Goal: Task Accomplishment & Management: Manage account settings

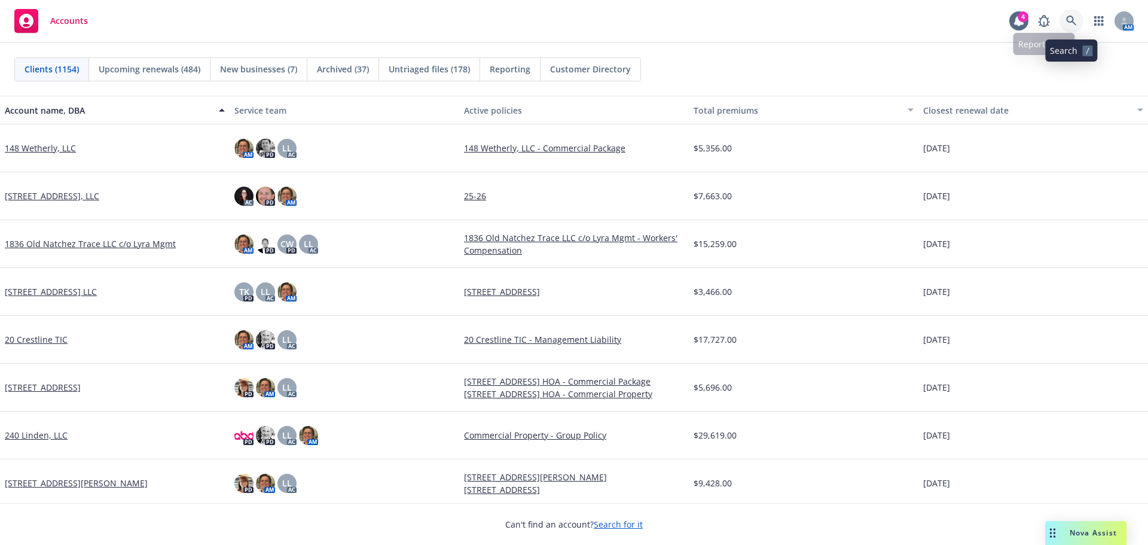
click at [1071, 16] on icon at bounding box center [1071, 21] width 10 height 10
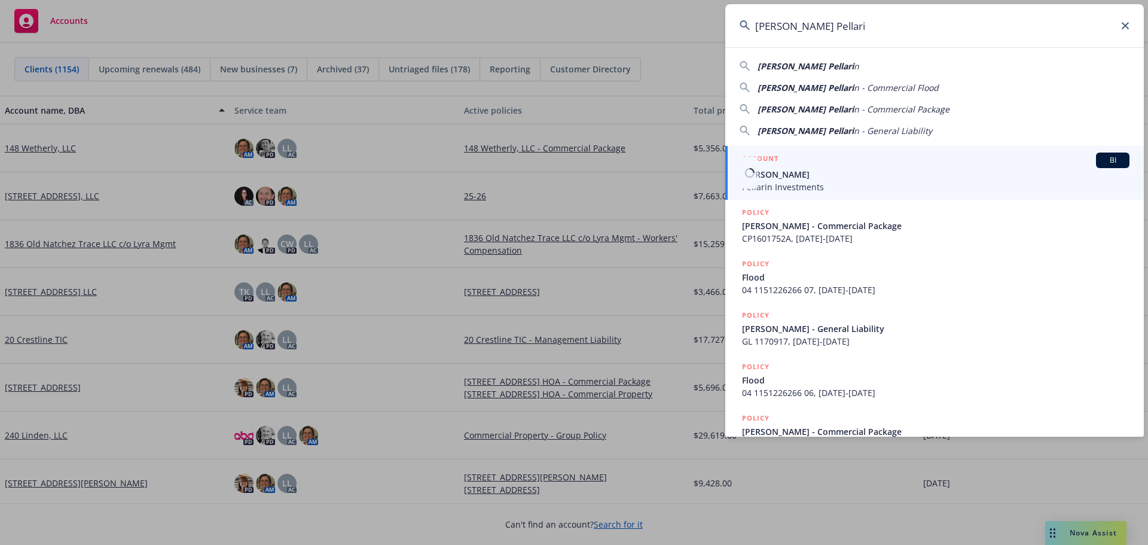
type input "Arron Pellari"
click at [804, 178] on span "Arron Pellarin" at bounding box center [935, 174] width 387 height 13
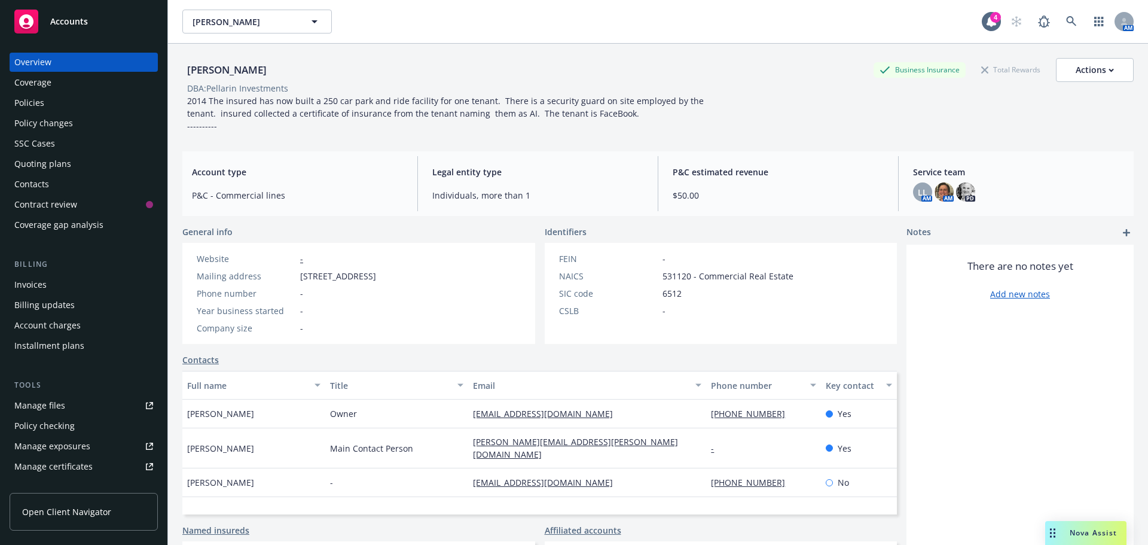
click at [50, 106] on div "Policies" at bounding box center [83, 102] width 139 height 19
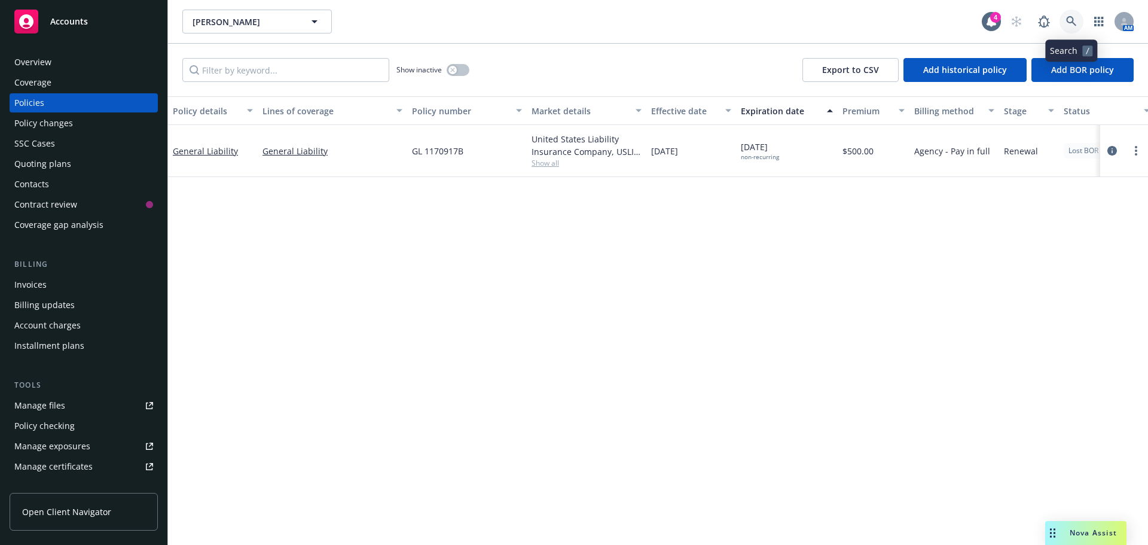
click at [1076, 22] on icon at bounding box center [1071, 21] width 11 height 11
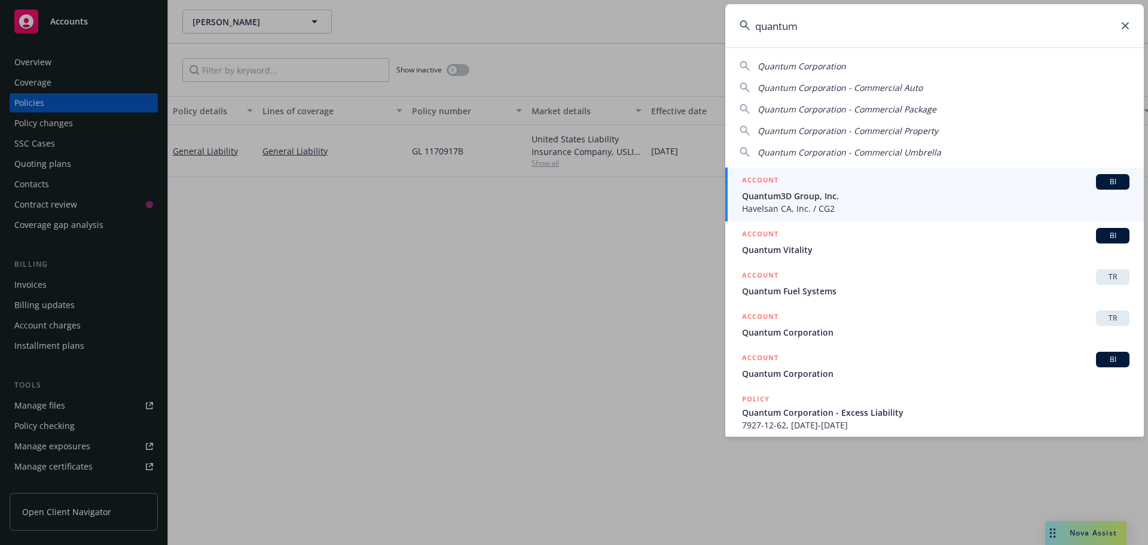
type input "quantum"
click at [830, 200] on span "Quantum3D Group, Inc." at bounding box center [935, 196] width 387 height 13
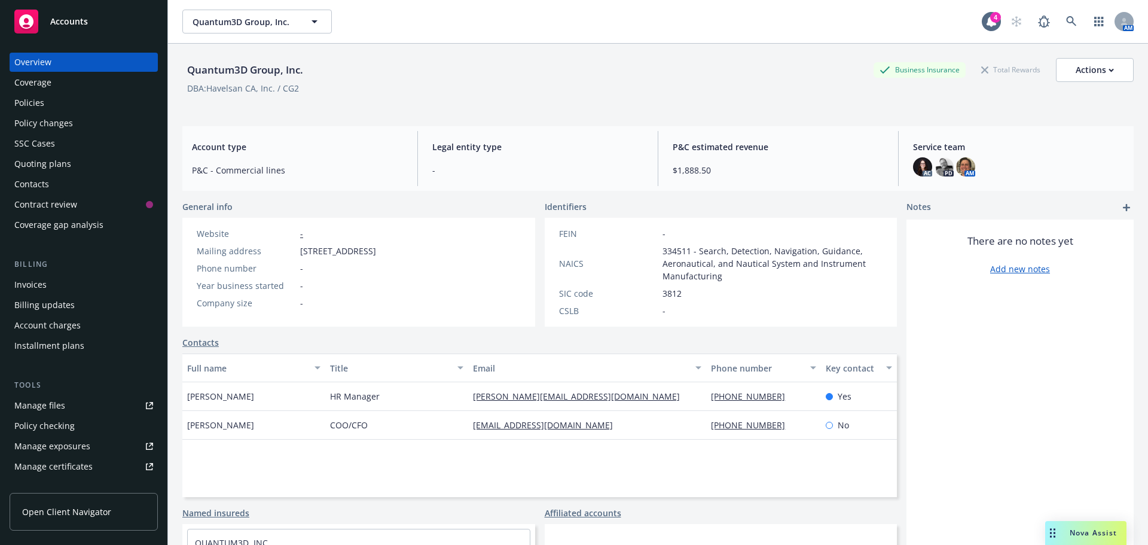
click at [53, 101] on div "Policies" at bounding box center [83, 102] width 139 height 19
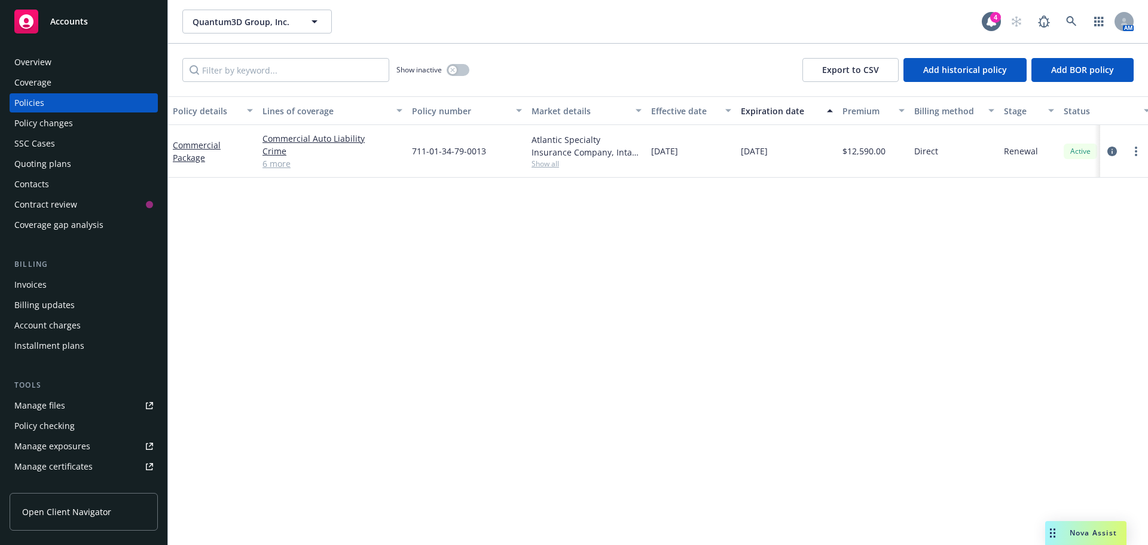
click at [270, 169] on link "6 more" at bounding box center [333, 163] width 140 height 13
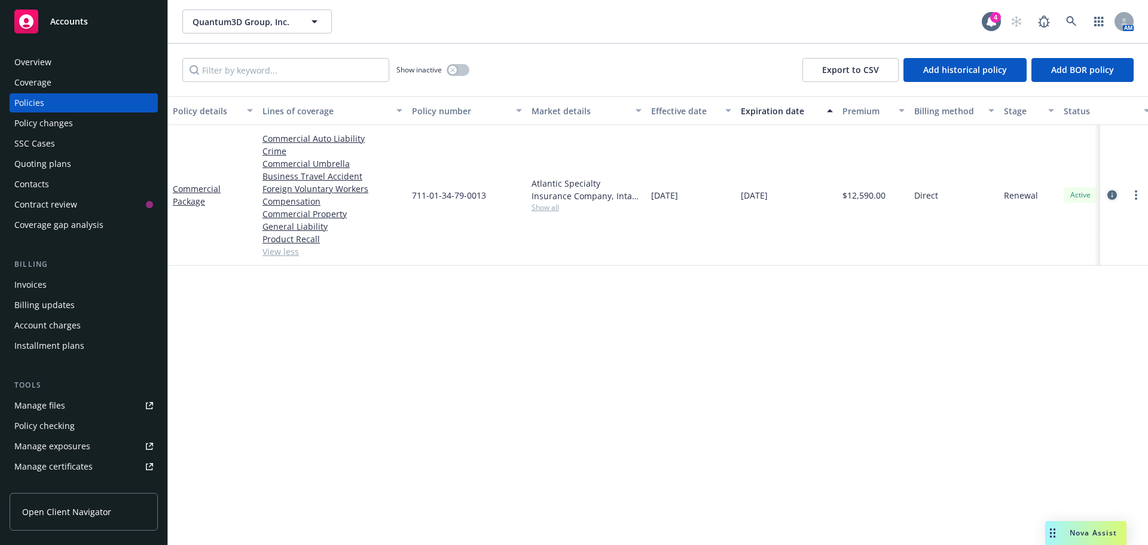
click at [1114, 194] on icon "circleInformation" at bounding box center [1112, 195] width 10 height 10
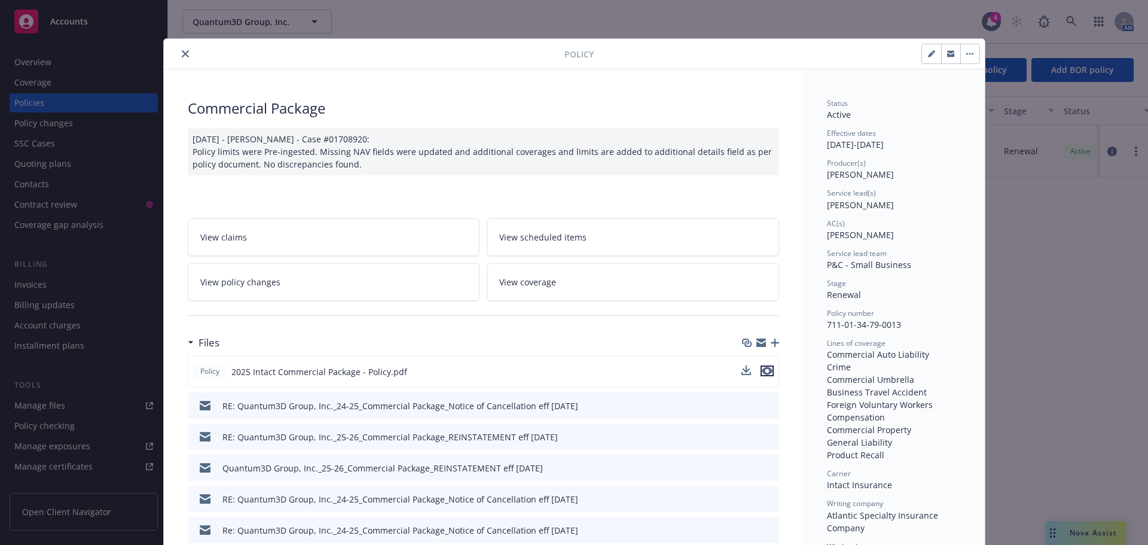
click at [768, 370] on button "preview file" at bounding box center [767, 370] width 13 height 11
click at [181, 48] on div at bounding box center [367, 54] width 396 height 14
click at [181, 48] on button "close" at bounding box center [185, 54] width 14 height 14
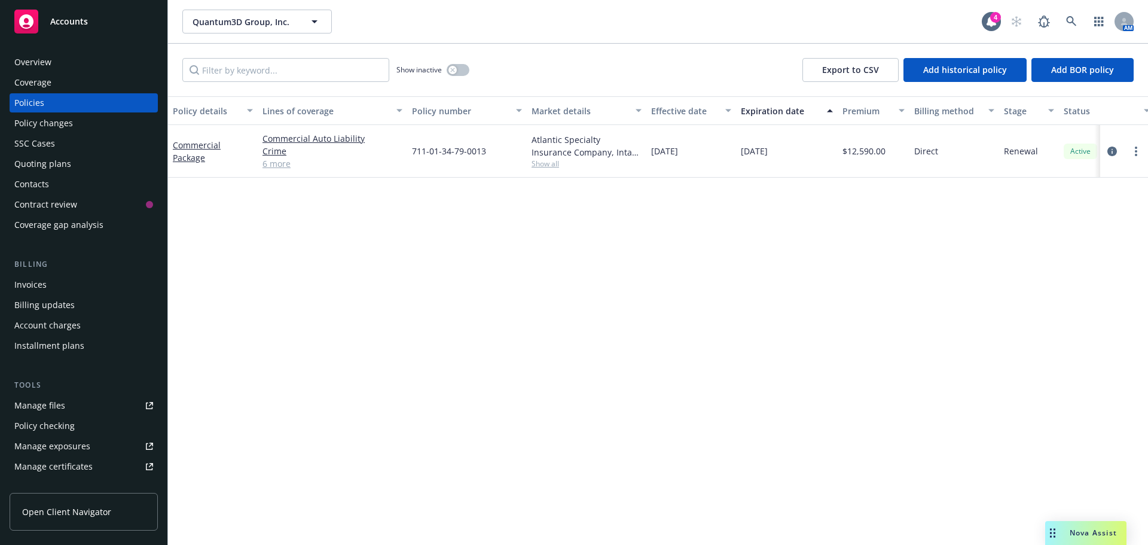
drag, startPoint x: 78, startPoint y: 417, endPoint x: 79, endPoint y: 423, distance: 6.6
drag, startPoint x: 79, startPoint y: 423, endPoint x: 77, endPoint y: 445, distance: 21.7
click at [77, 445] on div "Manage exposures" at bounding box center [52, 446] width 76 height 19
click at [1069, 25] on icon at bounding box center [1071, 21] width 11 height 11
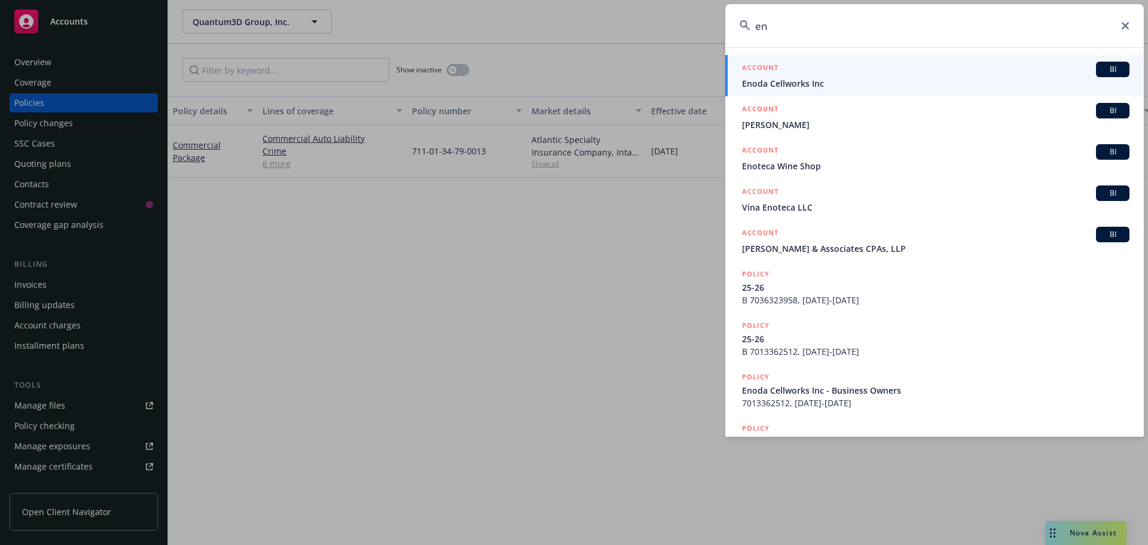
type input "e"
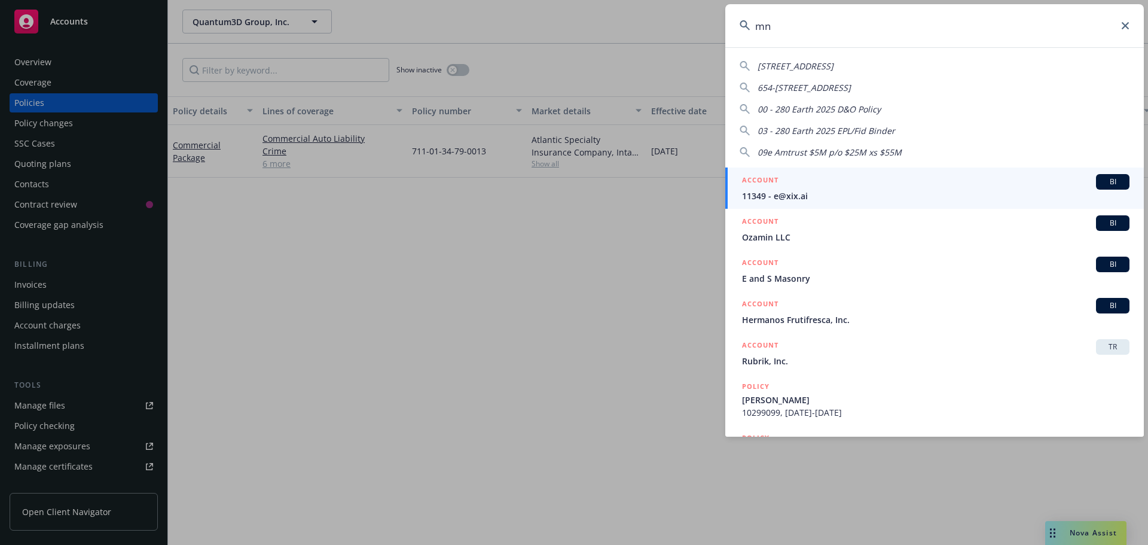
type input "m"
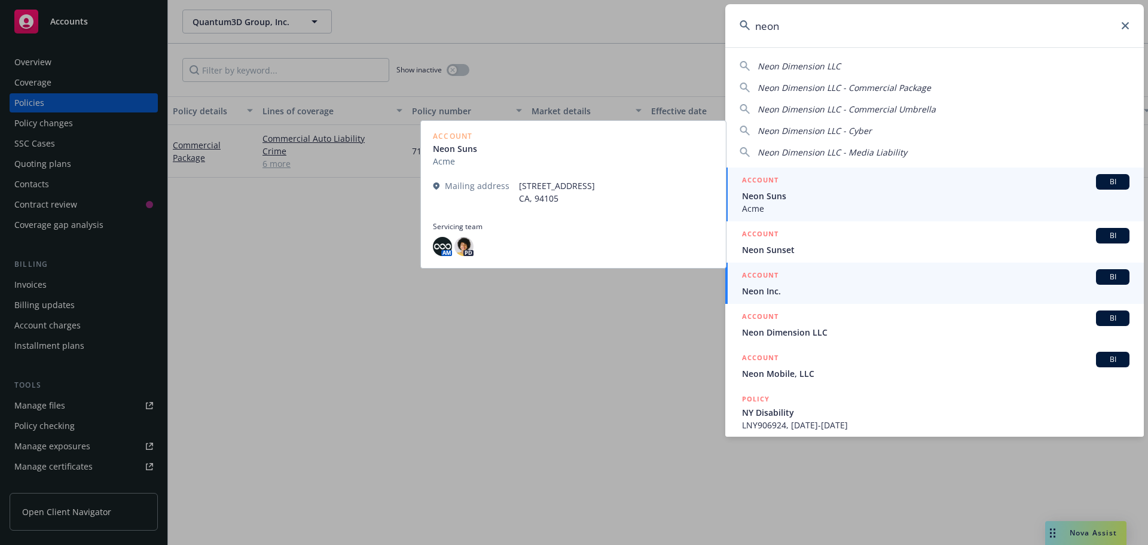
type input "neon"
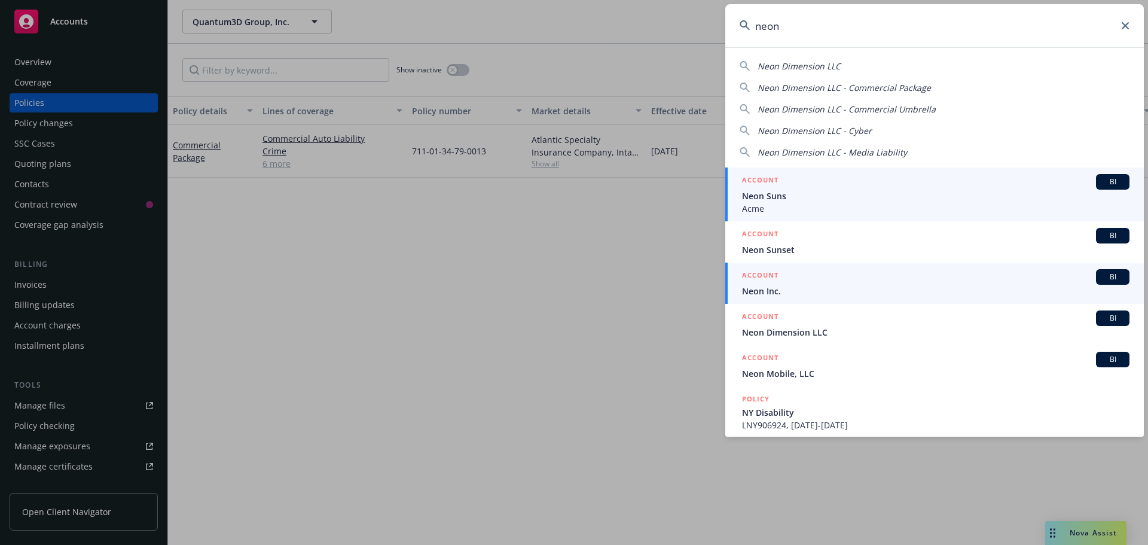
click at [788, 289] on span "Neon Inc." at bounding box center [935, 291] width 387 height 13
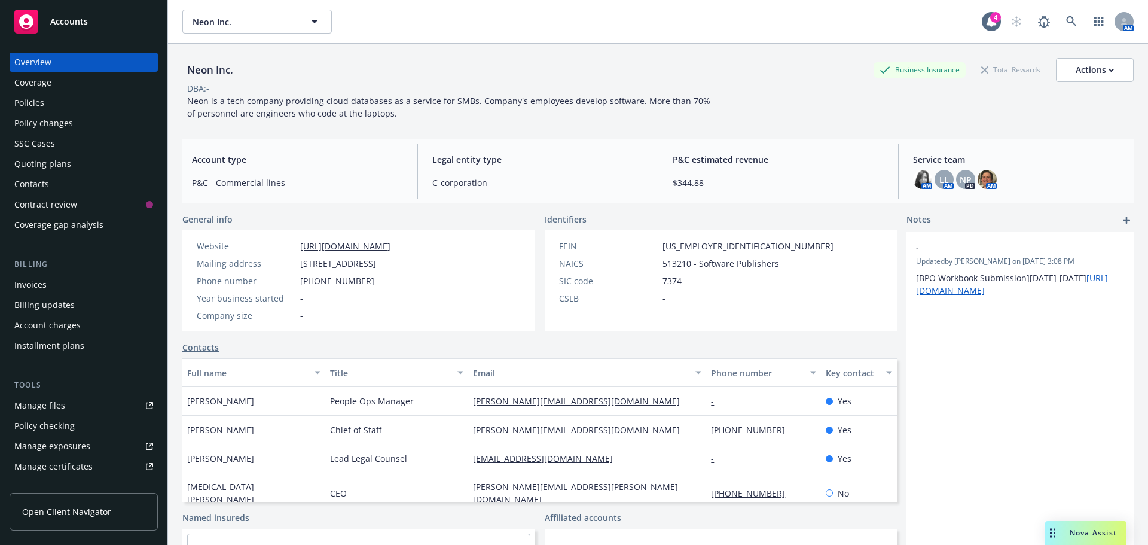
click at [52, 99] on div "Policies" at bounding box center [83, 102] width 139 height 19
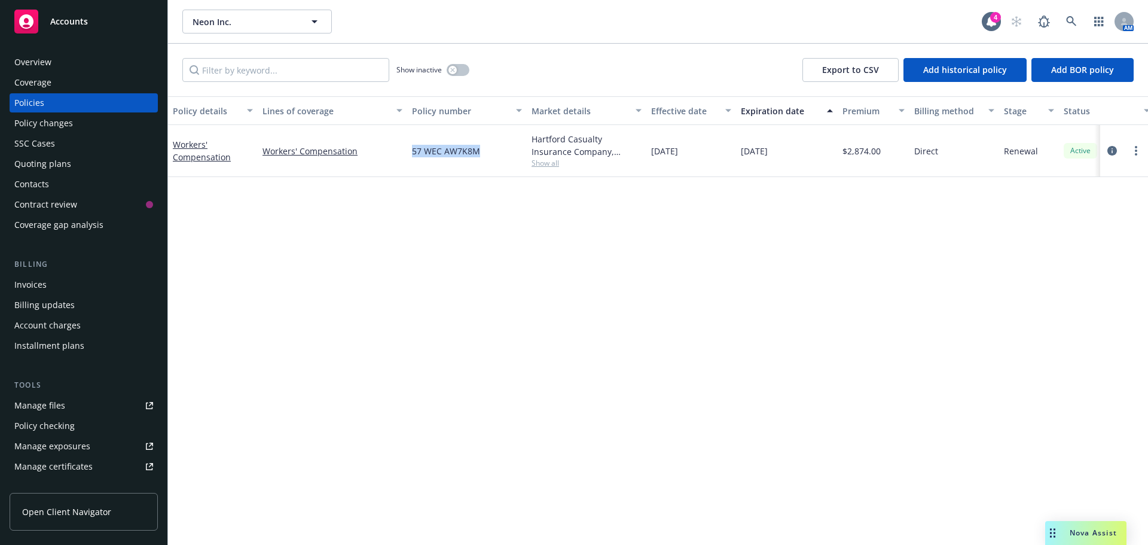
drag, startPoint x: 416, startPoint y: 155, endPoint x: 519, endPoint y: 162, distance: 103.1
click at [484, 160] on div "57 WEC AW7K8M" at bounding box center [467, 151] width 120 height 52
copy span "57 WEC AW7K8M"
click at [1075, 19] on icon at bounding box center [1071, 21] width 11 height 11
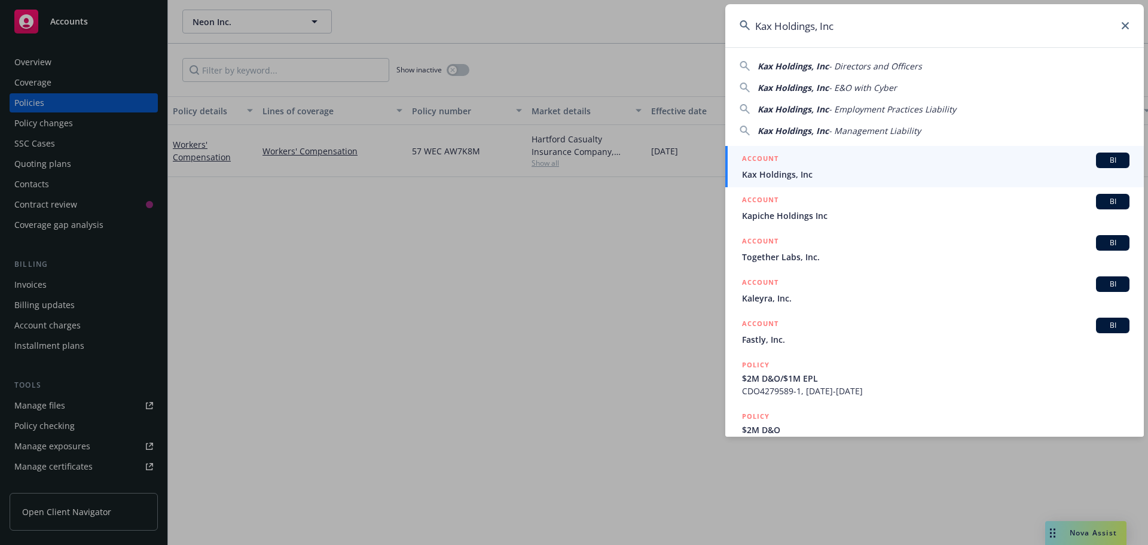
type input "Kax Holdings, Inc"
click at [807, 172] on span "Kax Holdings, Inc" at bounding box center [935, 174] width 387 height 13
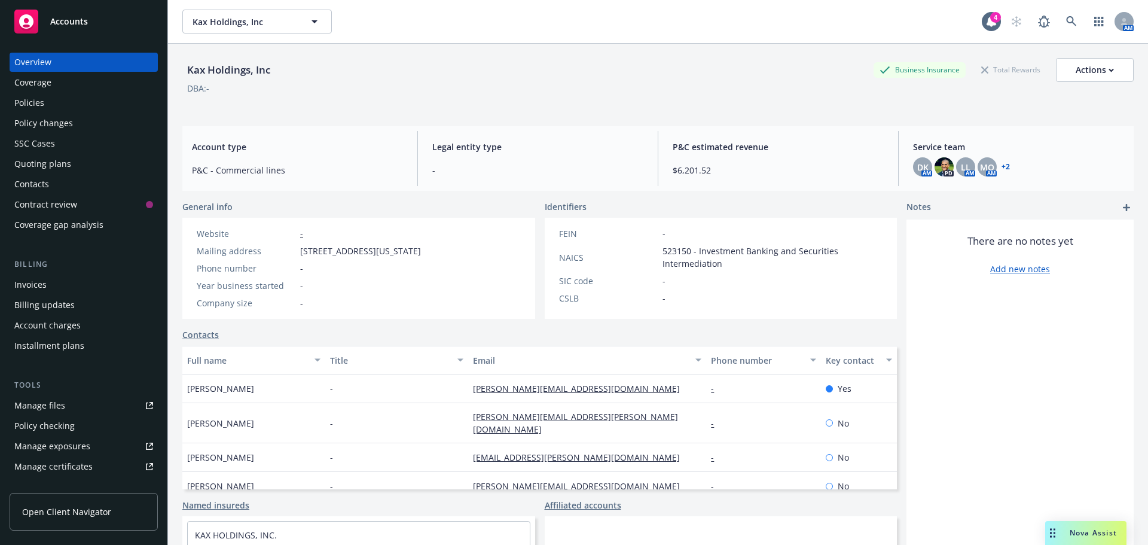
click at [50, 101] on div "Policies" at bounding box center [83, 102] width 139 height 19
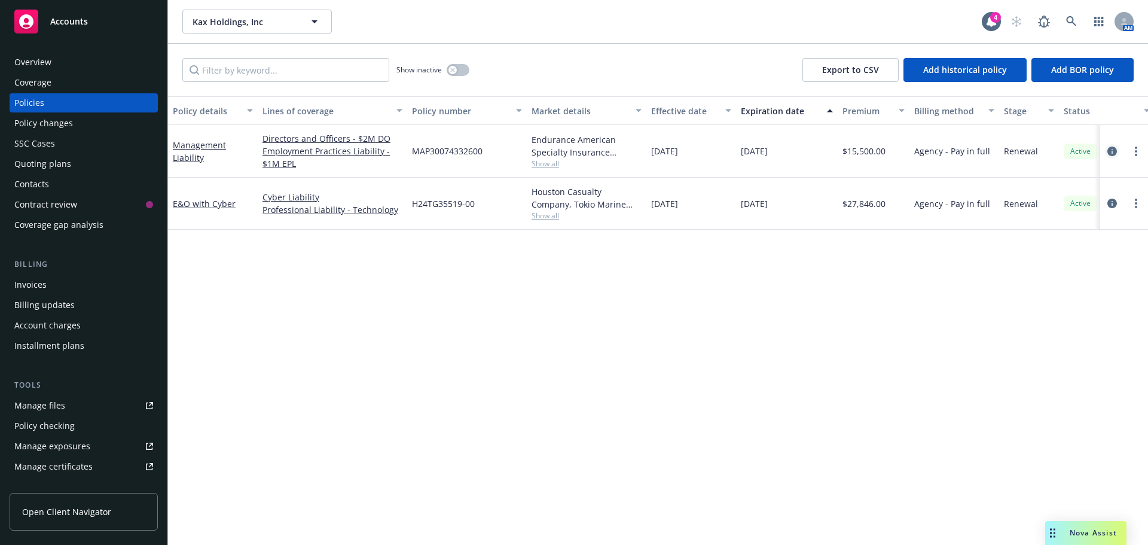
click at [1110, 153] on icon "circleInformation" at bounding box center [1112, 152] width 10 height 10
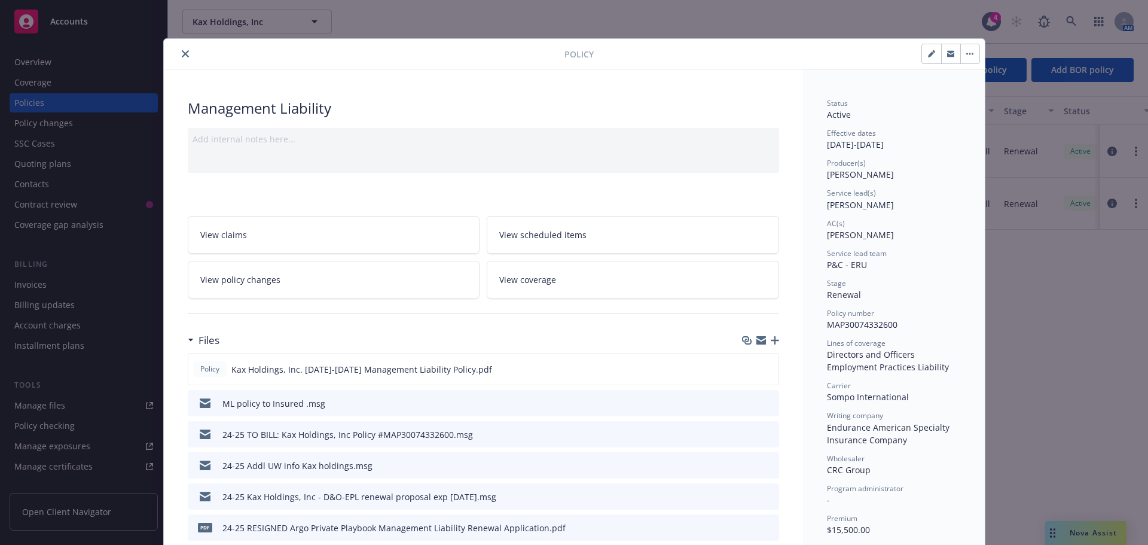
click at [182, 56] on icon "close" at bounding box center [185, 53] width 7 height 7
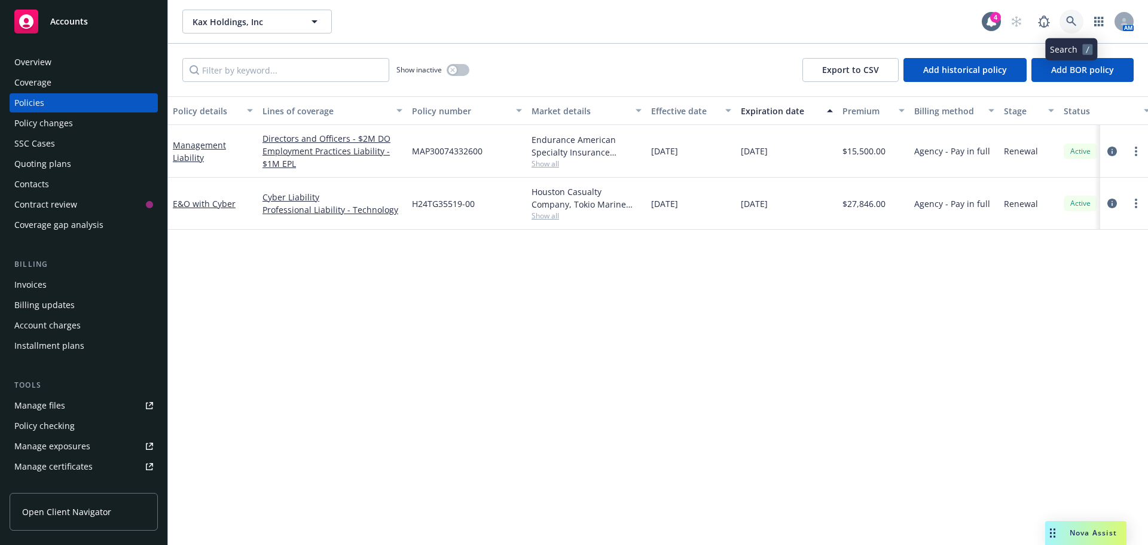
click at [1066, 22] on icon at bounding box center [1071, 21] width 11 height 11
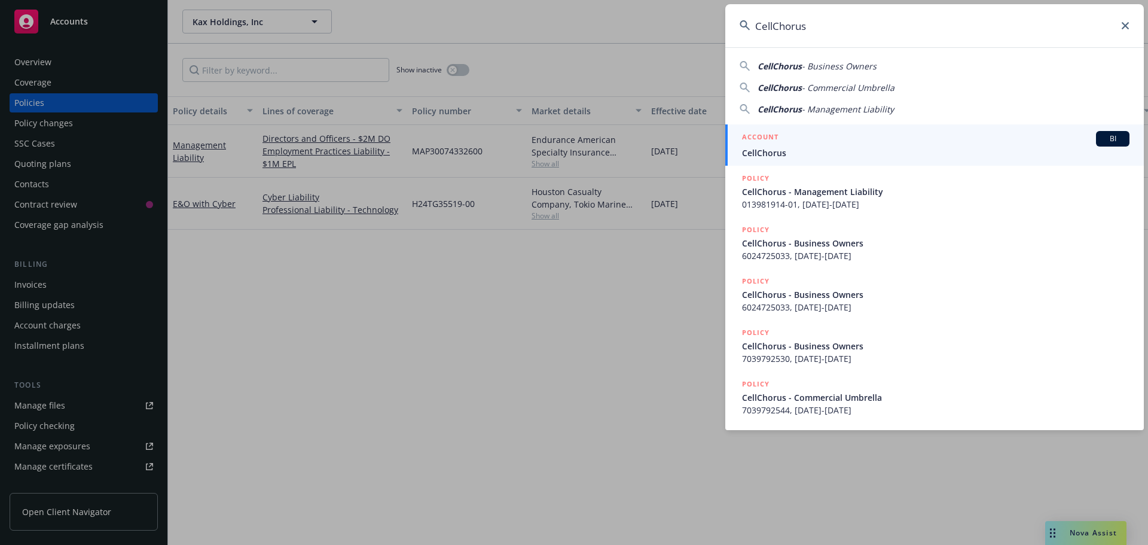
type input "CellChorus"
click at [780, 149] on span "CellChorus" at bounding box center [935, 153] width 387 height 13
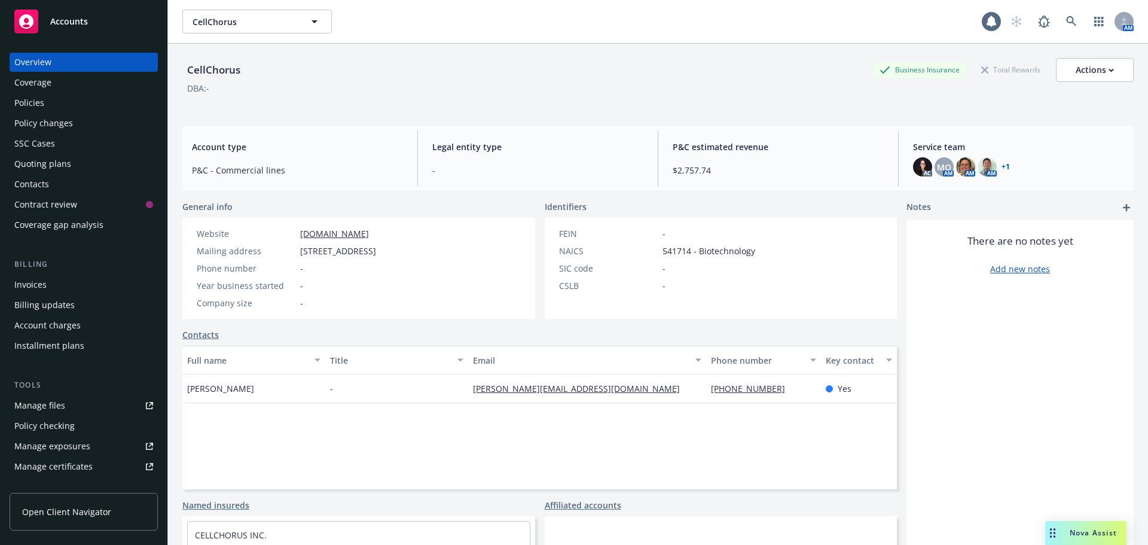
click at [25, 103] on div "Policies" at bounding box center [29, 102] width 30 height 19
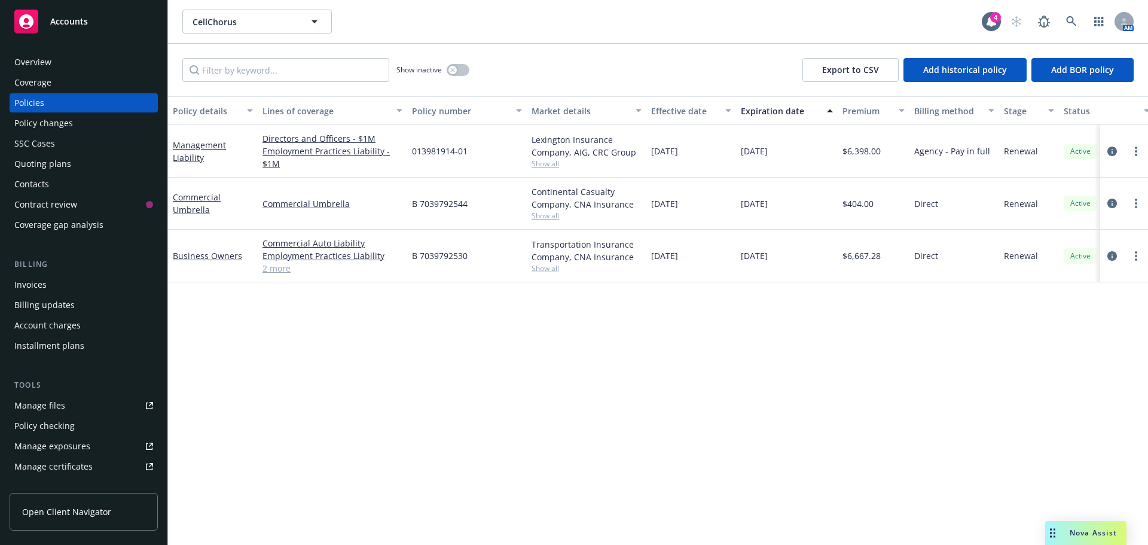
click at [45, 286] on div "Invoices" at bounding box center [30, 284] width 32 height 19
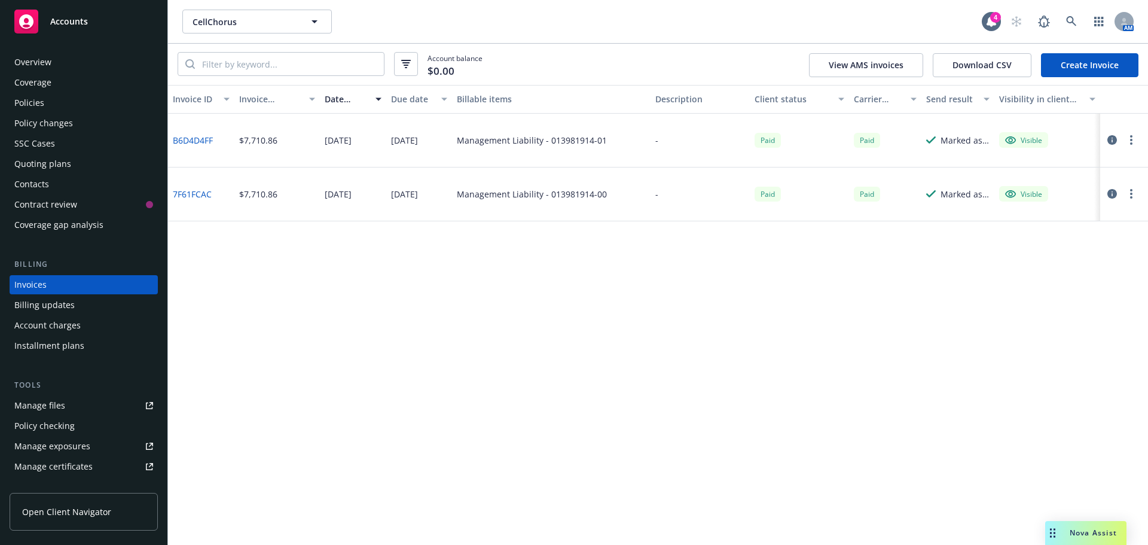
click at [22, 94] on div "Policies" at bounding box center [29, 102] width 30 height 19
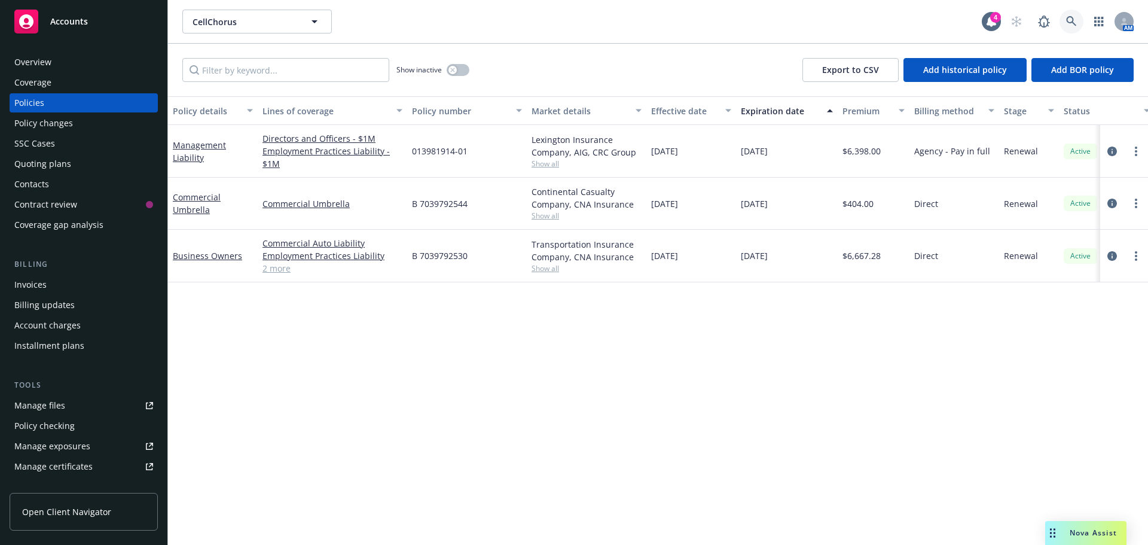
click at [1075, 23] on icon at bounding box center [1071, 21] width 11 height 11
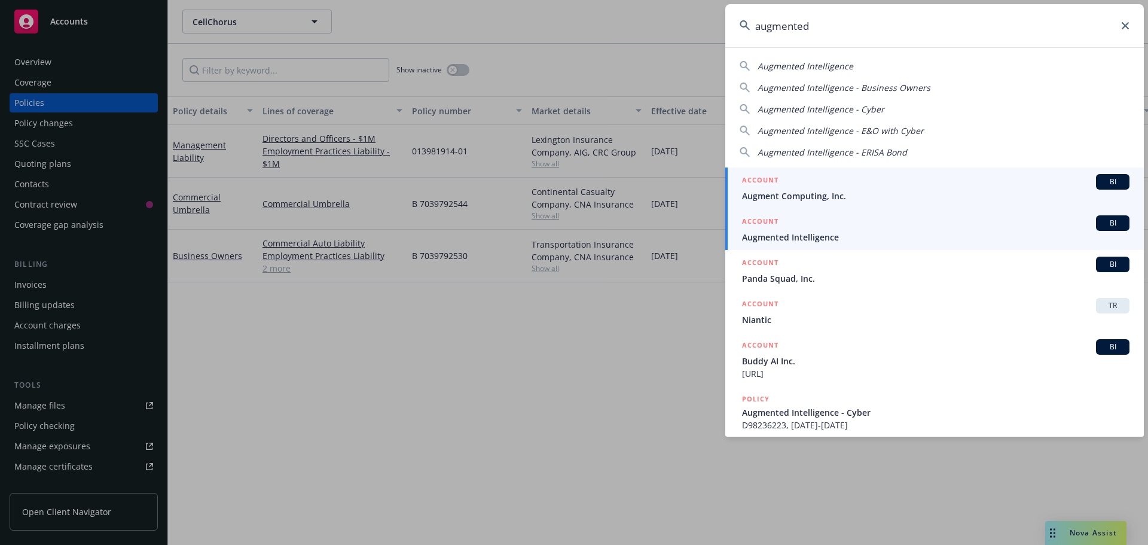
type input "augmented"
click at [809, 237] on span "Augmented Intelligence" at bounding box center [935, 237] width 387 height 13
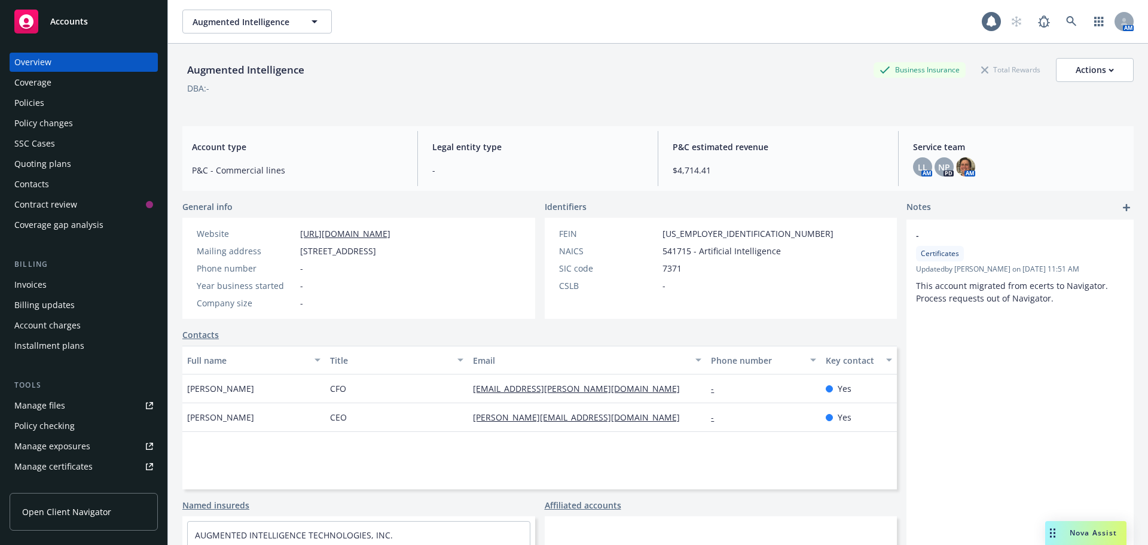
click at [29, 112] on div "Policies" at bounding box center [29, 102] width 30 height 19
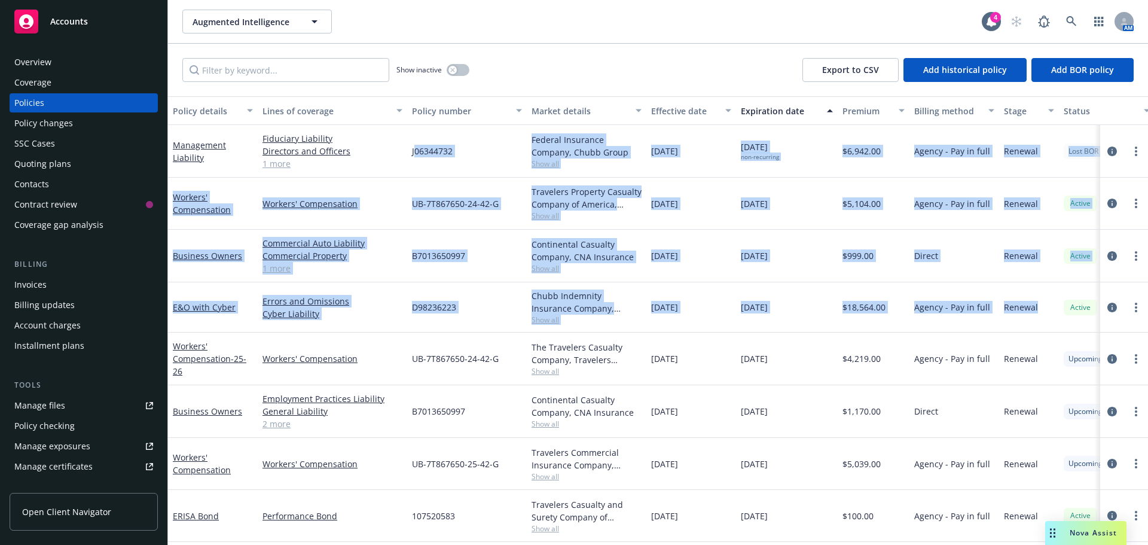
drag, startPoint x: 415, startPoint y: 153, endPoint x: 688, endPoint y: 263, distance: 294.0
click at [1042, 303] on div "Management Liability Fiduciary Liability Directors and Officers Employment Prac…" at bounding box center [745, 316] width 1154 height 383
click at [819, 306] on div "08/15/2026" at bounding box center [787, 307] width 102 height 50
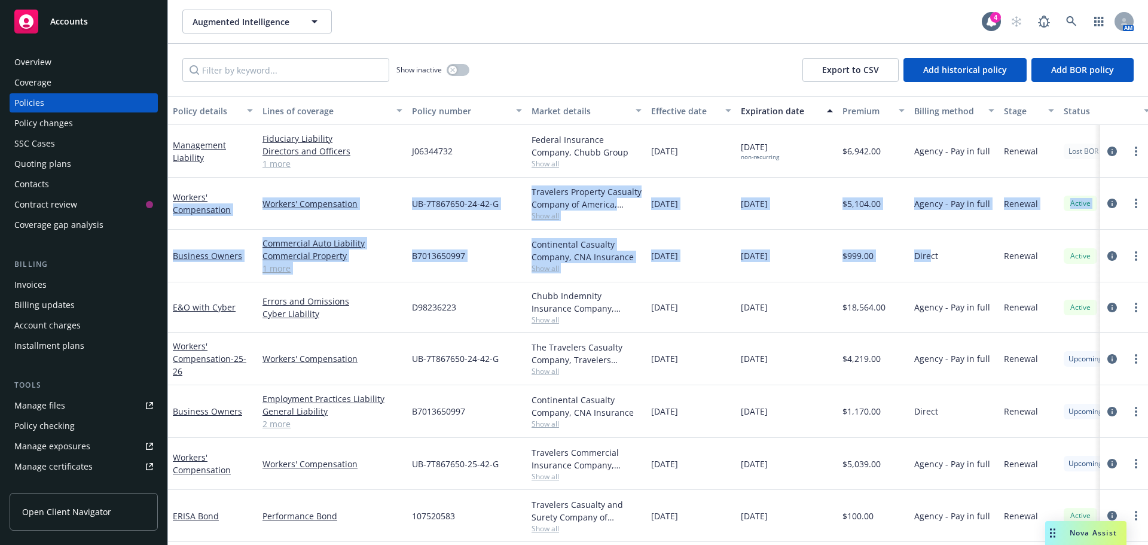
drag, startPoint x: 927, startPoint y: 261, endPoint x: 237, endPoint y: 182, distance: 695.2
click at [237, 182] on div "Management Liability Fiduciary Liability Directors and Officers Employment Prac…" at bounding box center [745, 316] width 1154 height 383
click at [33, 57] on div "Overview" at bounding box center [32, 62] width 37 height 19
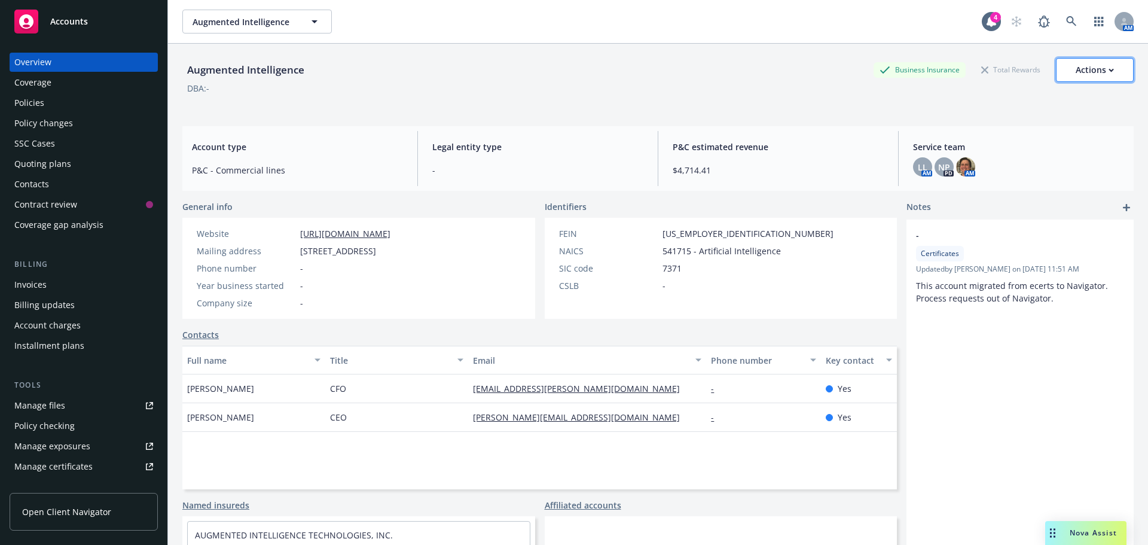
click at [1088, 66] on div "Actions" at bounding box center [1095, 70] width 38 height 23
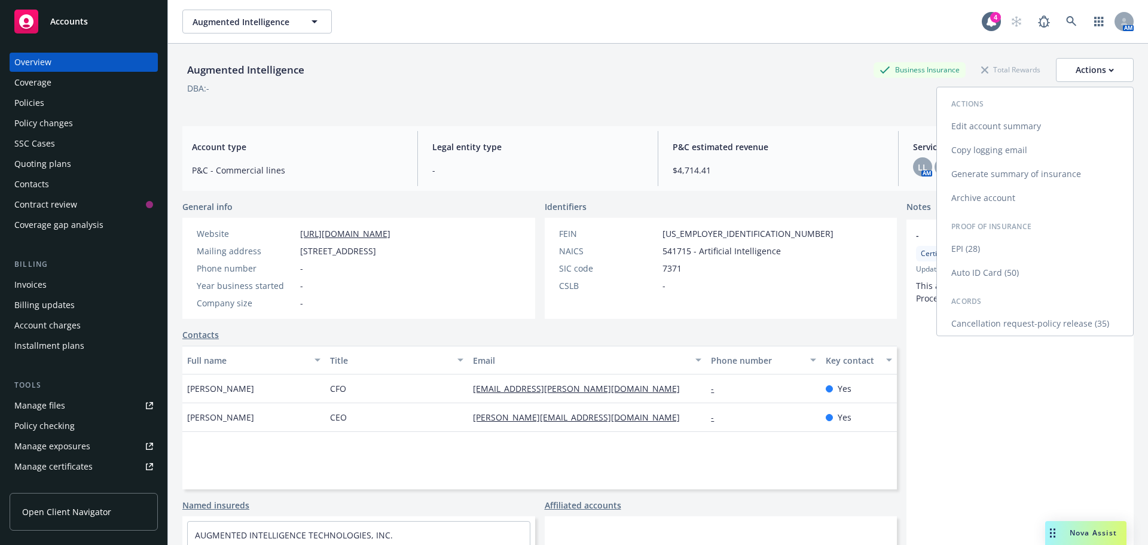
click at [1000, 153] on link "Copy logging email" at bounding box center [1035, 150] width 196 height 24
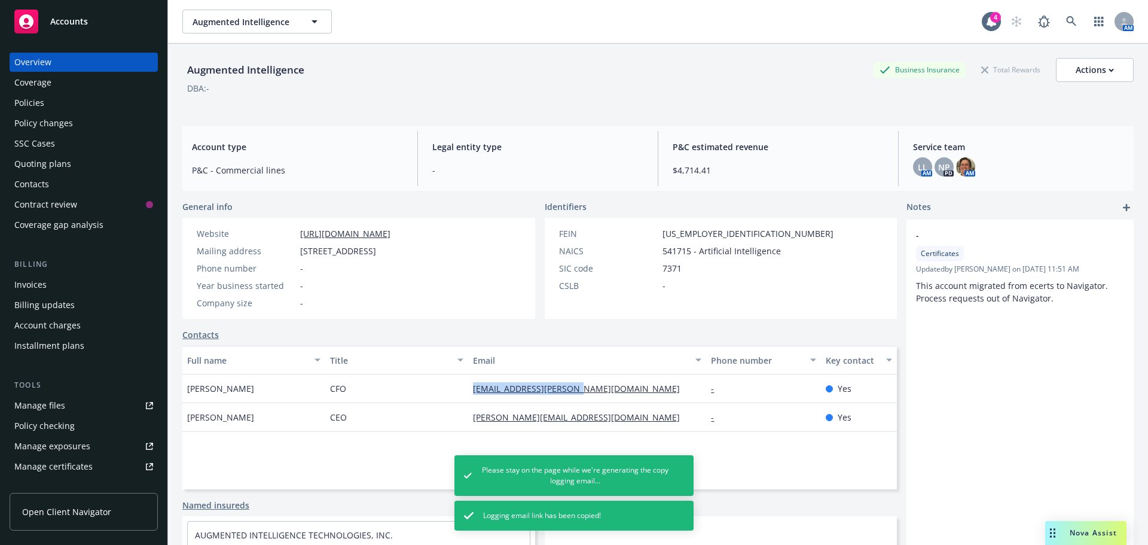
drag, startPoint x: 583, startPoint y: 386, endPoint x: 450, endPoint y: 386, distance: 132.7
click at [441, 387] on div "Evan Herbst CFO evan.herbst@augintel.us - Yes" at bounding box center [539, 388] width 715 height 29
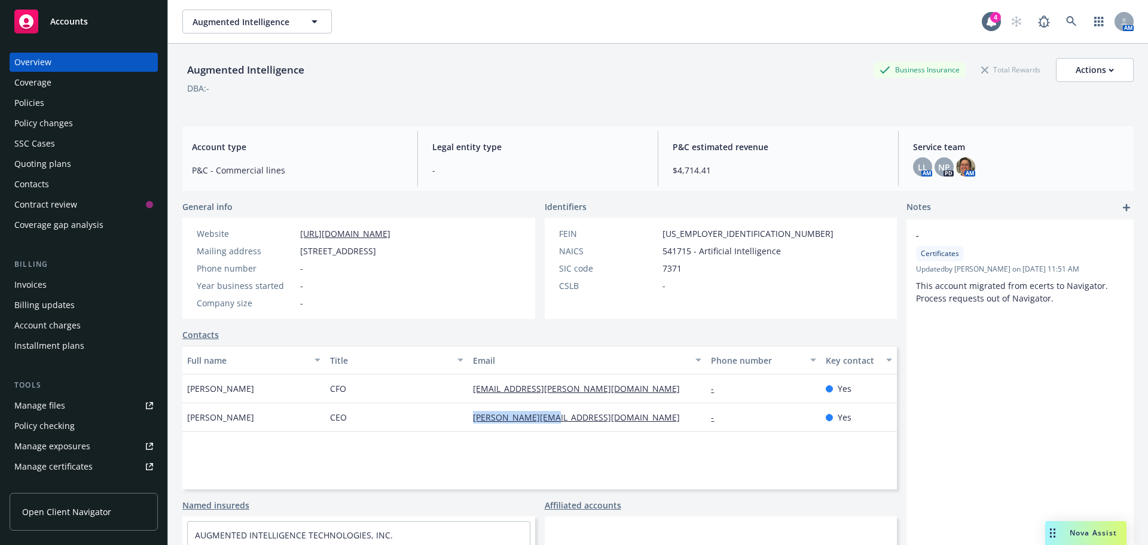
drag, startPoint x: 573, startPoint y: 422, endPoint x: 434, endPoint y: 421, distance: 139.9
click at [434, 421] on div "Marty Elisco CEO marty@augintel.us - Yes" at bounding box center [539, 417] width 715 height 29
drag, startPoint x: 252, startPoint y: 71, endPoint x: 191, endPoint y: 78, distance: 61.9
click at [191, 78] on div "Augmented Intelligence Business Insurance Total Rewards Actions" at bounding box center [657, 70] width 951 height 24
copy div "ugmented Intelligence"
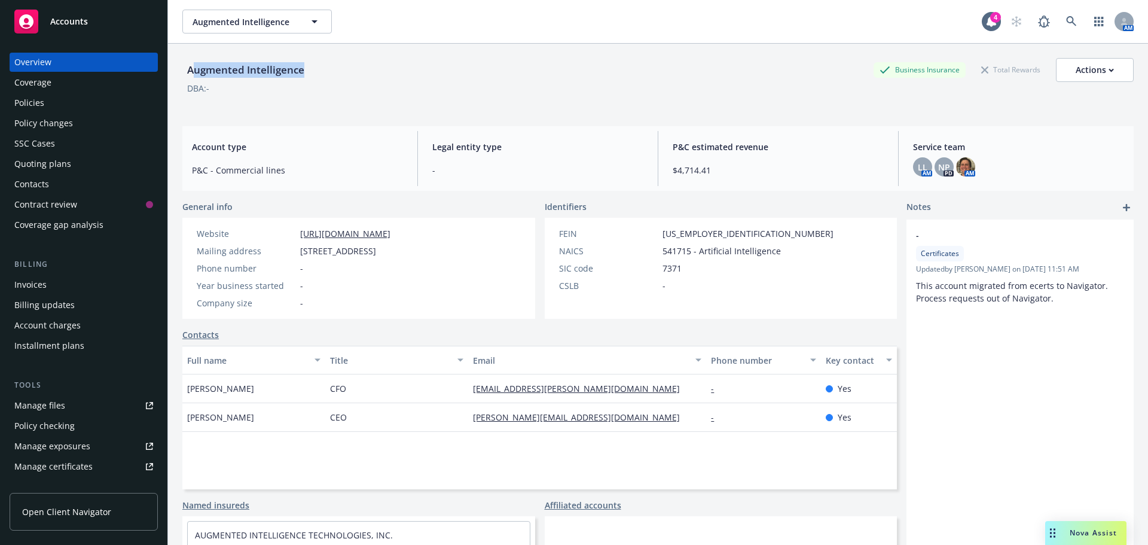
click at [307, 78] on div "Augmented Intelligence" at bounding box center [245, 70] width 127 height 24
click at [329, 71] on div "Augmented Intelligence Business Insurance Total Rewards Actions" at bounding box center [657, 70] width 951 height 24
drag, startPoint x: 280, startPoint y: 70, endPoint x: 190, endPoint y: 76, distance: 90.5
click at [190, 76] on div "Augmented Intelligence Business Insurance Total Rewards Actions" at bounding box center [657, 70] width 951 height 24
copy div "Augmented Intelligence"
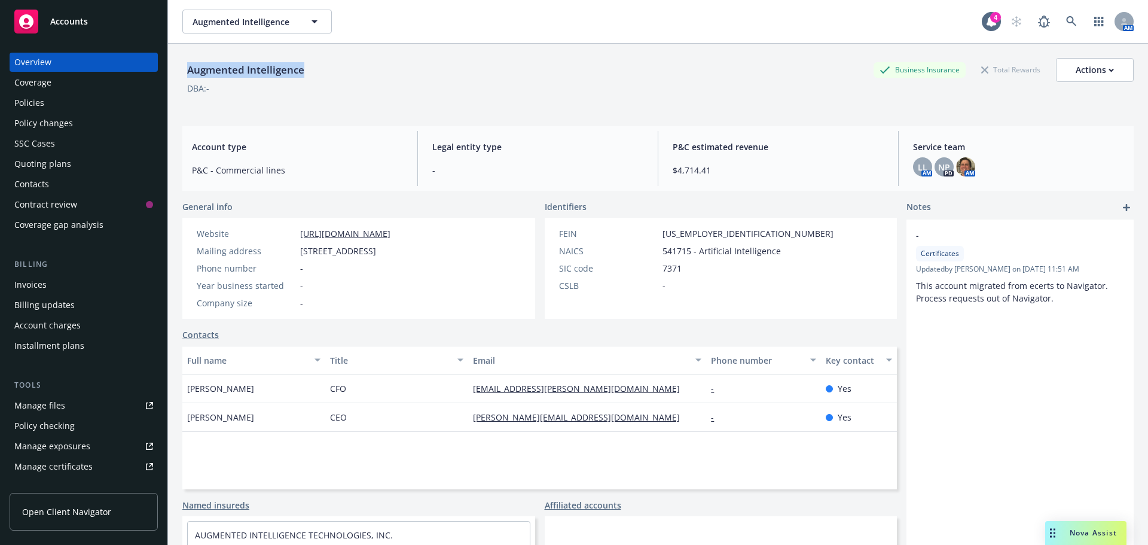
click at [65, 102] on div "Policies" at bounding box center [83, 102] width 139 height 19
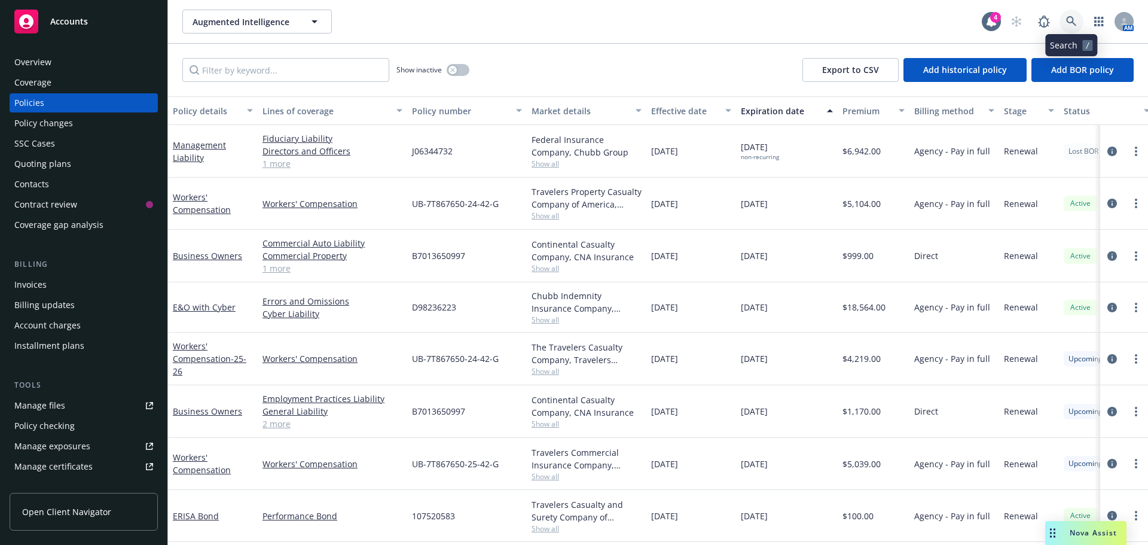
click at [1069, 20] on icon at bounding box center [1071, 21] width 11 height 11
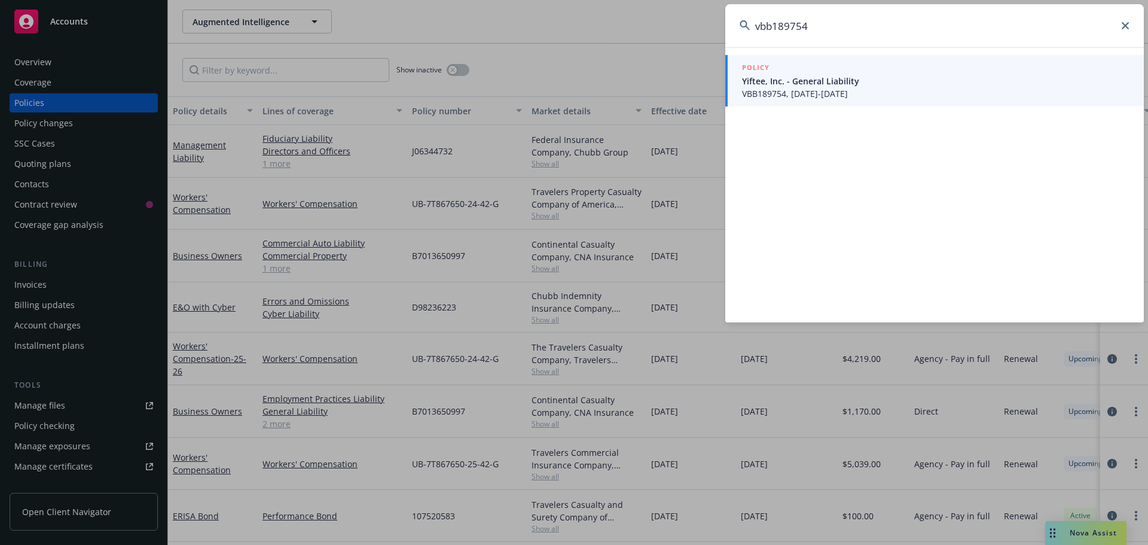
type input "vbb189754"
click at [838, 80] on span "Yiftee, Inc. - General Liability" at bounding box center [935, 81] width 387 height 13
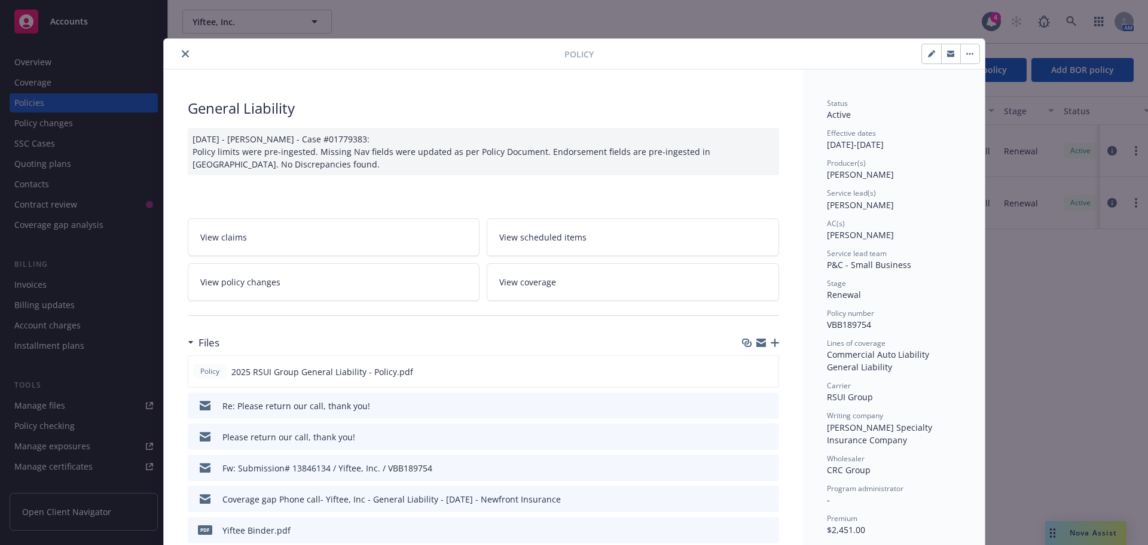
click at [178, 53] on button "close" at bounding box center [185, 54] width 14 height 14
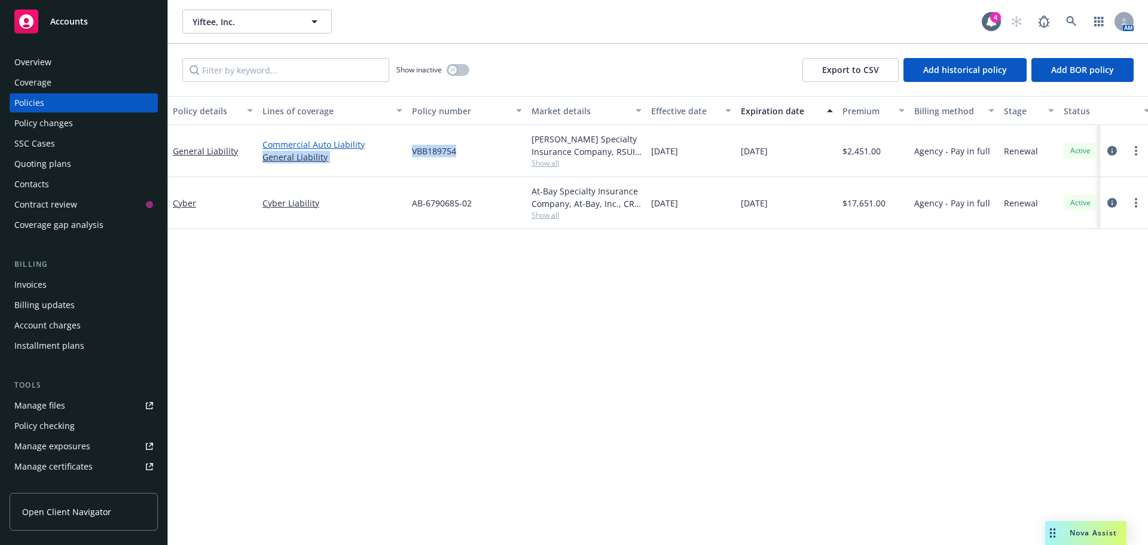
drag, startPoint x: 434, startPoint y: 149, endPoint x: 390, endPoint y: 149, distance: 43.7
click at [390, 149] on div "General Liability Commercial Auto Liability General Liability VBB189754 Covingt…" at bounding box center [745, 151] width 1154 height 52
click at [496, 284] on div "Policy details Lines of coverage Policy number Market details Effective date Ex…" at bounding box center [658, 320] width 980 height 448
drag, startPoint x: 408, startPoint y: 156, endPoint x: 418, endPoint y: 159, distance: 10.6
click at [418, 159] on div "VBB189754" at bounding box center [467, 151] width 120 height 52
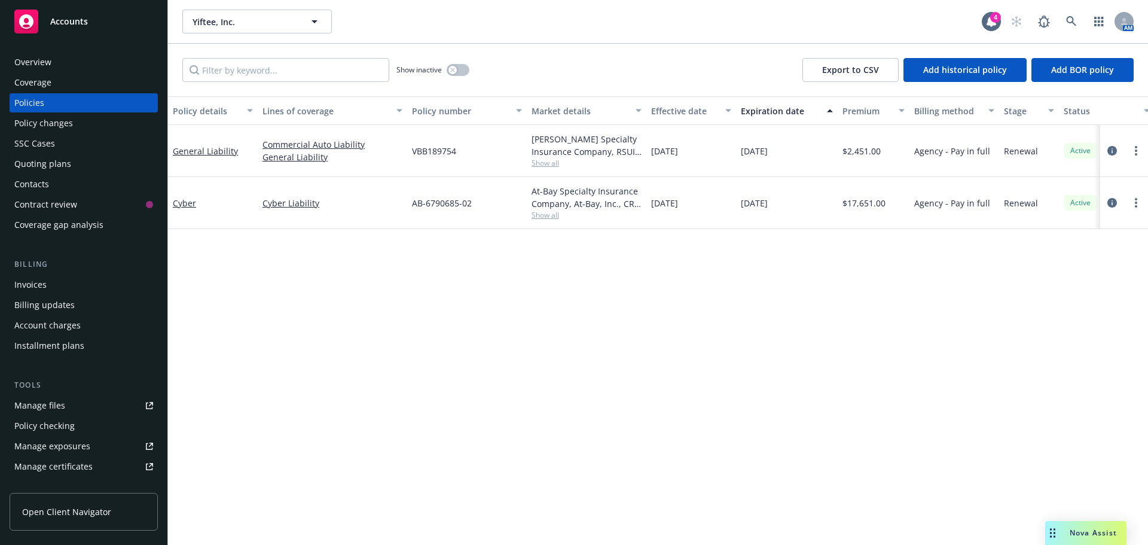
click at [430, 157] on div "VBB189754" at bounding box center [467, 151] width 120 height 52
drag, startPoint x: 447, startPoint y: 156, endPoint x: 398, endPoint y: 155, distance: 48.5
click at [398, 155] on div "General Liability Commercial Auto Liability General Liability VBB189754 Covingt…" at bounding box center [745, 151] width 1154 height 52
drag, startPoint x: 437, startPoint y: 166, endPoint x: 486, endPoint y: 135, distance: 57.7
click at [437, 166] on div "VBB189754" at bounding box center [467, 151] width 120 height 52
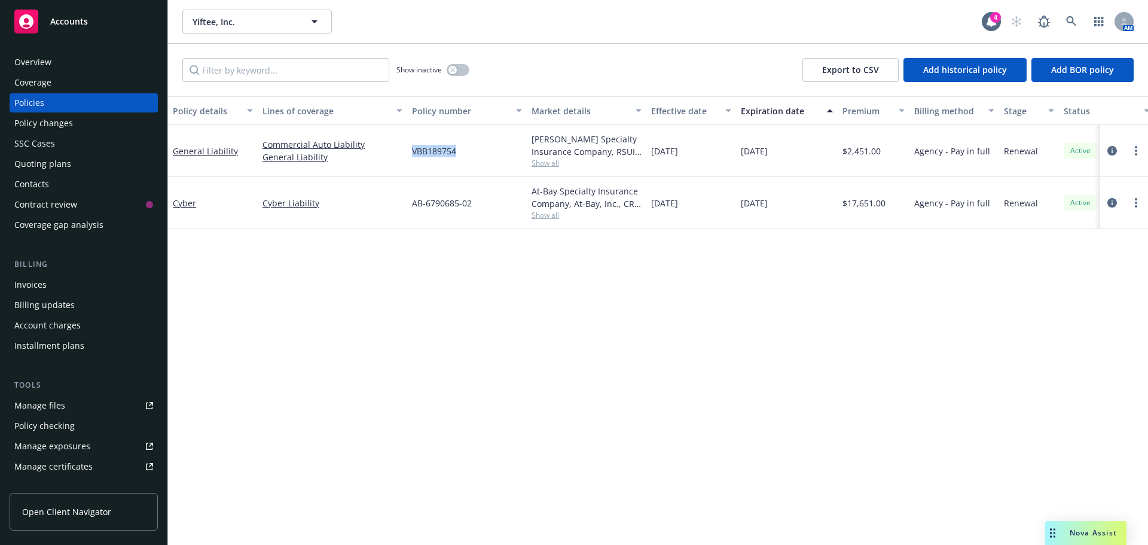
click at [449, 154] on span "VBB189754" at bounding box center [434, 151] width 44 height 13
click at [438, 153] on span "VBB189754" at bounding box center [434, 151] width 44 height 13
click at [443, 148] on span "VBB189754" at bounding box center [434, 151] width 44 height 13
drag, startPoint x: 456, startPoint y: 147, endPoint x: 405, endPoint y: 151, distance: 51.0
click at [405, 151] on div "General Liability Commercial Auto Liability General Liability VBB189754 Covingt…" at bounding box center [745, 151] width 1154 height 52
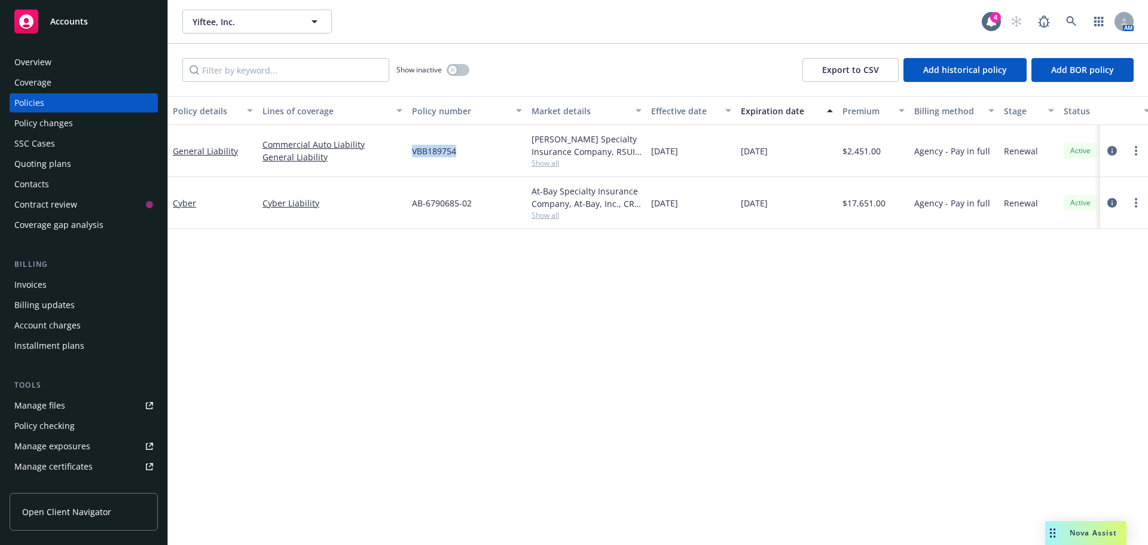
click at [422, 153] on span "VBB189754" at bounding box center [434, 151] width 44 height 13
click at [411, 153] on div "VBB189754" at bounding box center [467, 151] width 120 height 52
click at [416, 154] on span "VBB189754" at bounding box center [434, 151] width 44 height 13
click at [428, 153] on span "VBB189754" at bounding box center [434, 151] width 44 height 13
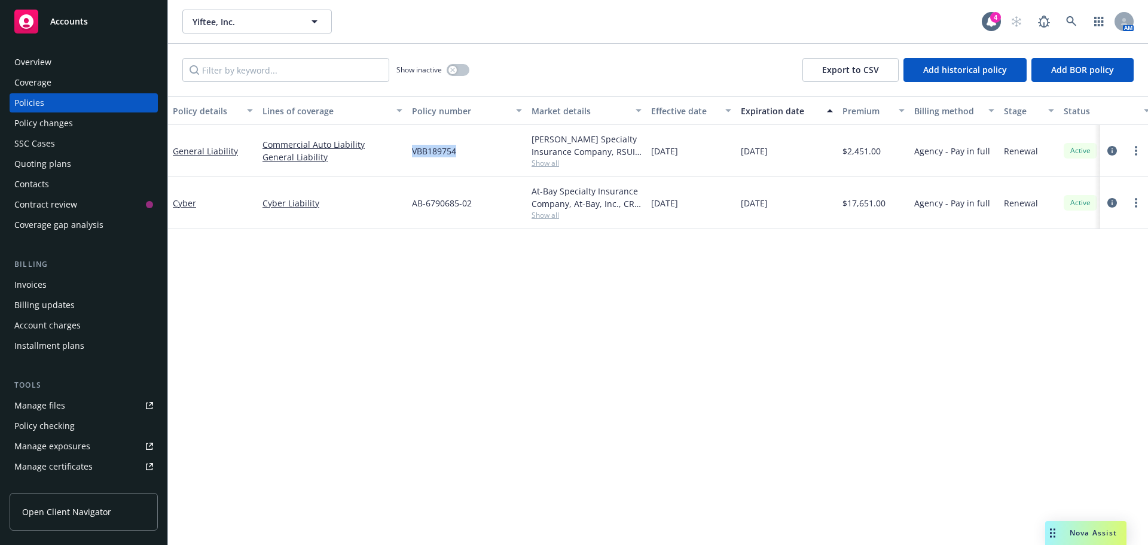
drag, startPoint x: 462, startPoint y: 151, endPoint x: 439, endPoint y: 159, distance: 24.6
click at [410, 155] on div "VBB189754" at bounding box center [467, 151] width 120 height 52
click at [439, 159] on div "VBB189754" at bounding box center [467, 151] width 120 height 52
drag, startPoint x: 507, startPoint y: 166, endPoint x: 556, endPoint y: 270, distance: 114.8
click at [374, 163] on div "General Liability Commercial Auto Liability General Liability VBB189754 Covingt…" at bounding box center [745, 151] width 1154 height 52
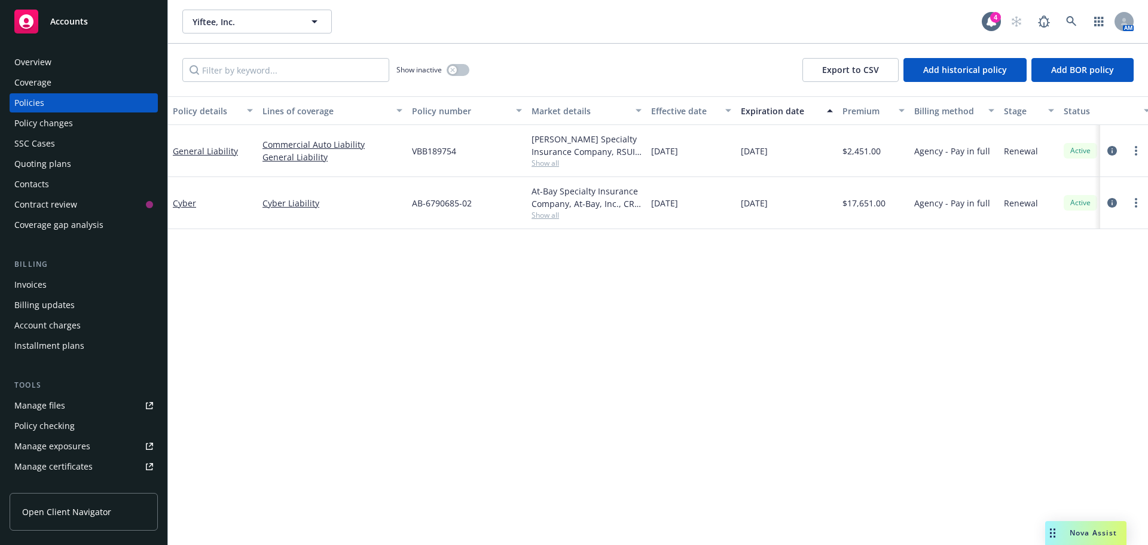
drag, startPoint x: 556, startPoint y: 270, endPoint x: 548, endPoint y: 271, distance: 7.2
click at [552, 271] on div "Policy details Lines of coverage Policy number Market details Effective date Ex…" at bounding box center [658, 320] width 980 height 448
click at [1073, 25] on icon at bounding box center [1071, 21] width 11 height 11
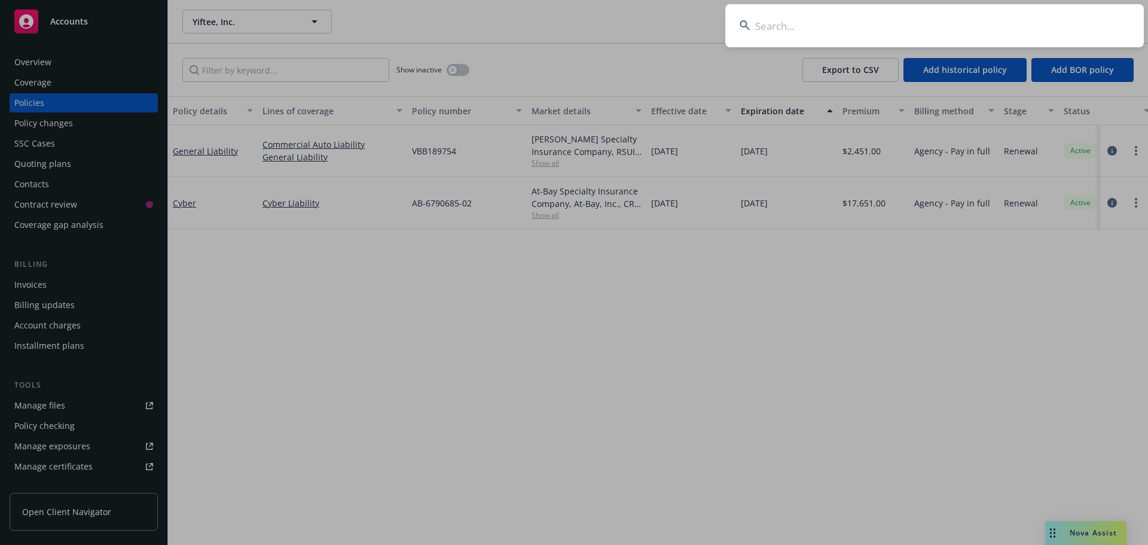
click at [885, 10] on input at bounding box center [934, 25] width 419 height 43
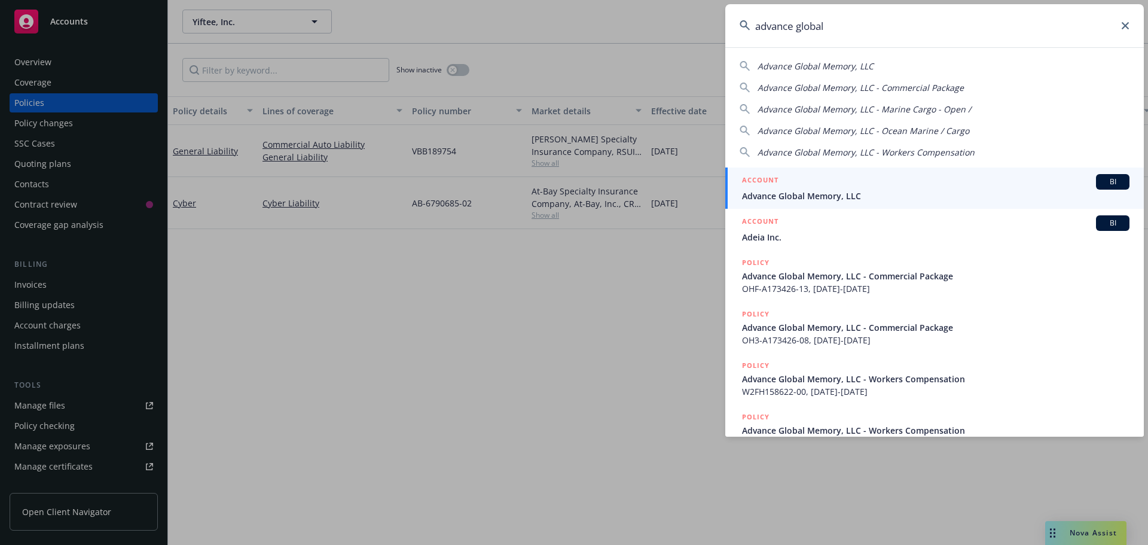
type input "advance global"
click at [829, 189] on div "ACCOUNT BI" at bounding box center [935, 182] width 387 height 16
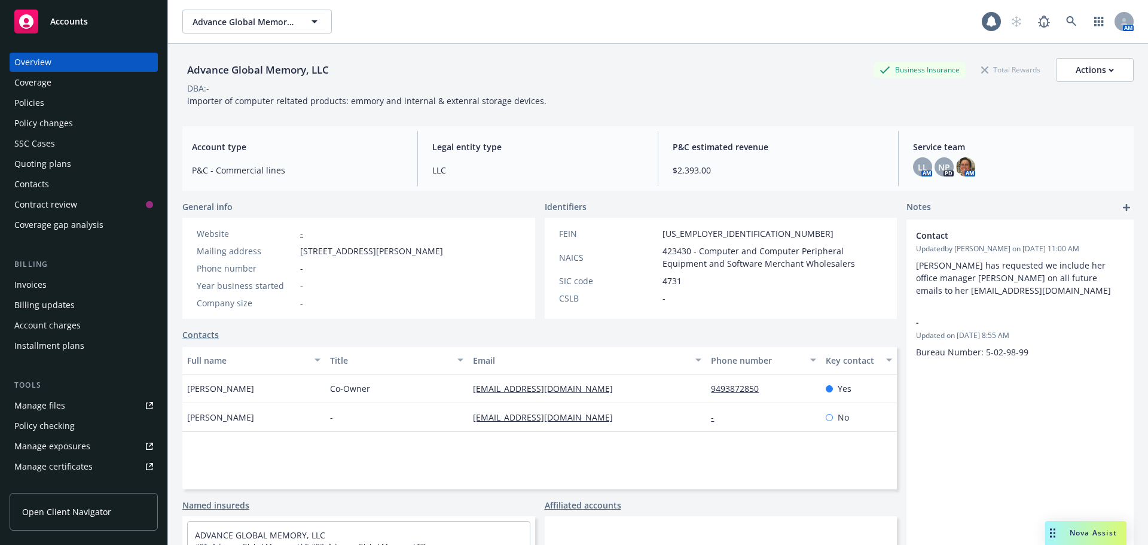
click at [71, 97] on div "Policies" at bounding box center [83, 102] width 139 height 19
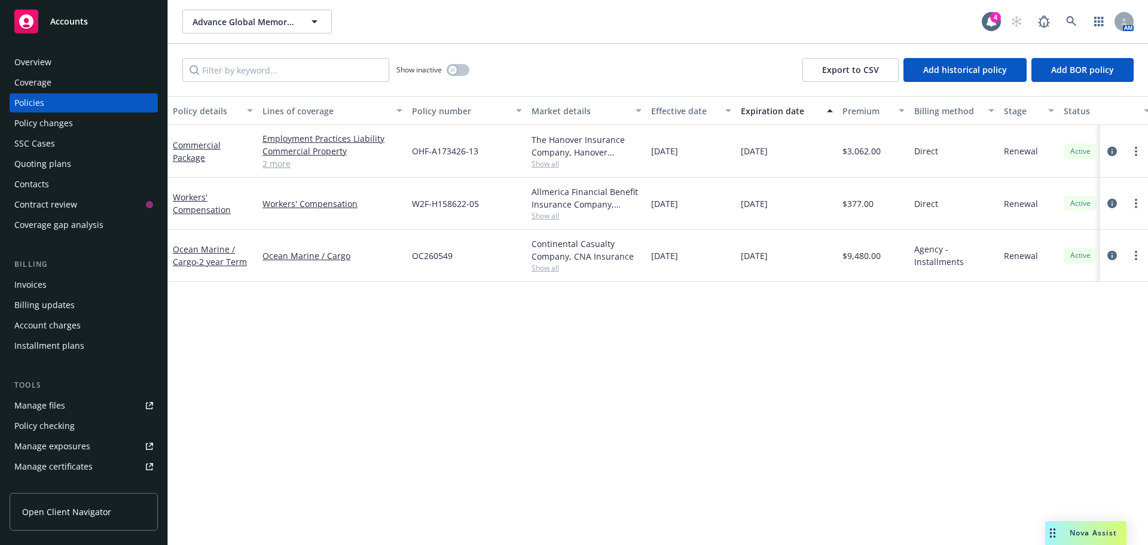
drag, startPoint x: 473, startPoint y: 65, endPoint x: 453, endPoint y: 66, distance: 19.8
click at [473, 65] on div "Show inactive Export to CSV Add historical policy Add BOR policy" at bounding box center [658, 70] width 980 height 53
click at [453, 66] on div "button" at bounding box center [452, 70] width 8 height 8
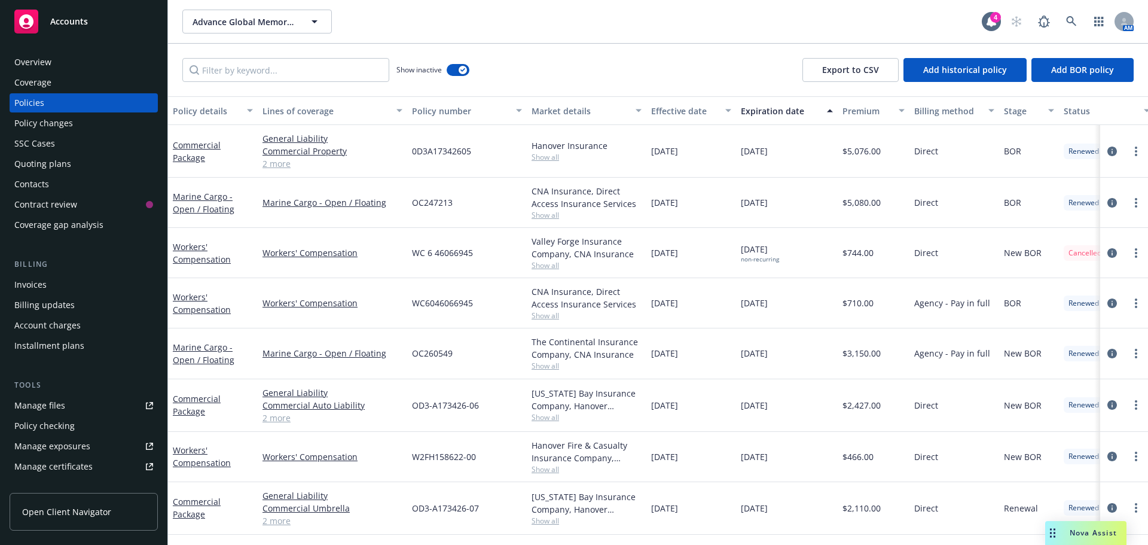
click at [36, 280] on div "Invoices" at bounding box center [30, 284] width 32 height 19
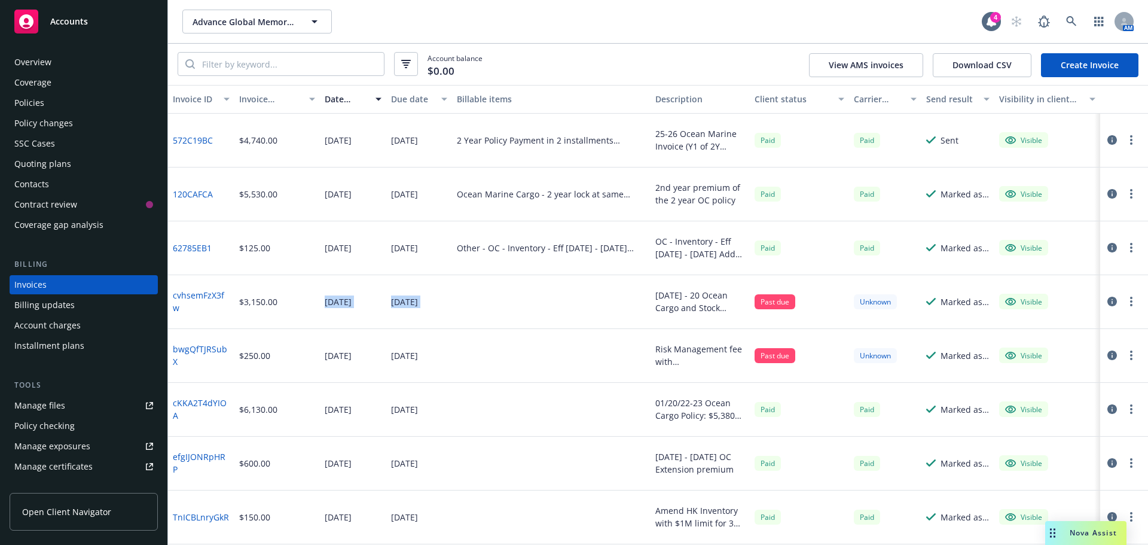
drag, startPoint x: 509, startPoint y: 321, endPoint x: 380, endPoint y: 306, distance: 130.6
click at [312, 294] on div "cvhsemFzX3fw $3,150.00 02/01/2022 07/03/2020 12/01/19 - 20 Ocean Cargo and Stoc…" at bounding box center [658, 302] width 980 height 54
click at [627, 346] on div at bounding box center [551, 356] width 199 height 54
click at [1110, 68] on link "Create Invoice" at bounding box center [1089, 65] width 97 height 24
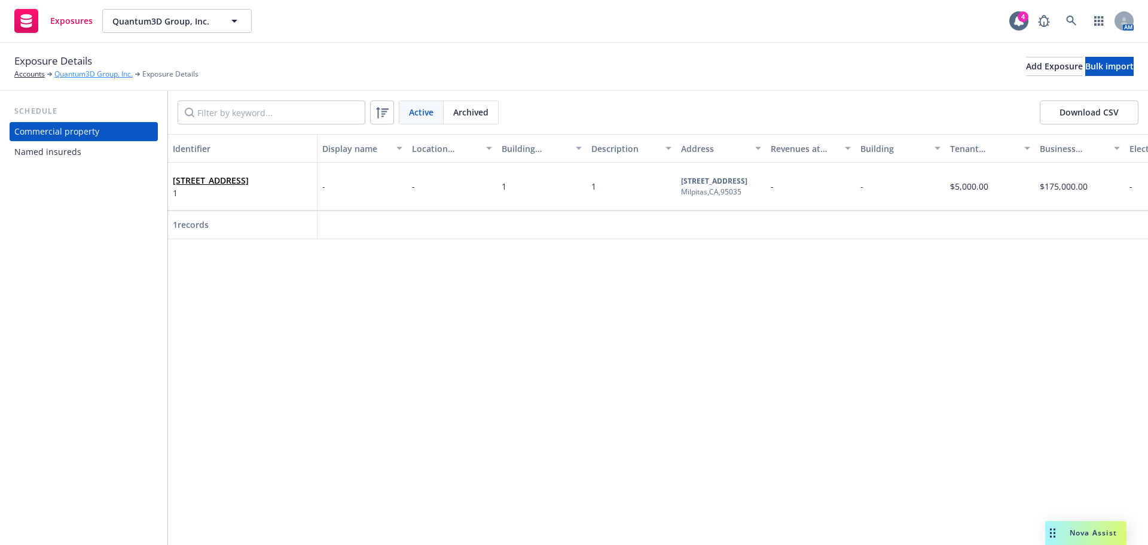
click at [80, 77] on link "Quantum3D Group, Inc." at bounding box center [93, 74] width 78 height 11
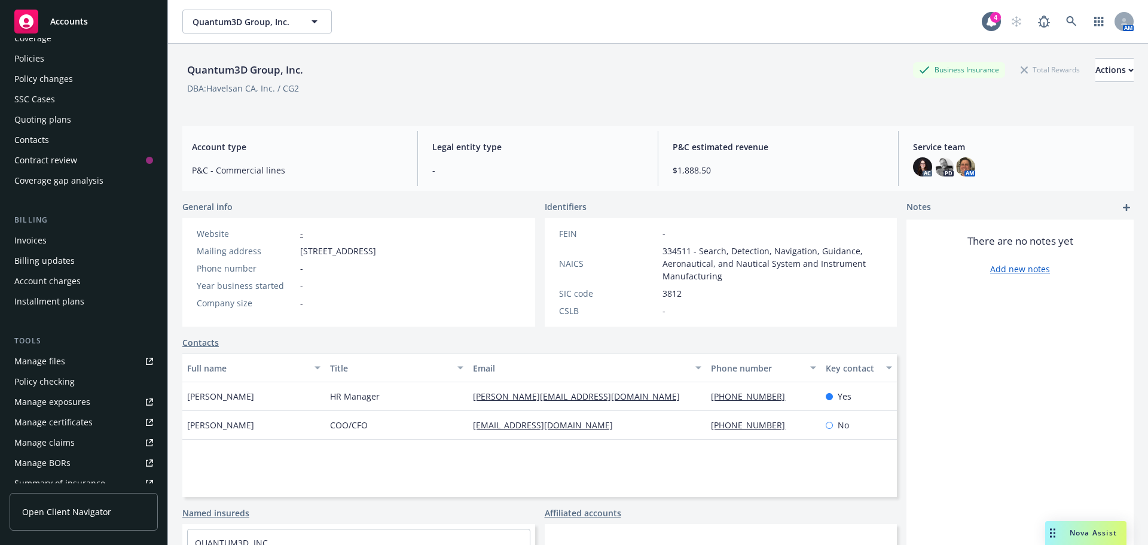
scroll to position [120, 0]
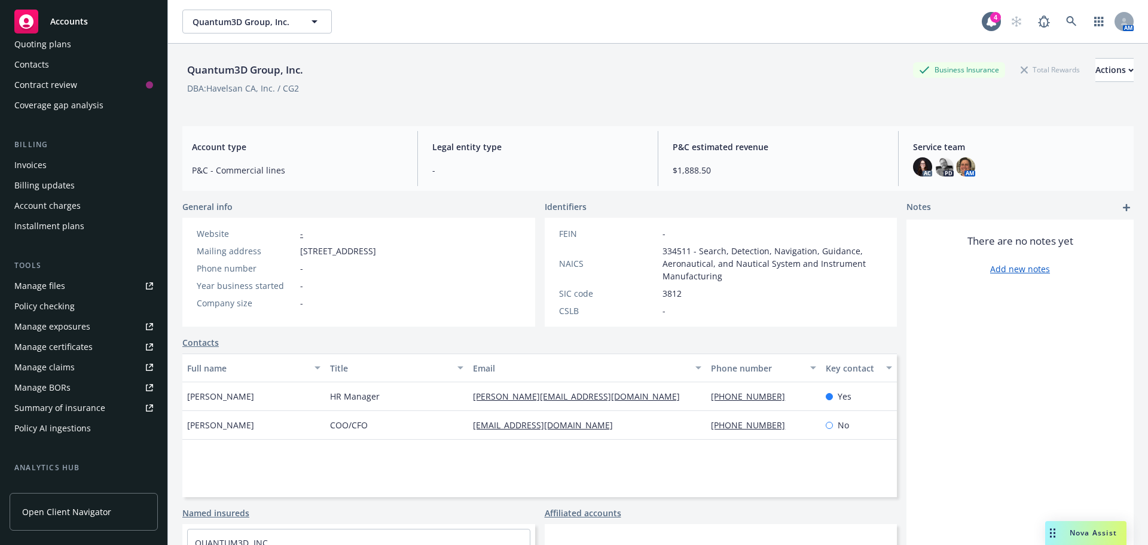
click at [79, 64] on div "Contacts" at bounding box center [83, 64] width 139 height 19
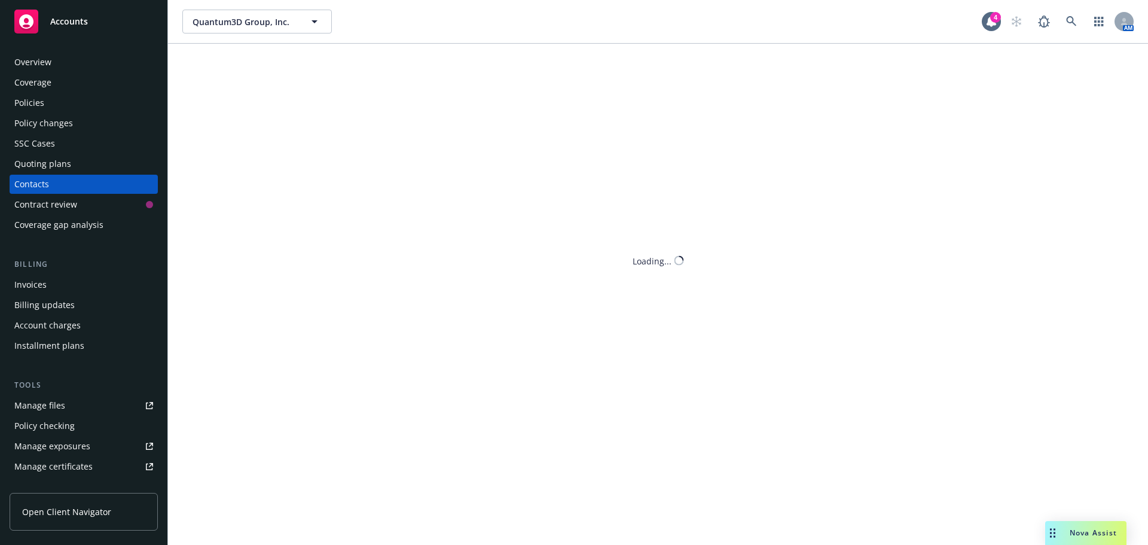
click at [38, 102] on div "Policies" at bounding box center [29, 102] width 30 height 19
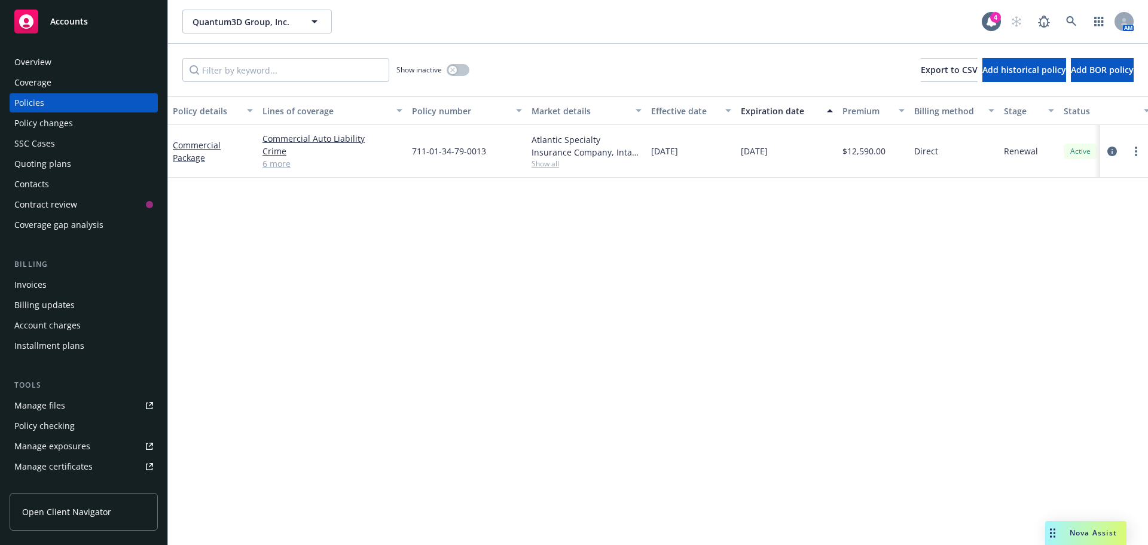
click at [277, 163] on link "6 more" at bounding box center [333, 163] width 140 height 13
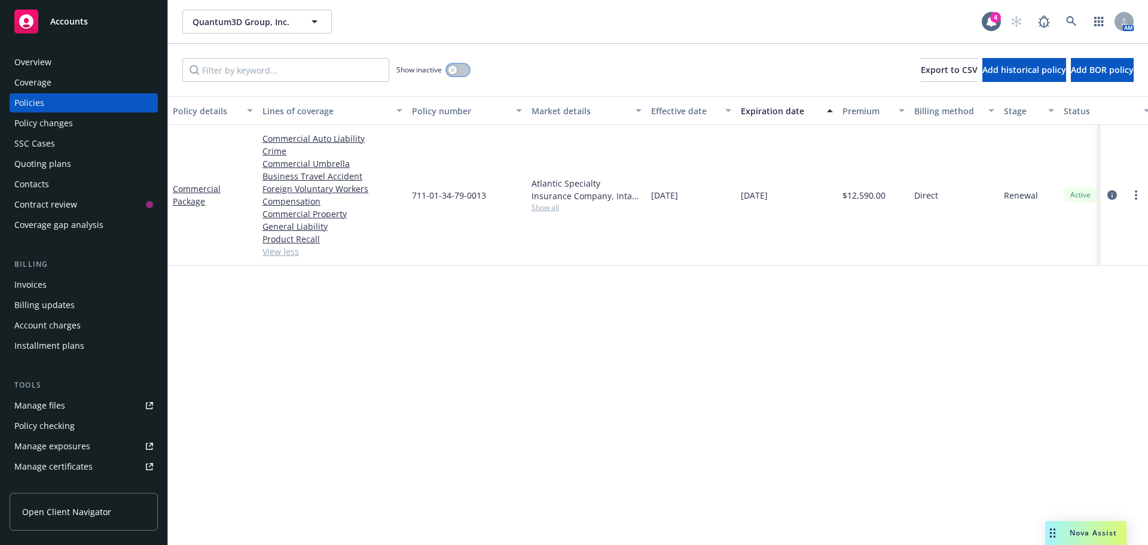
click at [450, 71] on div "button" at bounding box center [452, 70] width 8 height 8
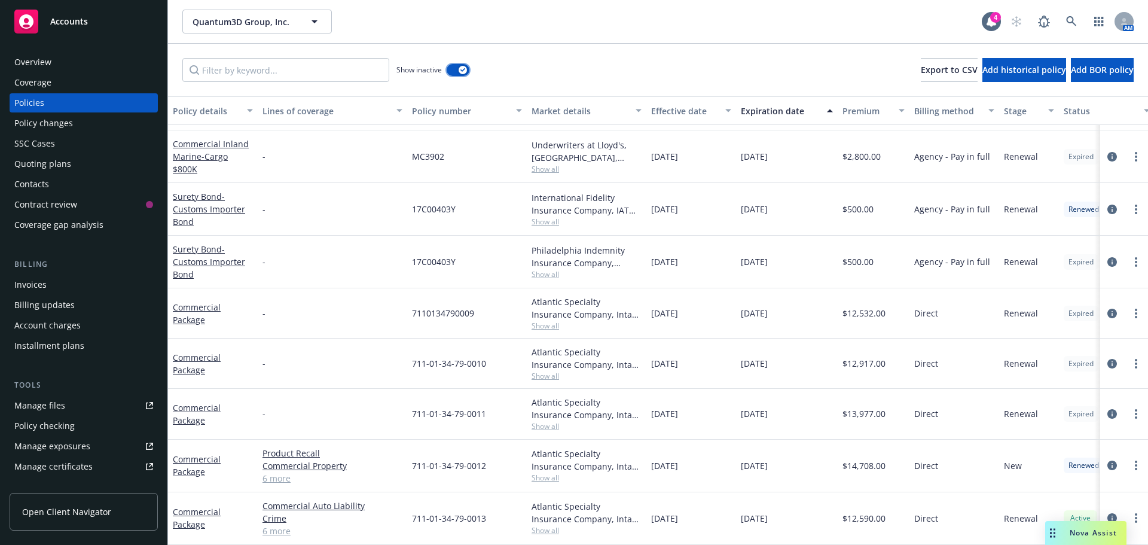
scroll to position [54, 0]
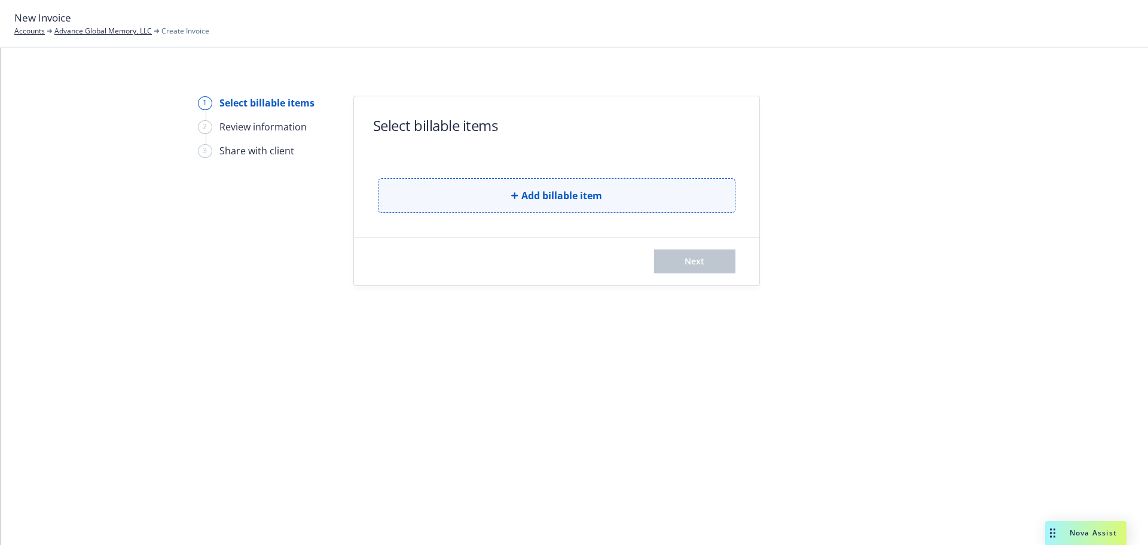
click at [595, 198] on span "Add billable item" at bounding box center [561, 195] width 81 height 14
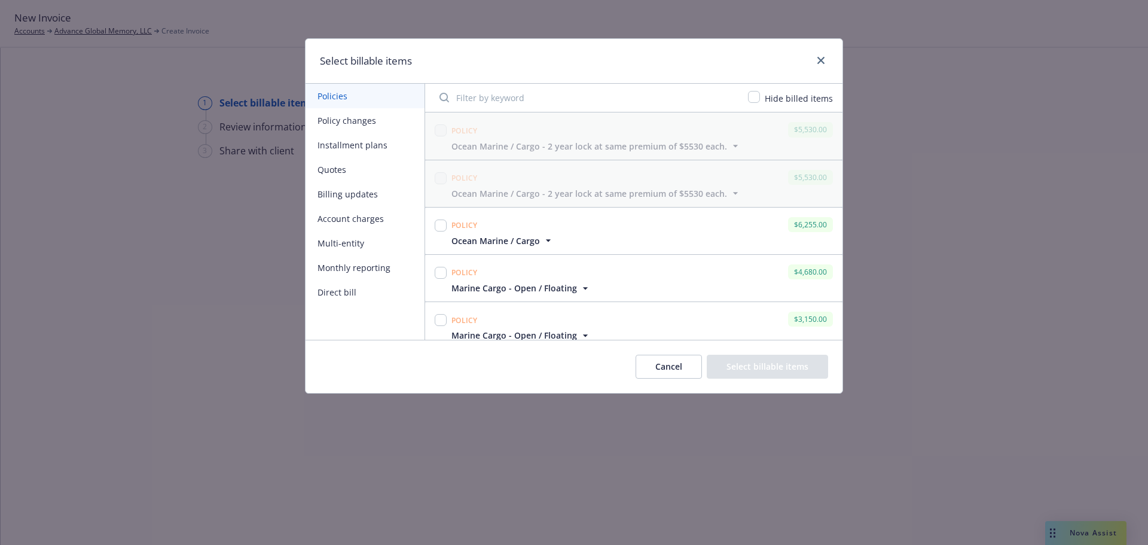
click at [347, 121] on button "Policy changes" at bounding box center [365, 120] width 119 height 25
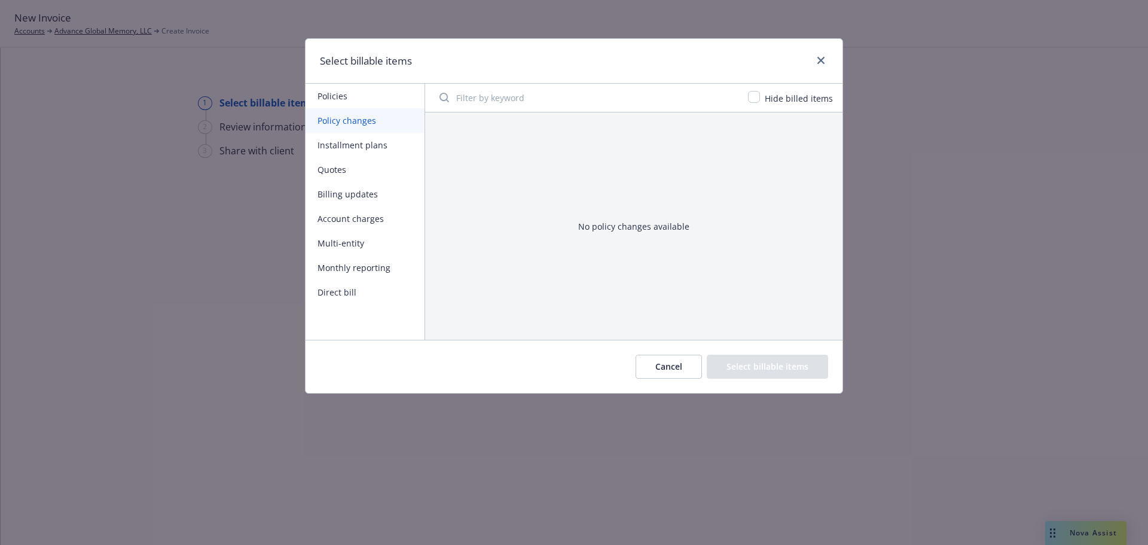
click at [352, 143] on button "Installment plans" at bounding box center [365, 145] width 119 height 25
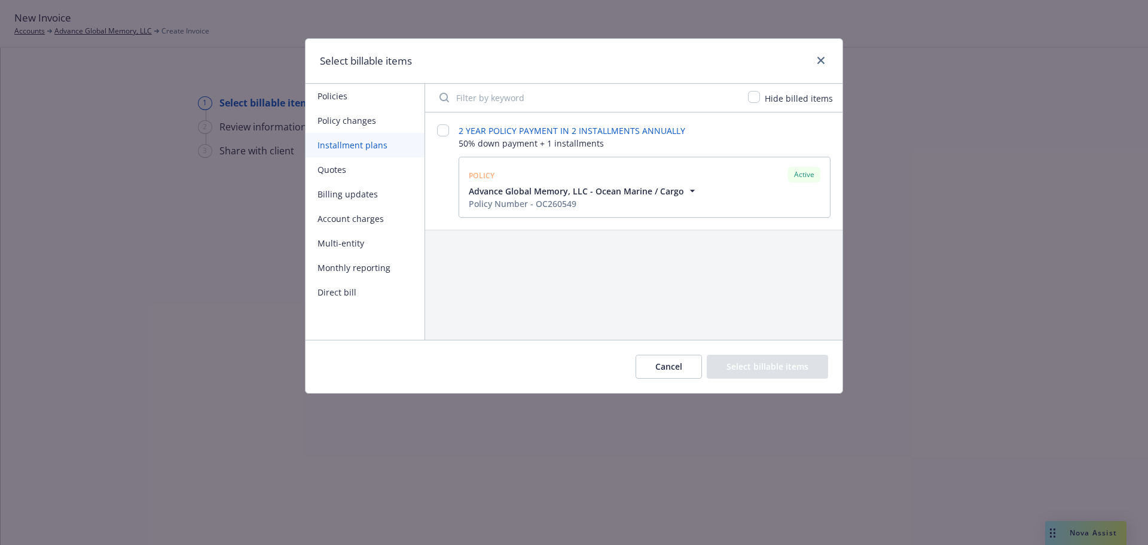
drag, startPoint x: 797, startPoint y: 205, endPoint x: 733, endPoint y: 204, distance: 64.6
click at [786, 204] on div "Advance Global Memory, LLC - Ocean Marine / Cargo Policy Number - OC260549" at bounding box center [644, 197] width 356 height 25
click at [677, 198] on div "Policy Number - OC260549" at bounding box center [584, 203] width 230 height 13
click at [677, 194] on span "Advance Global Memory, LLC - Ocean Marine / Cargo" at bounding box center [576, 191] width 215 height 13
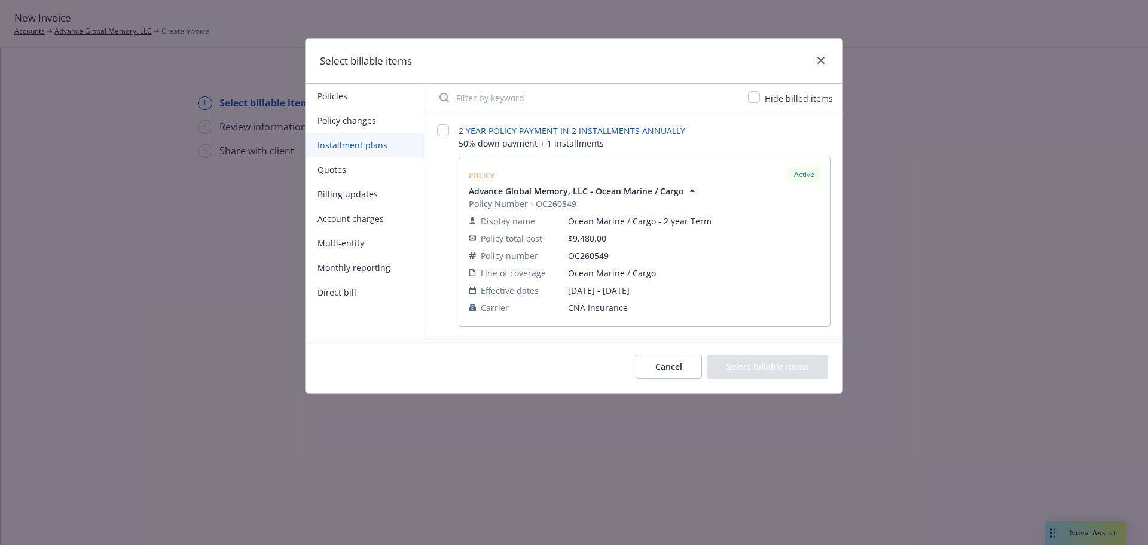
click at [348, 173] on button "Quotes" at bounding box center [365, 169] width 119 height 25
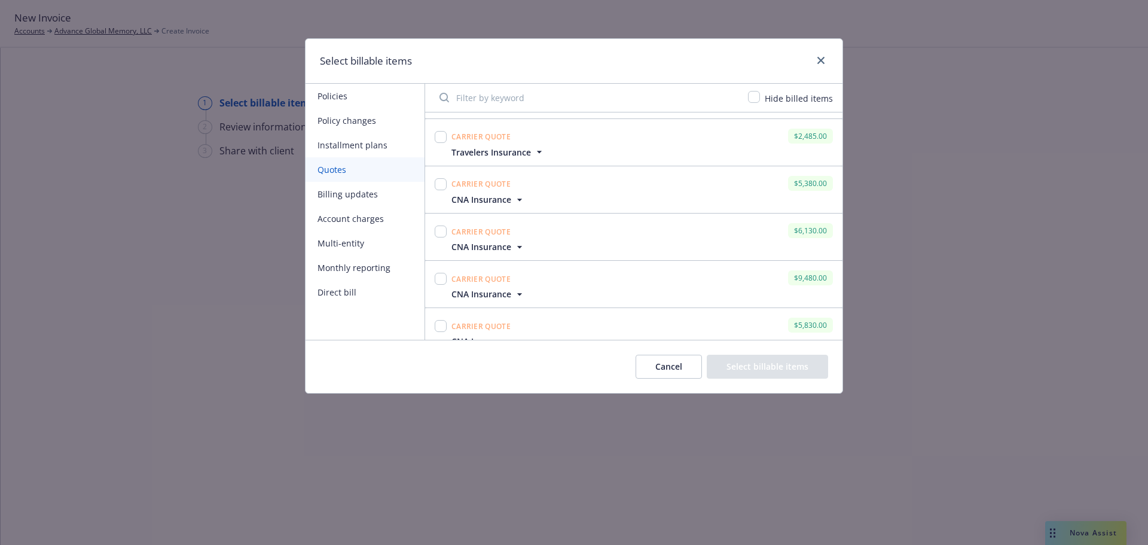
scroll to position [104, 0]
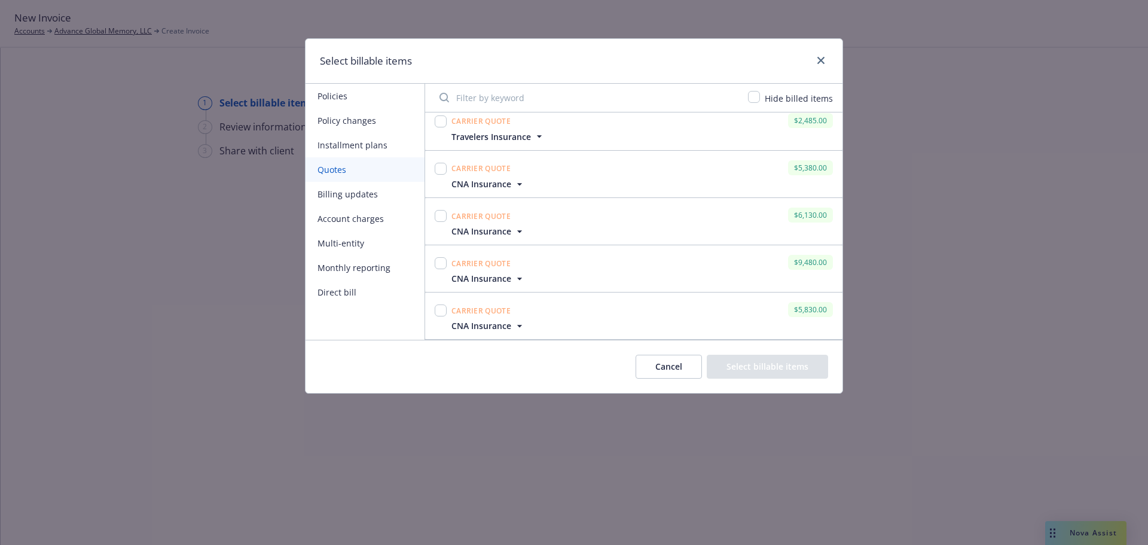
click at [517, 321] on icon "button" at bounding box center [520, 326] width 12 height 12
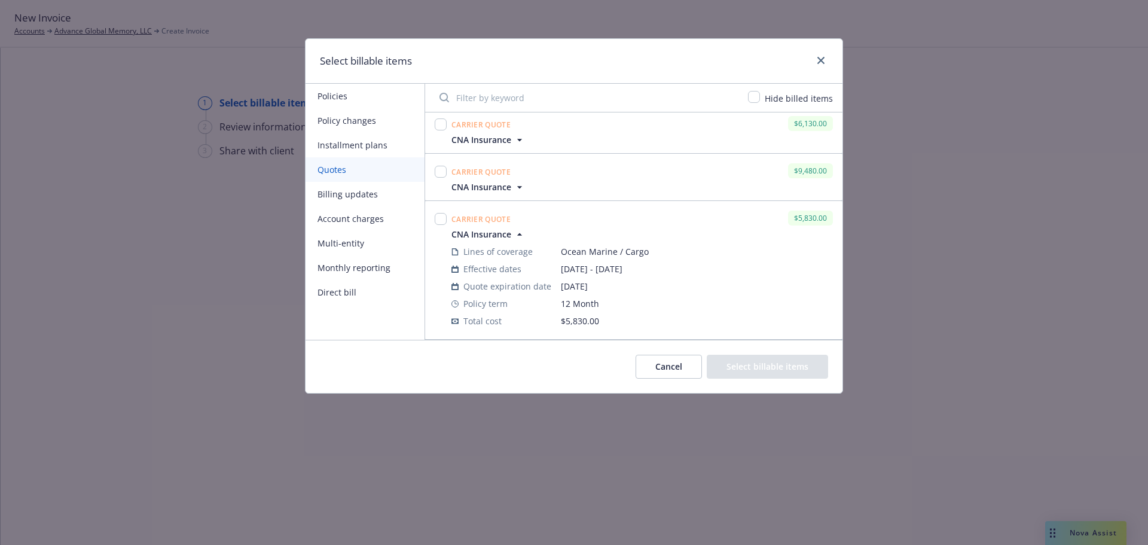
click at [515, 236] on icon "button" at bounding box center [520, 234] width 12 height 12
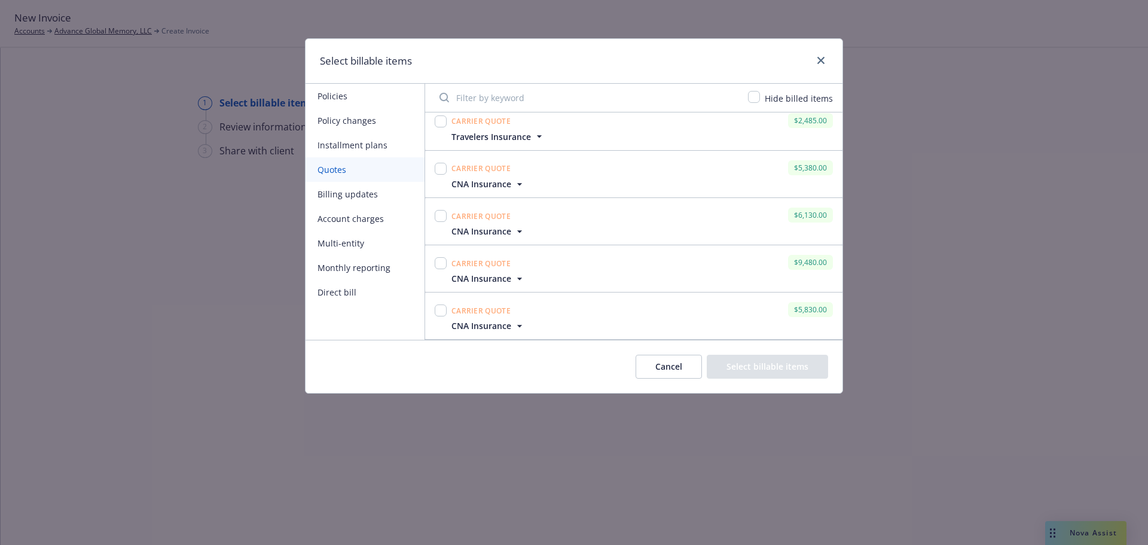
scroll to position [104, 0]
click at [813, 59] on div at bounding box center [818, 61] width 19 height 16
click at [330, 288] on button "Direct bill" at bounding box center [365, 292] width 119 height 25
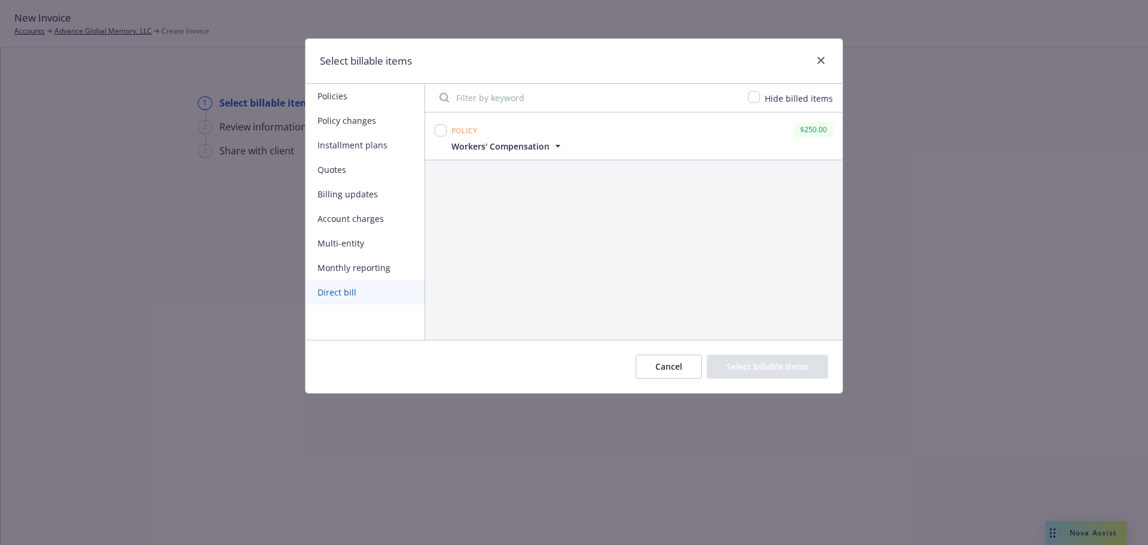
click at [347, 266] on button "Monthly reporting" at bounding box center [365, 267] width 119 height 25
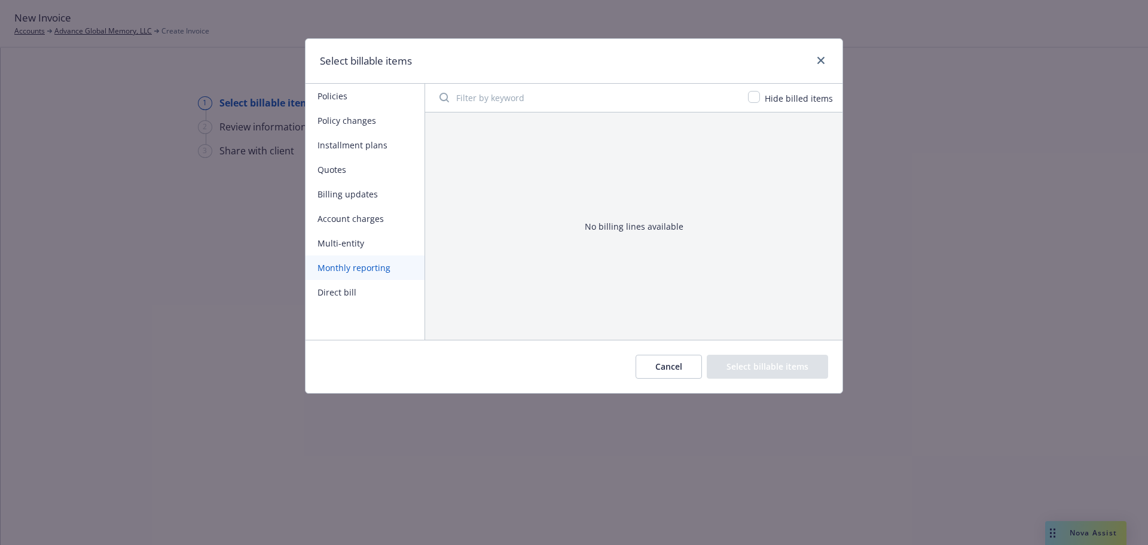
click at [359, 244] on button "Multi-entity" at bounding box center [365, 243] width 119 height 25
click at [358, 221] on button "Account charges" at bounding box center [365, 218] width 119 height 25
click at [368, 200] on button "Billing updates" at bounding box center [365, 194] width 119 height 25
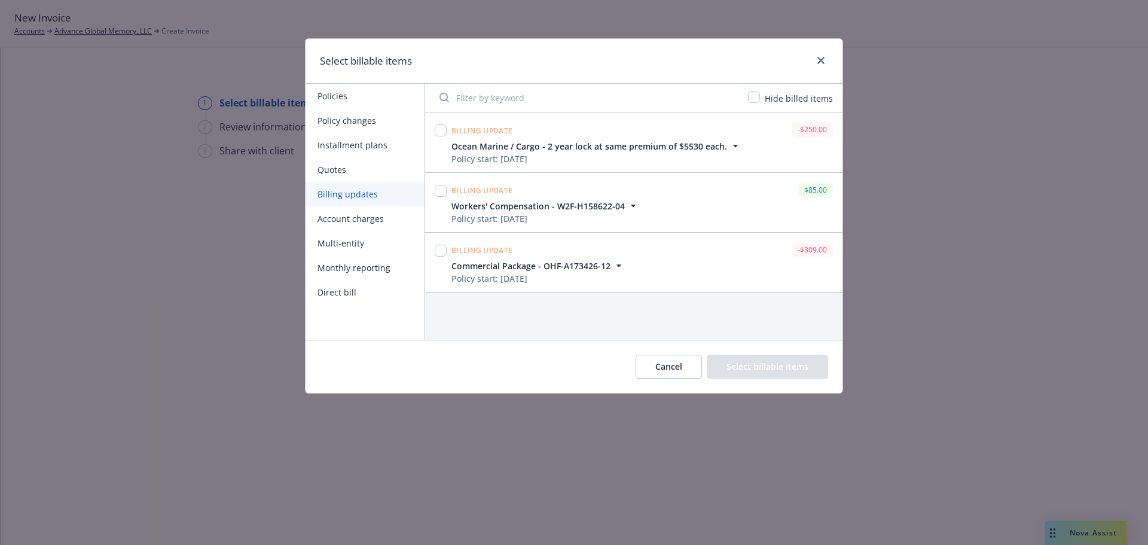
click at [352, 169] on button "Quotes" at bounding box center [365, 169] width 119 height 25
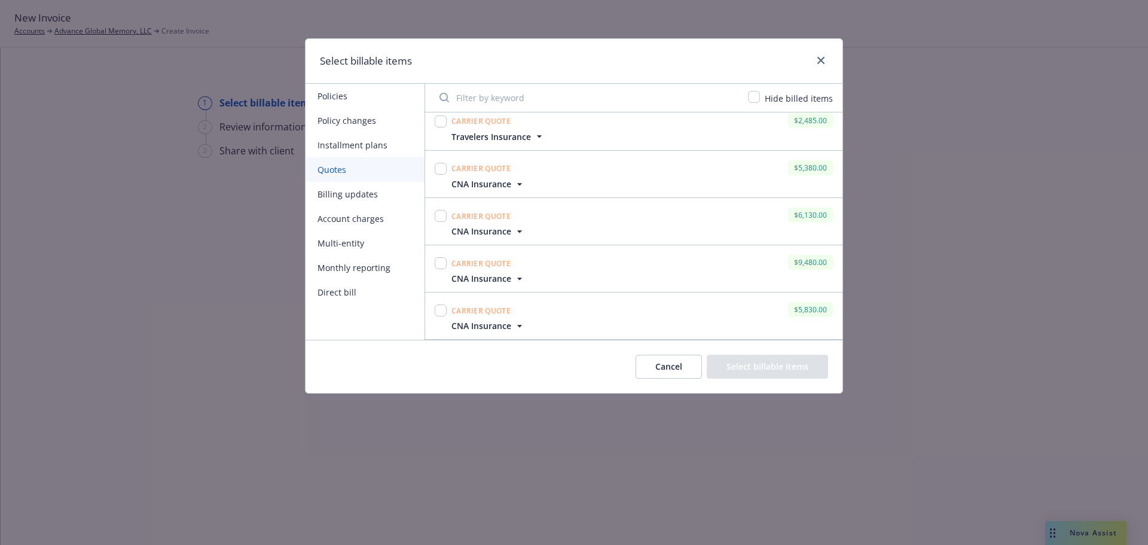
click at [515, 183] on icon "button" at bounding box center [520, 184] width 12 height 12
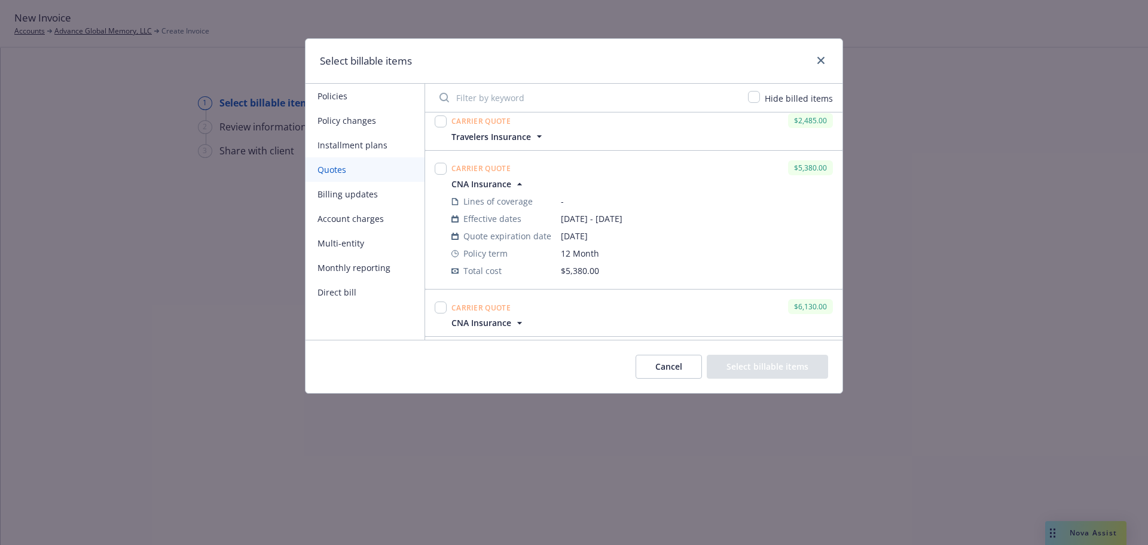
click at [512, 189] on span "CNA Insurance" at bounding box center [488, 184] width 74 height 13
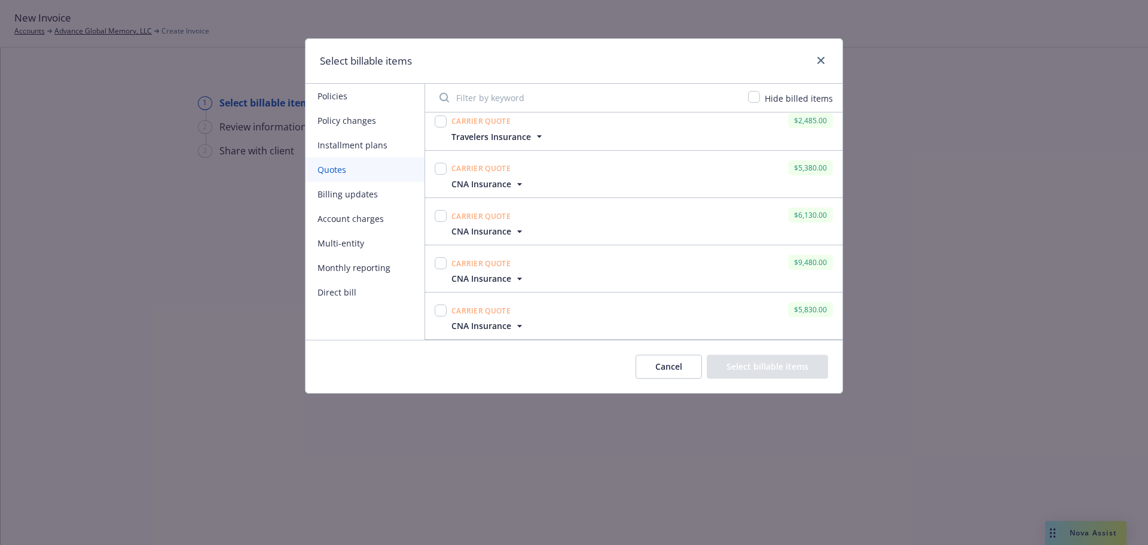
click at [516, 231] on icon "button" at bounding box center [520, 231] width 12 height 12
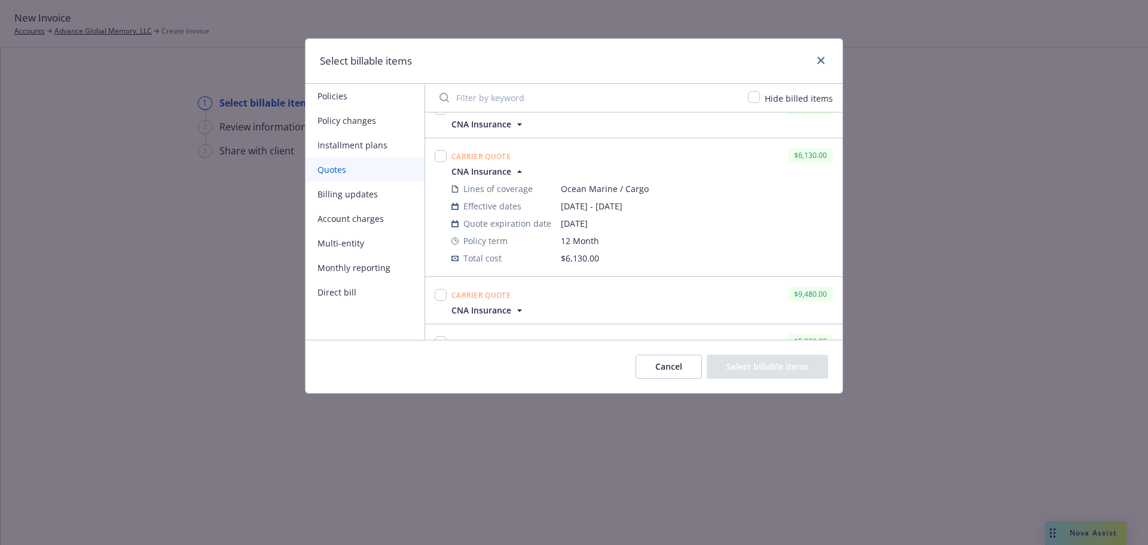
click at [516, 171] on icon "button" at bounding box center [520, 172] width 12 height 12
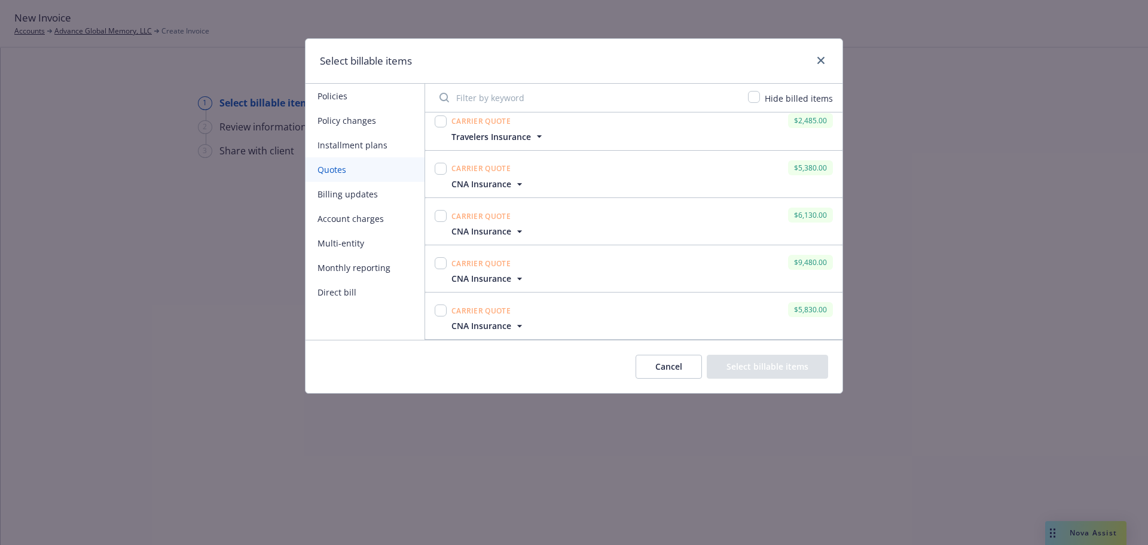
click at [519, 276] on icon "button" at bounding box center [520, 279] width 12 height 12
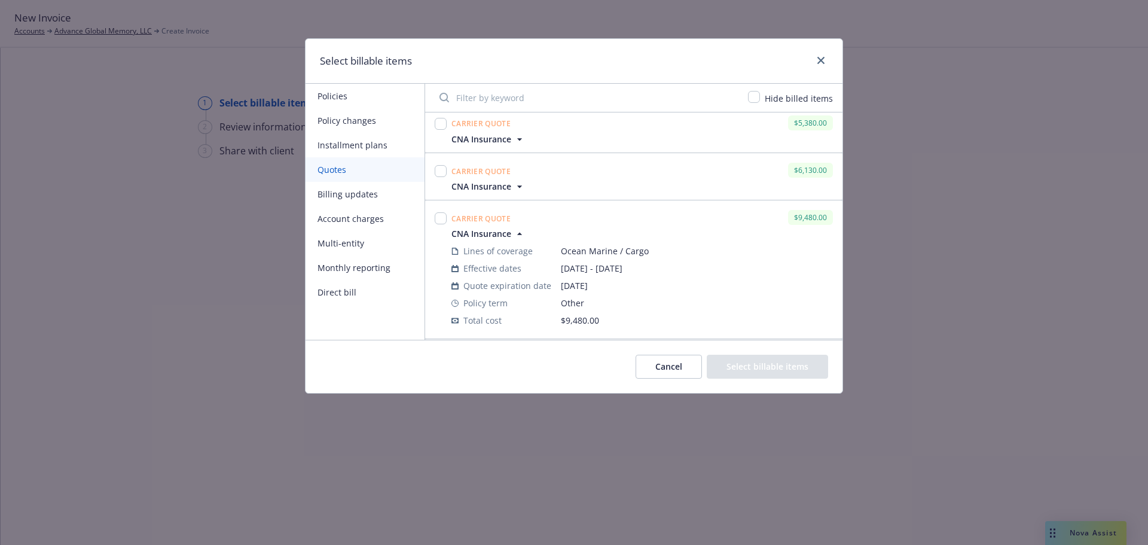
scroll to position [196, 0]
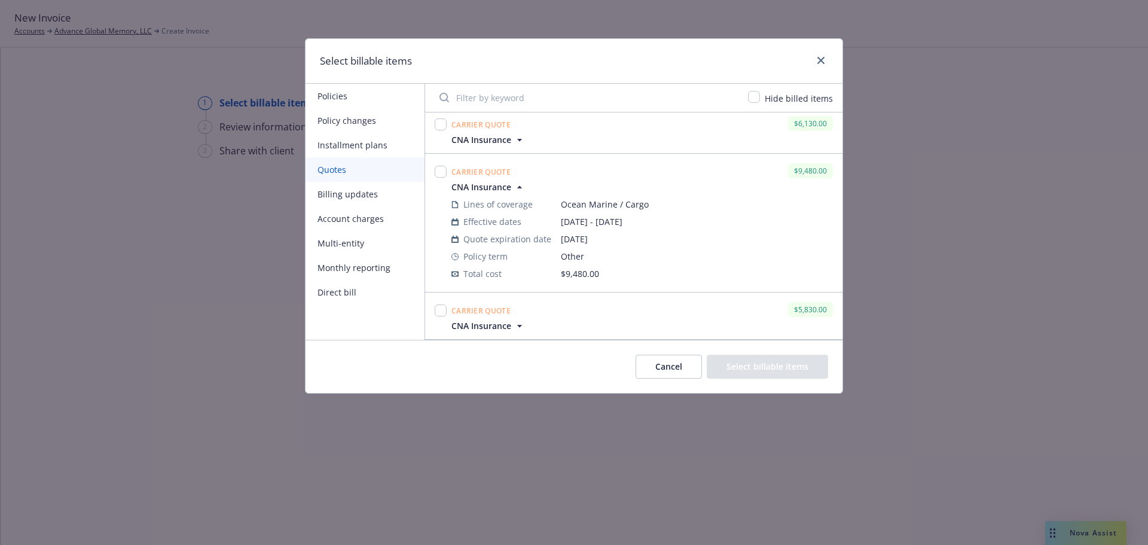
click at [519, 182] on icon "button" at bounding box center [520, 187] width 12 height 12
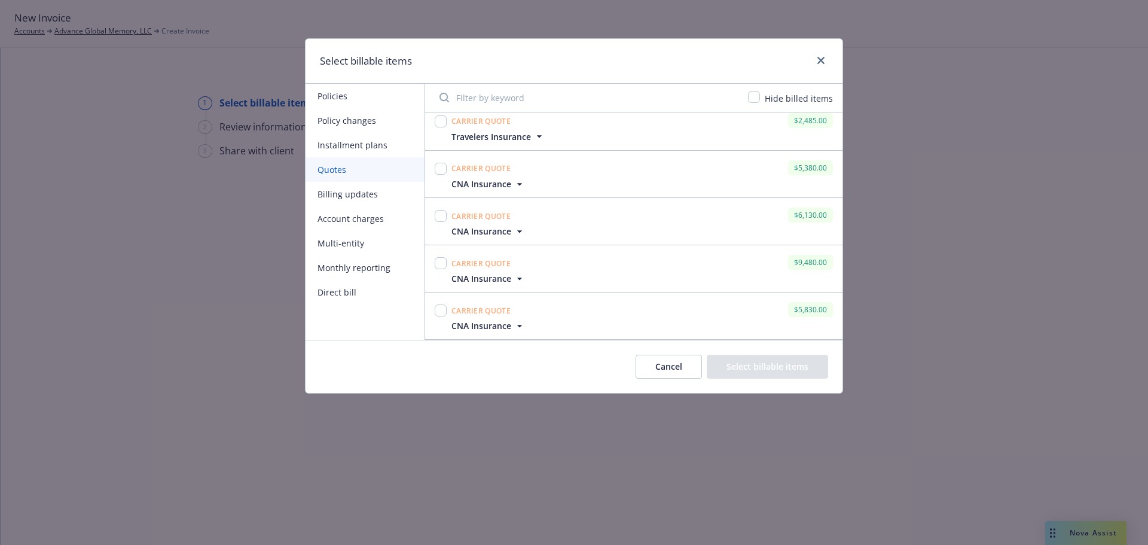
scroll to position [104, 0]
click at [522, 139] on span "Travelers Insurance" at bounding box center [491, 136] width 80 height 13
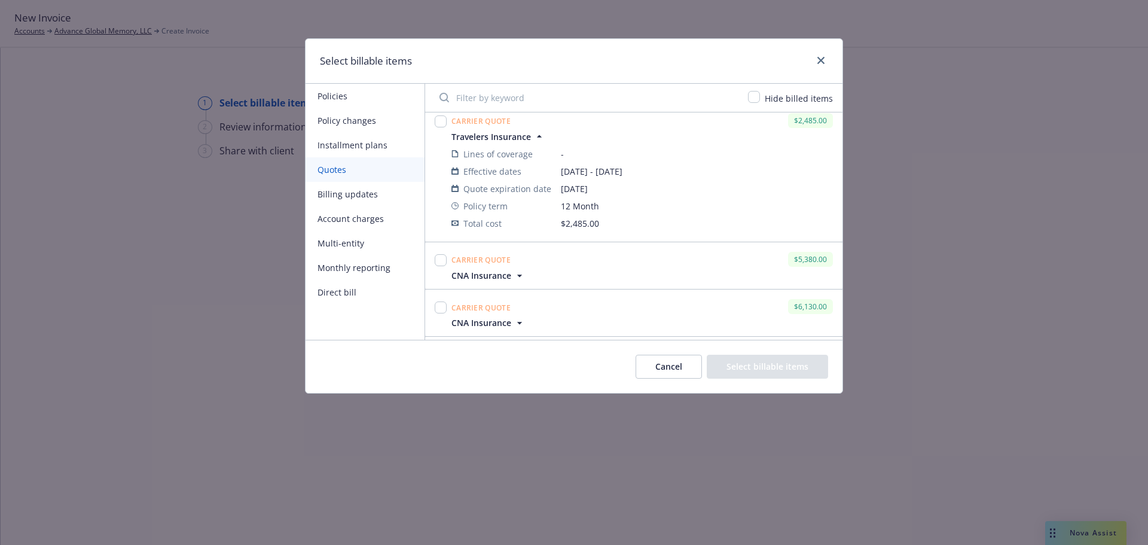
click at [536, 136] on icon "button" at bounding box center [539, 136] width 12 height 12
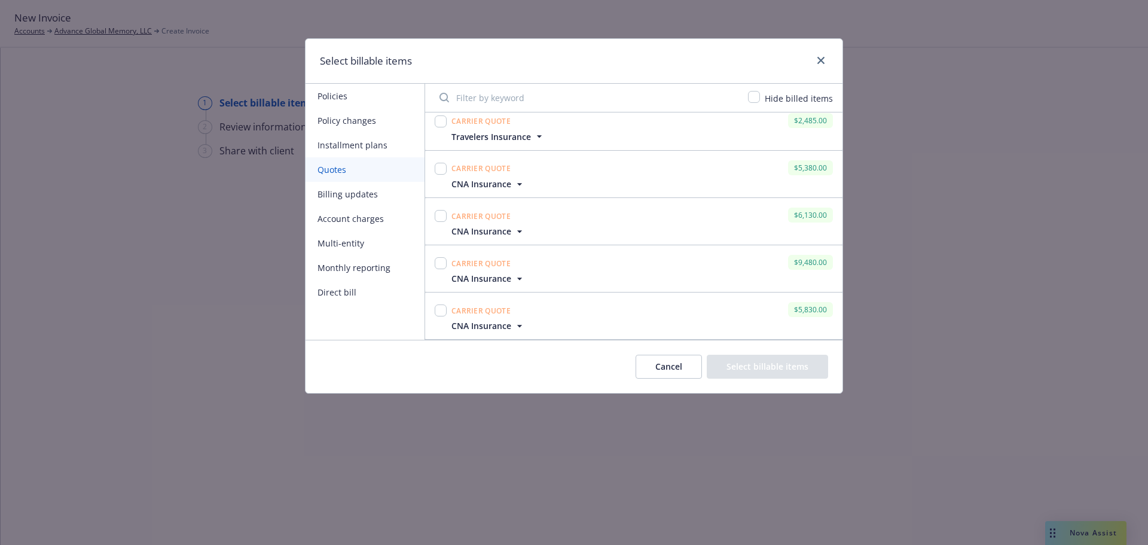
click at [382, 193] on button "Billing updates" at bounding box center [365, 194] width 119 height 25
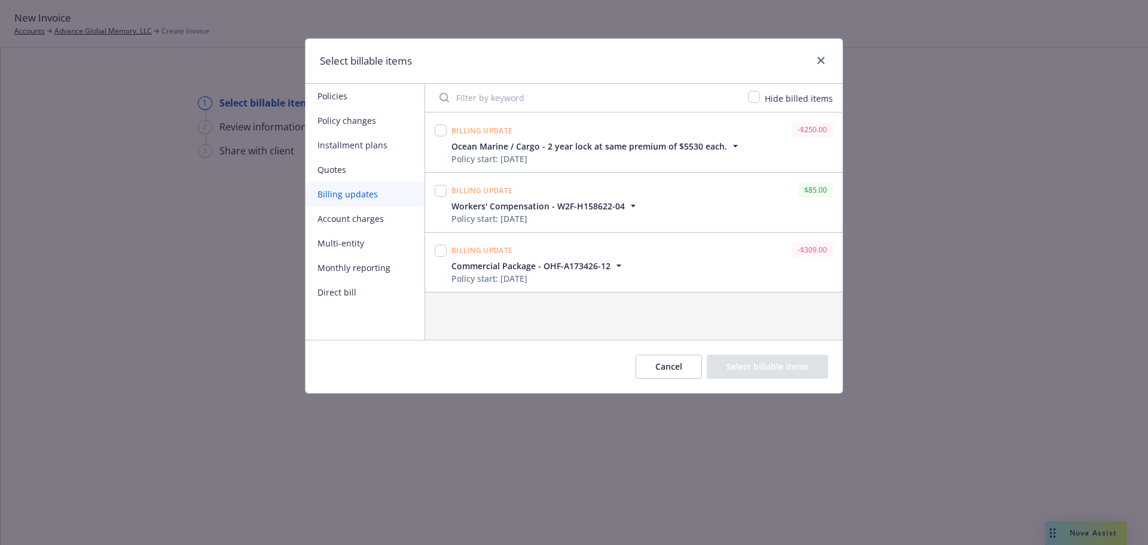
click at [374, 144] on button "Installment plans" at bounding box center [365, 145] width 119 height 25
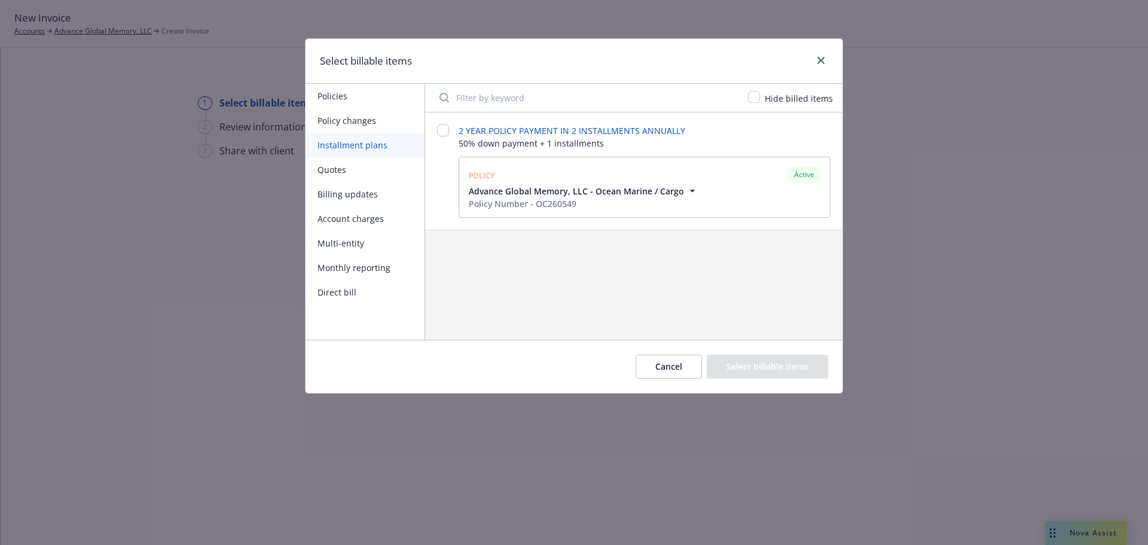
click at [348, 115] on button "Policy changes" at bounding box center [365, 120] width 119 height 25
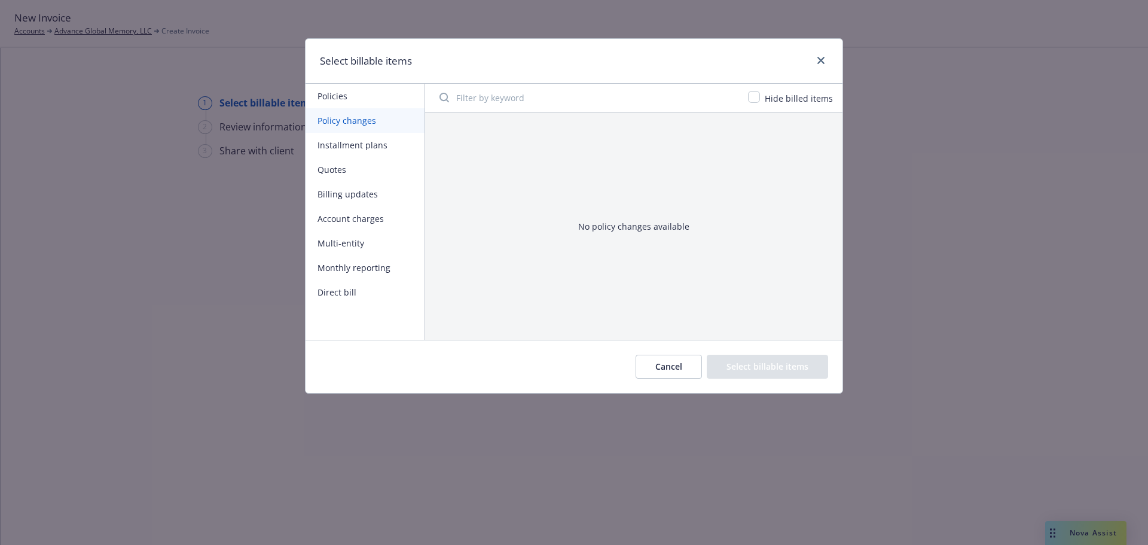
click at [368, 107] on button "Policies" at bounding box center [365, 96] width 119 height 25
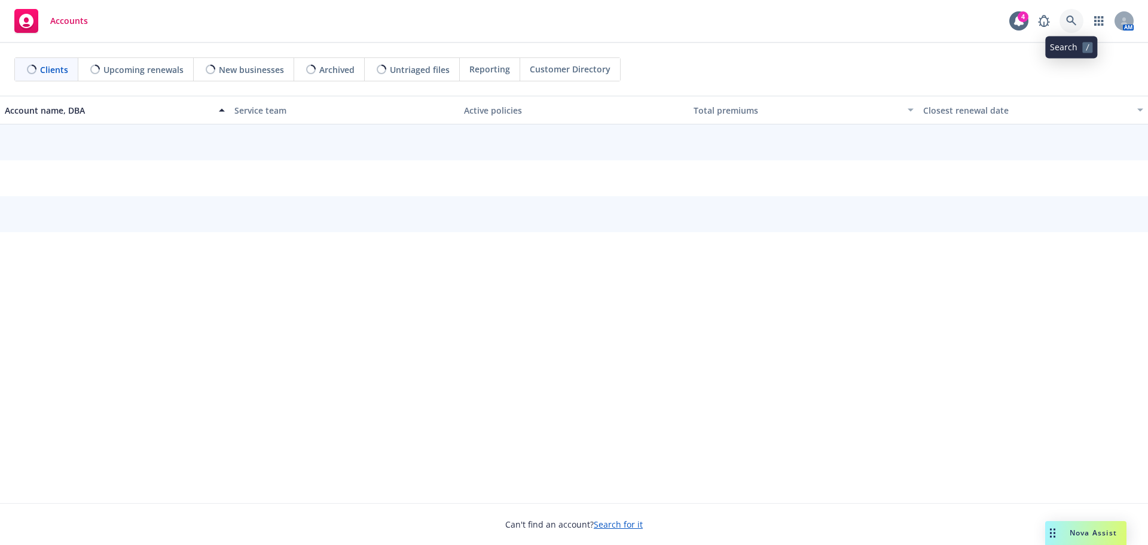
click at [1082, 24] on link at bounding box center [1072, 21] width 24 height 24
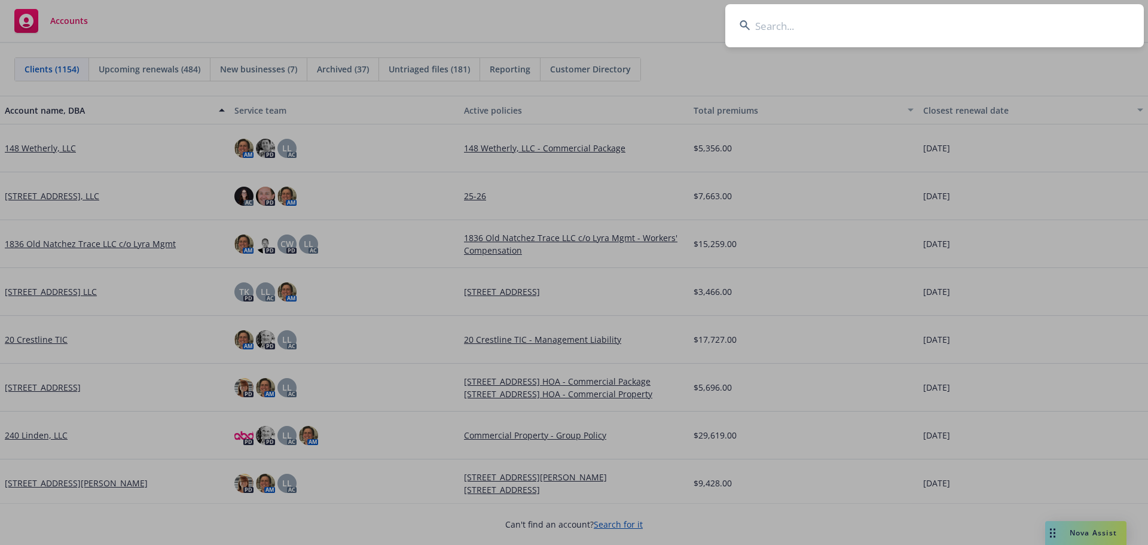
type input "e"
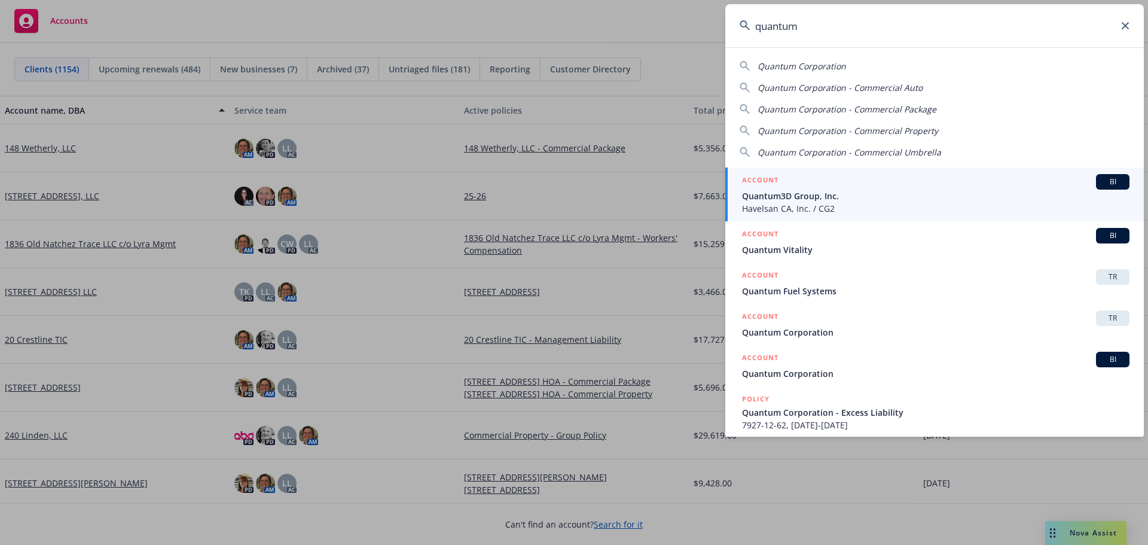
type input "quantum"
click at [753, 178] on h5 "ACCOUNT" at bounding box center [760, 181] width 36 height 14
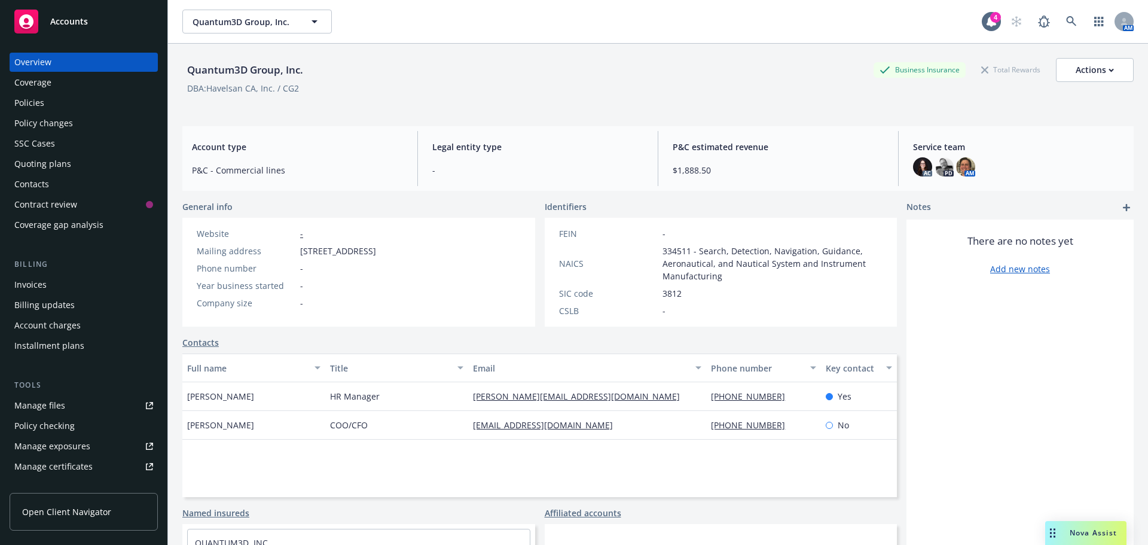
click at [70, 98] on div "Policies" at bounding box center [83, 102] width 139 height 19
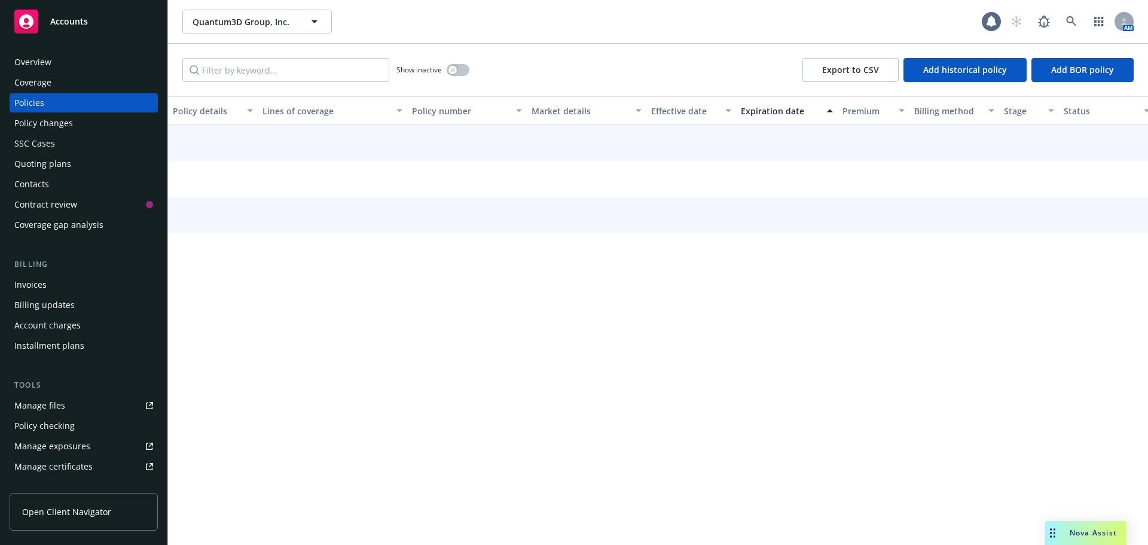
click at [57, 159] on div "Quoting plans" at bounding box center [42, 163] width 57 height 19
click at [28, 59] on div "Overview" at bounding box center [32, 62] width 37 height 19
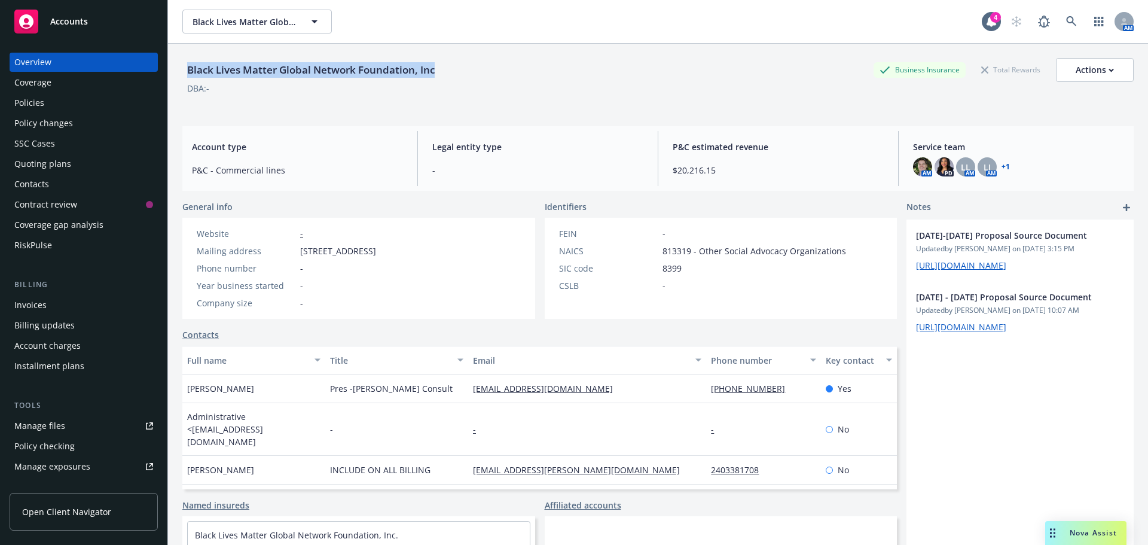
drag, startPoint x: 188, startPoint y: 71, endPoint x: 491, endPoint y: 75, distance: 303.2
click at [487, 75] on div "Black Lives Matter Global Network Foundation, Inc Business Insurance Total Rewa…" at bounding box center [657, 70] width 951 height 24
copy div "Black Lives Matter Global Network Foundation, Inc"
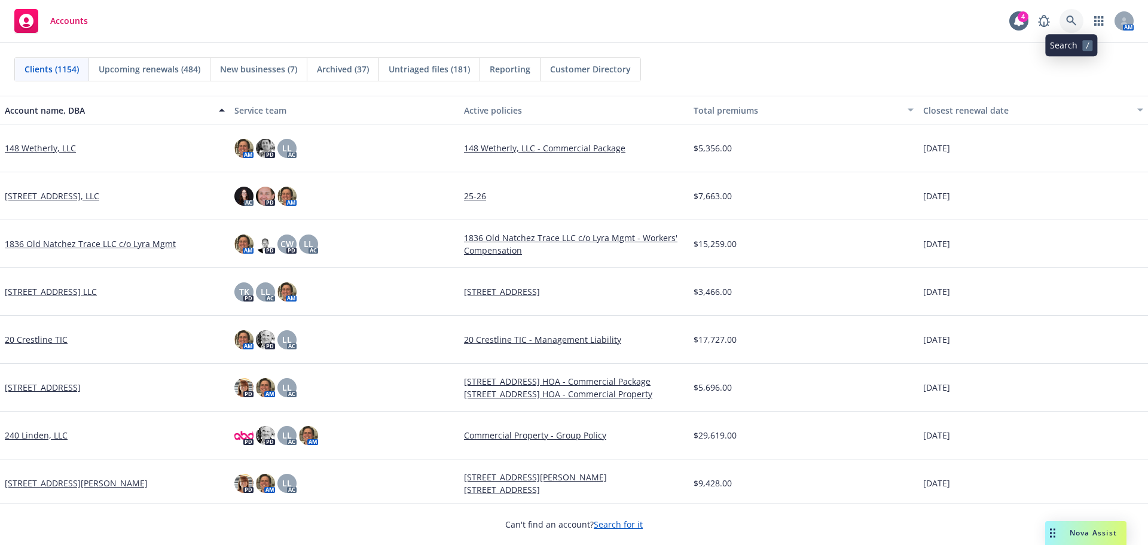
click at [1063, 20] on link at bounding box center [1072, 21] width 24 height 24
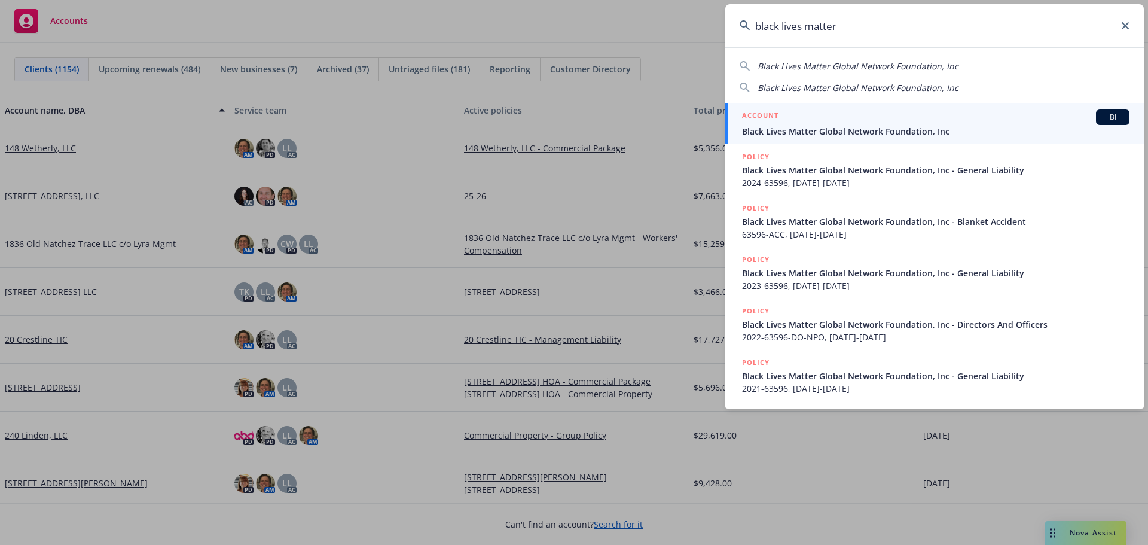
type input "black lives matter"
click at [866, 120] on div "ACCOUNT BI" at bounding box center [935, 117] width 387 height 16
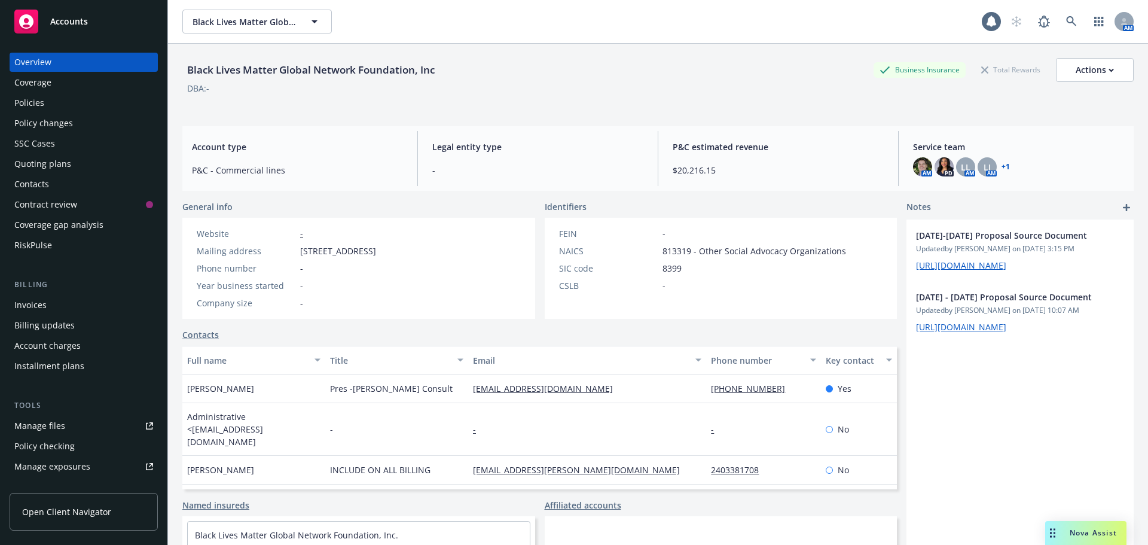
click at [67, 106] on div "Policies" at bounding box center [83, 102] width 139 height 19
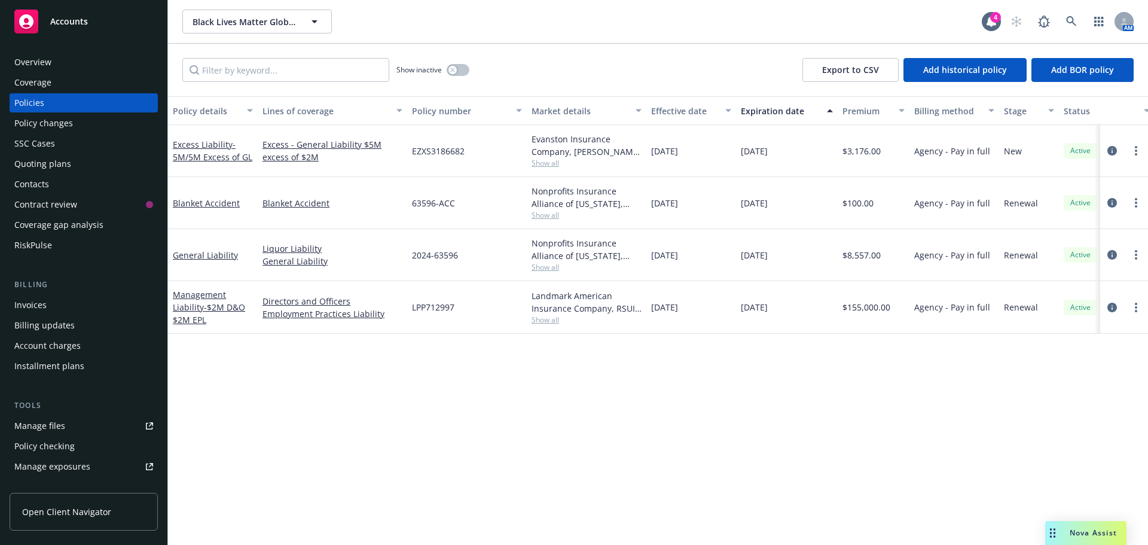
click at [544, 169] on div "Evanston Insurance Company, Markel Insurance, Amwins Show all" at bounding box center [587, 151] width 120 height 52
click at [551, 160] on span "Show all" at bounding box center [587, 163] width 110 height 10
click at [817, 397] on div "Policy details Lines of coverage Policy number Market details Effective date Ex…" at bounding box center [658, 320] width 980 height 448
click at [1119, 306] on div at bounding box center [1124, 307] width 38 height 14
click at [1115, 306] on icon "circleInformation" at bounding box center [1112, 308] width 10 height 10
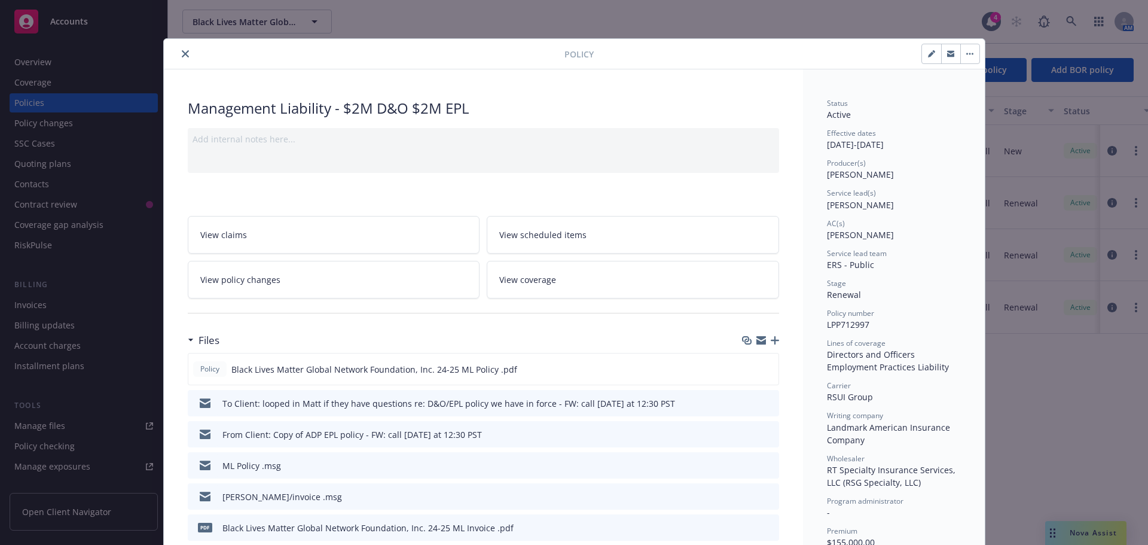
click at [182, 57] on icon "close" at bounding box center [185, 53] width 7 height 7
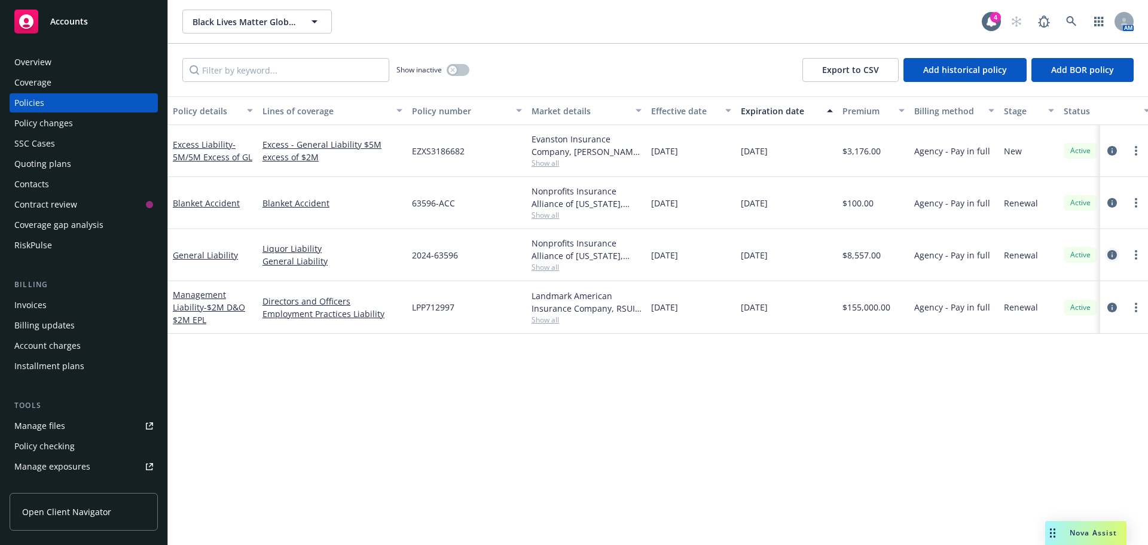
click at [1116, 252] on icon "circleInformation" at bounding box center [1112, 255] width 10 height 10
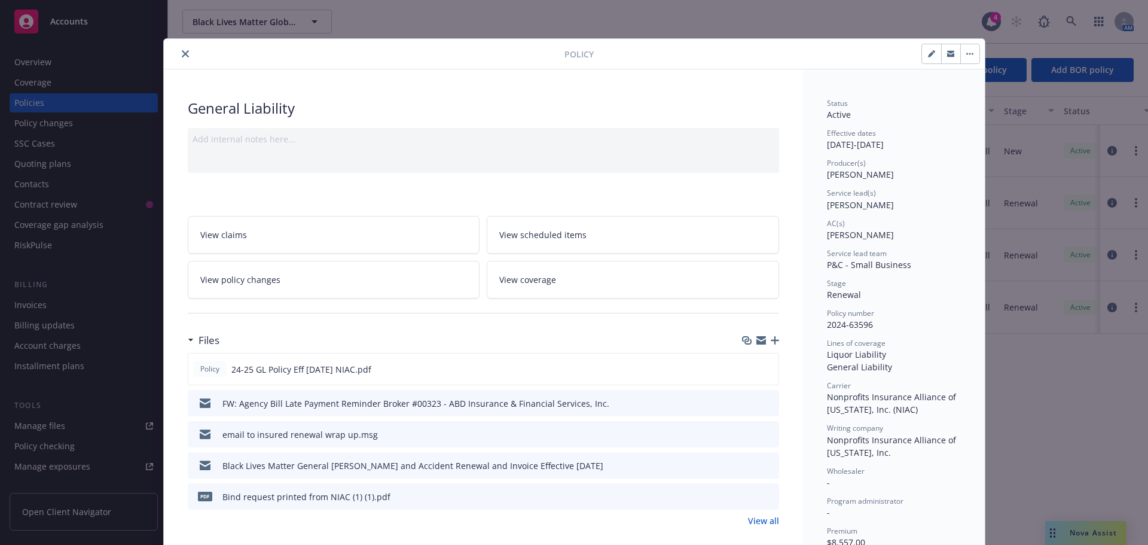
click at [182, 56] on icon "close" at bounding box center [185, 53] width 7 height 7
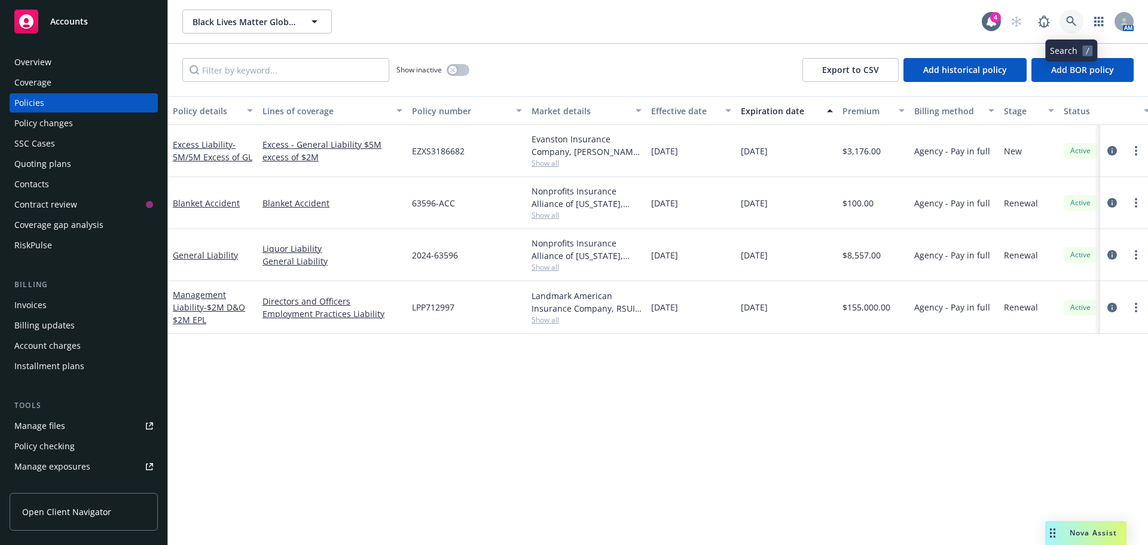
click at [1070, 22] on icon at bounding box center [1071, 21] width 10 height 10
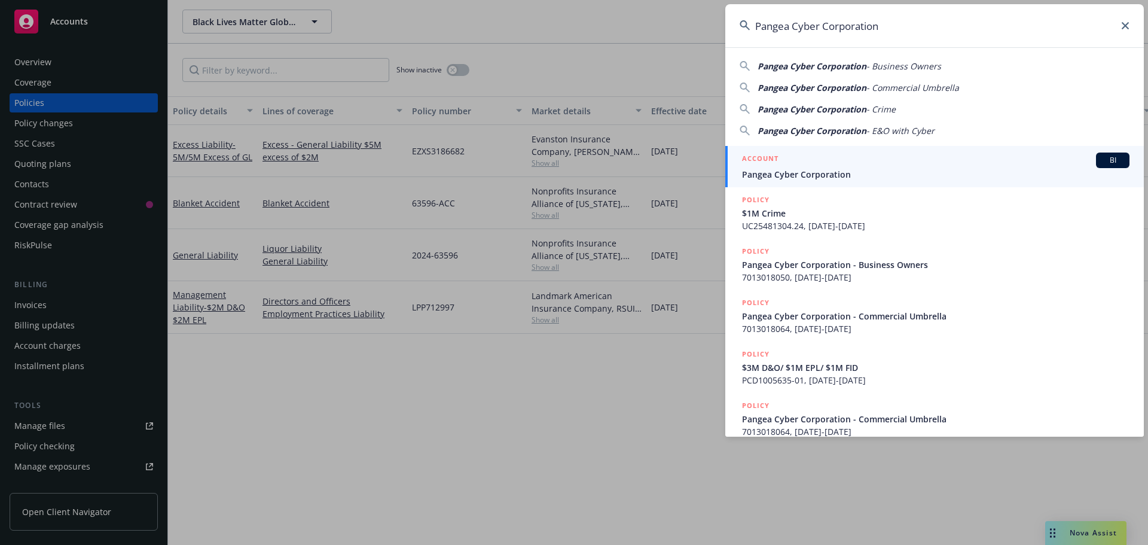
type input "Pangea Cyber Corporation"
click at [804, 172] on span "Pangea Cyber Corporation" at bounding box center [935, 174] width 387 height 13
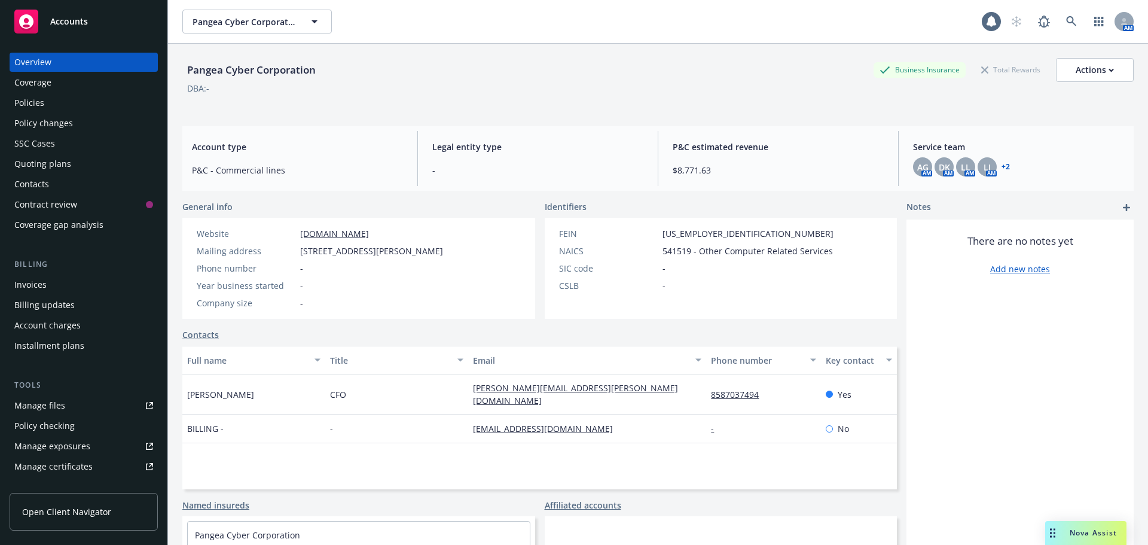
click at [74, 105] on div "Policies" at bounding box center [83, 102] width 139 height 19
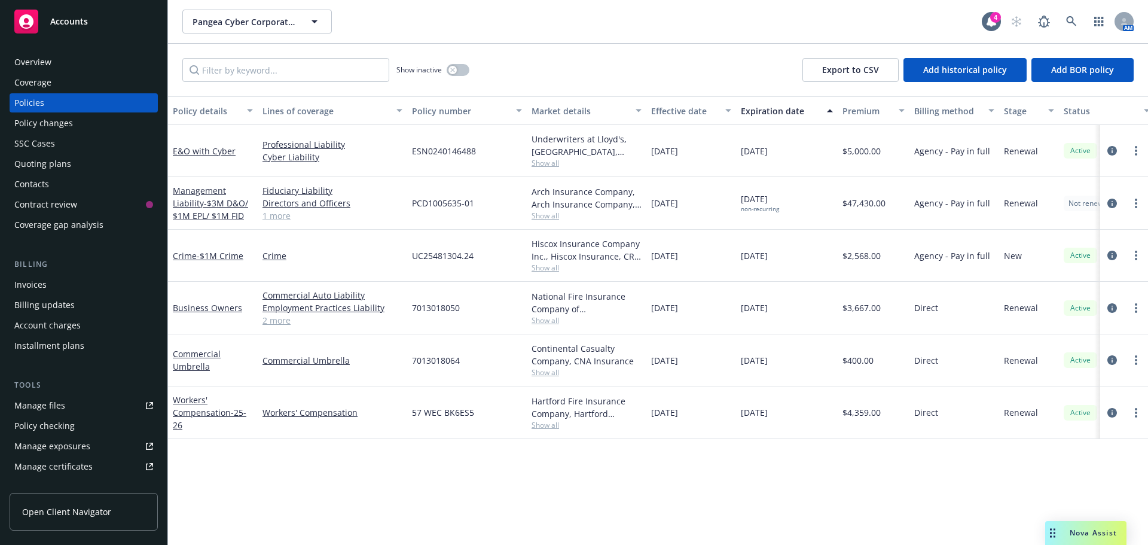
click at [63, 277] on div "Invoices" at bounding box center [83, 284] width 139 height 19
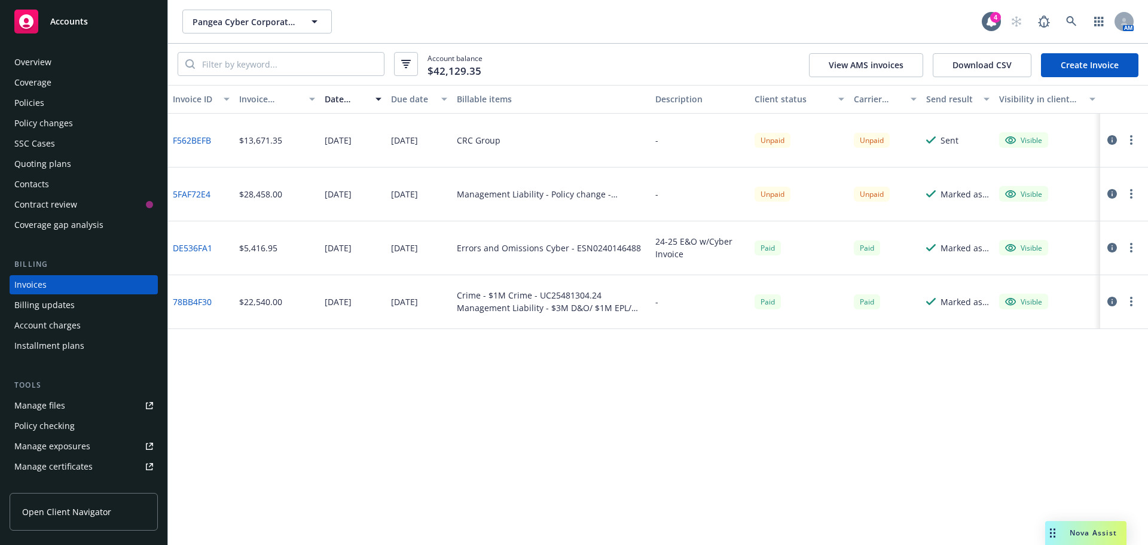
click at [54, 97] on div "Policies" at bounding box center [83, 102] width 139 height 19
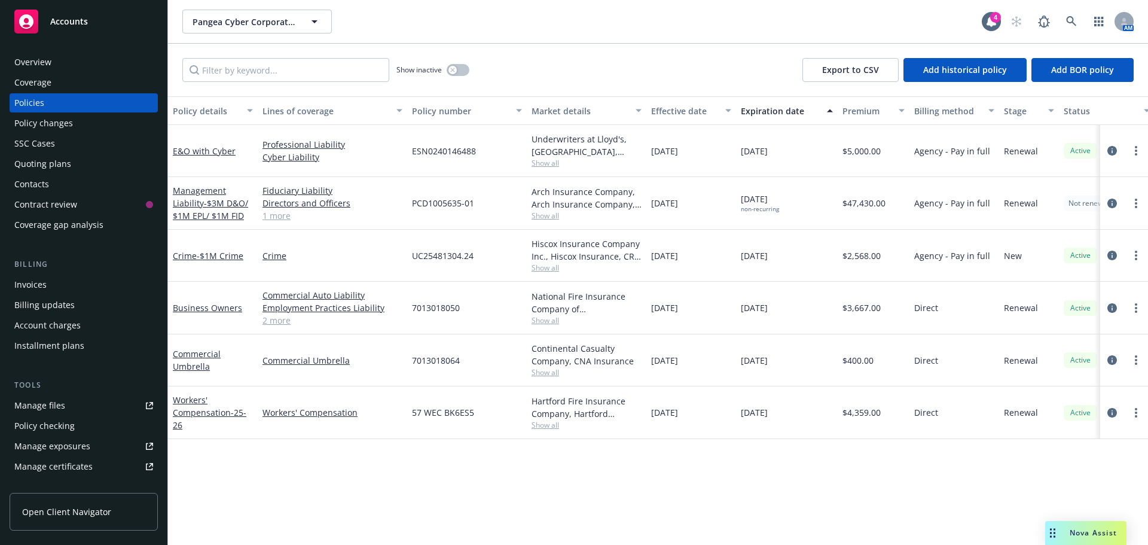
click at [1060, 21] on div "AM" at bounding box center [1069, 22] width 129 height 24
click at [1069, 20] on icon at bounding box center [1071, 21] width 11 height 11
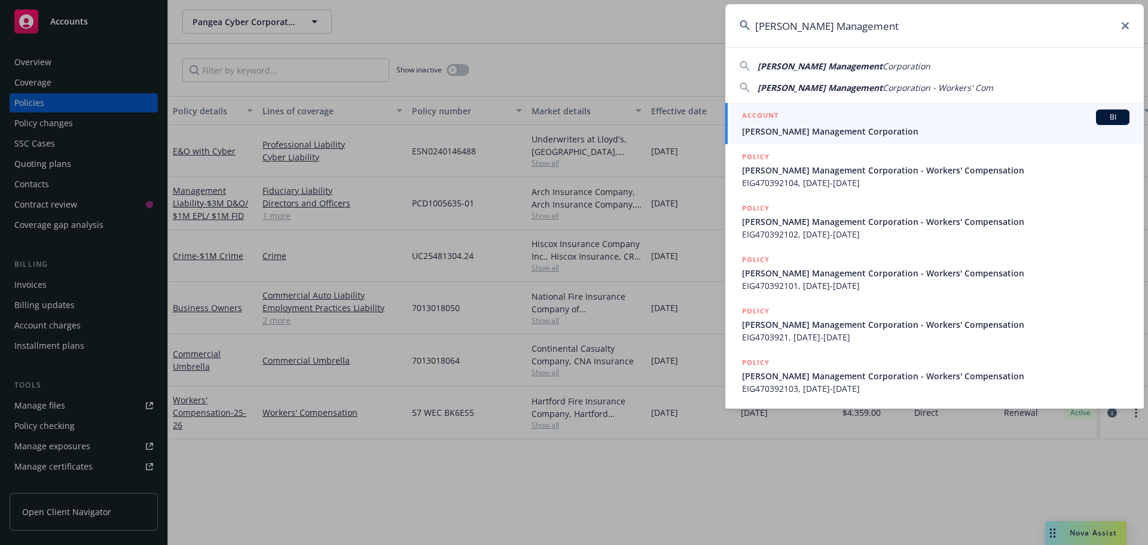
type input "Morgenthaler Management"
click at [816, 133] on span "Morgenthaler Management Corporation" at bounding box center [935, 131] width 387 height 13
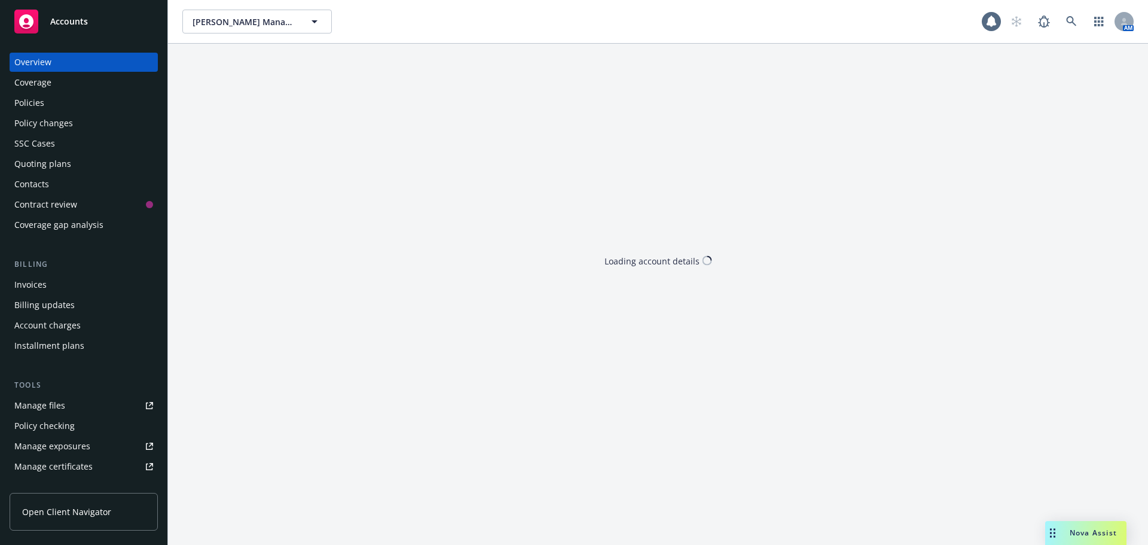
click at [76, 109] on div "Policies" at bounding box center [83, 102] width 139 height 19
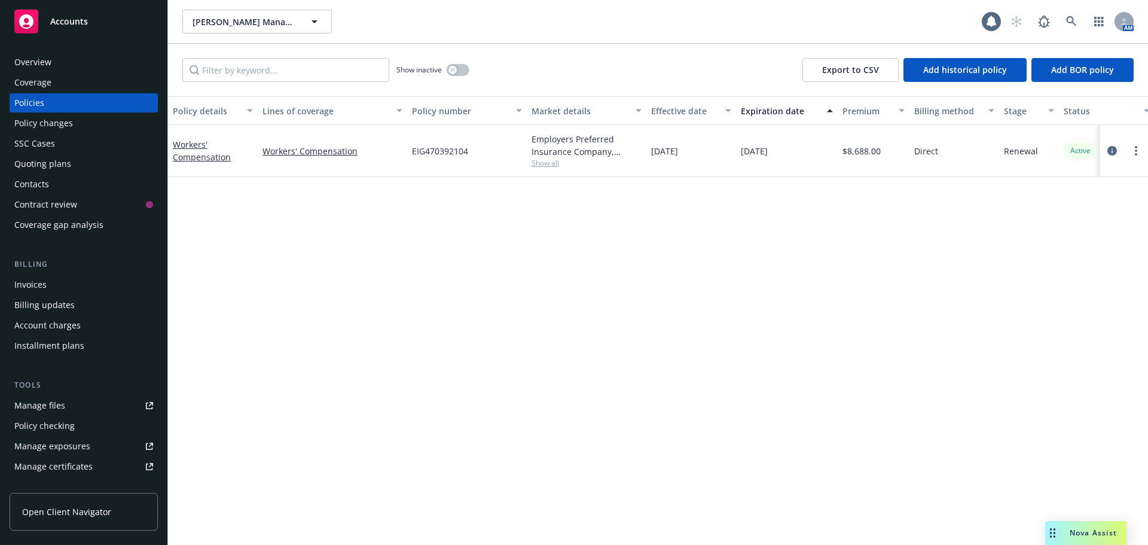
click at [33, 191] on div "Contacts" at bounding box center [31, 184] width 35 height 19
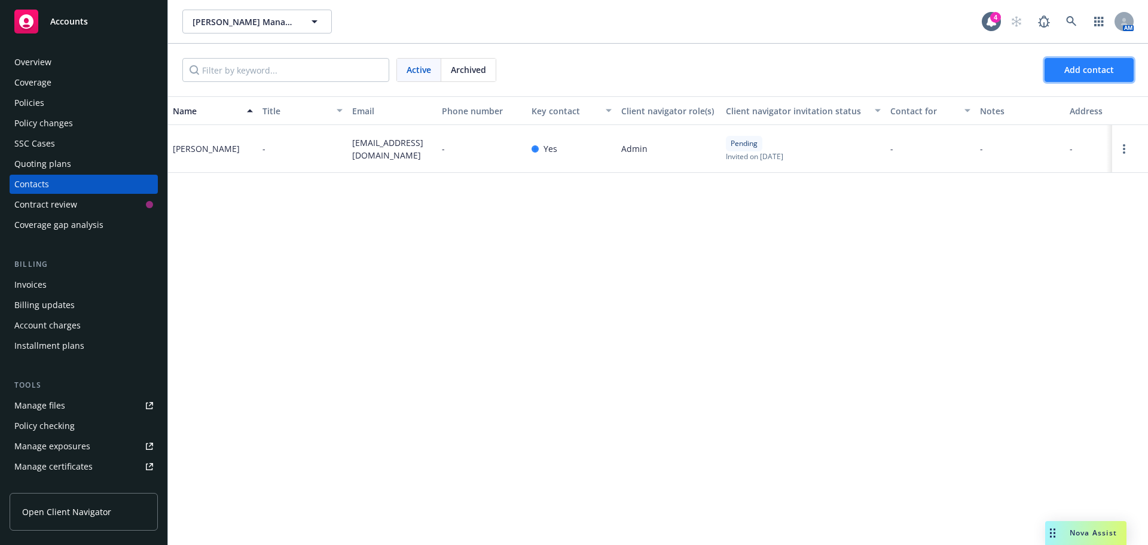
click at [1082, 71] on span "Add contact" at bounding box center [1089, 69] width 50 height 11
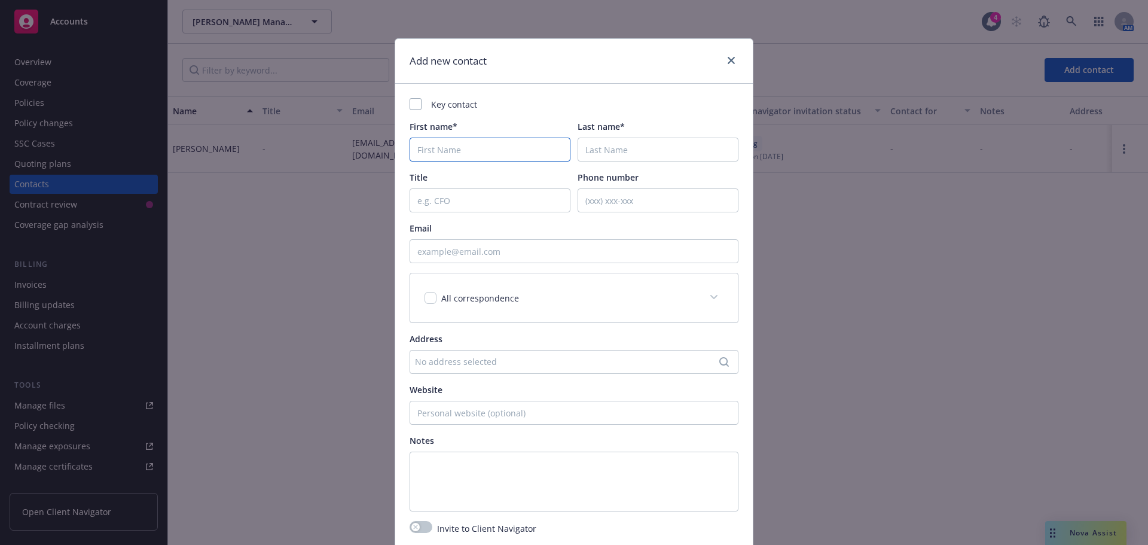
click at [432, 156] on input "First name*" at bounding box center [490, 150] width 161 height 24
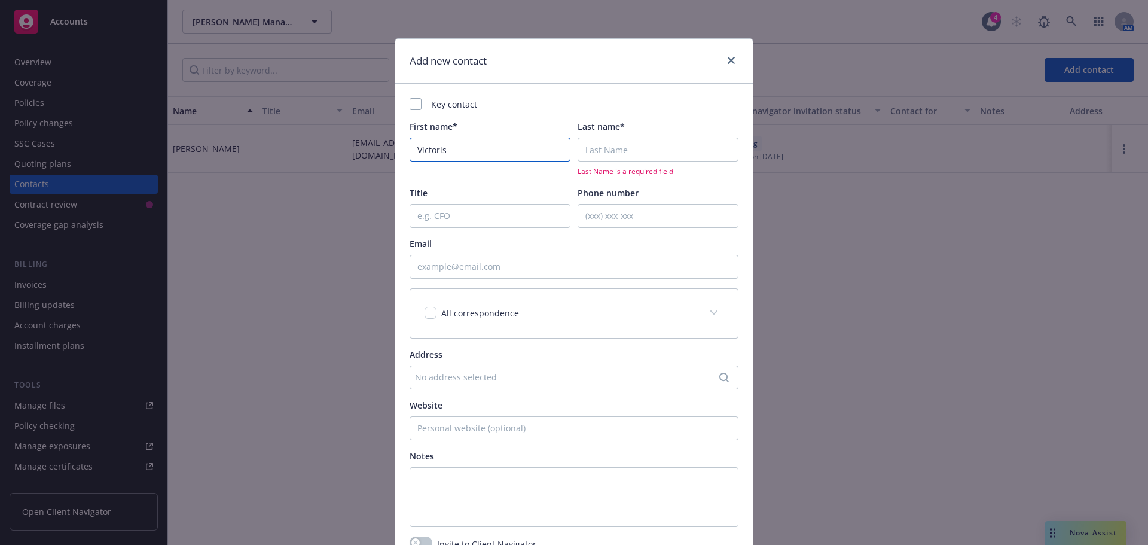
click at [471, 154] on input "Victoris" at bounding box center [490, 150] width 161 height 24
type input "Victoria"
drag, startPoint x: 471, startPoint y: 257, endPoint x: 475, endPoint y: 265, distance: 8.6
click at [472, 258] on input "Email" at bounding box center [574, 267] width 329 height 24
paste input "vrecktenwald@morgenthaler.com"
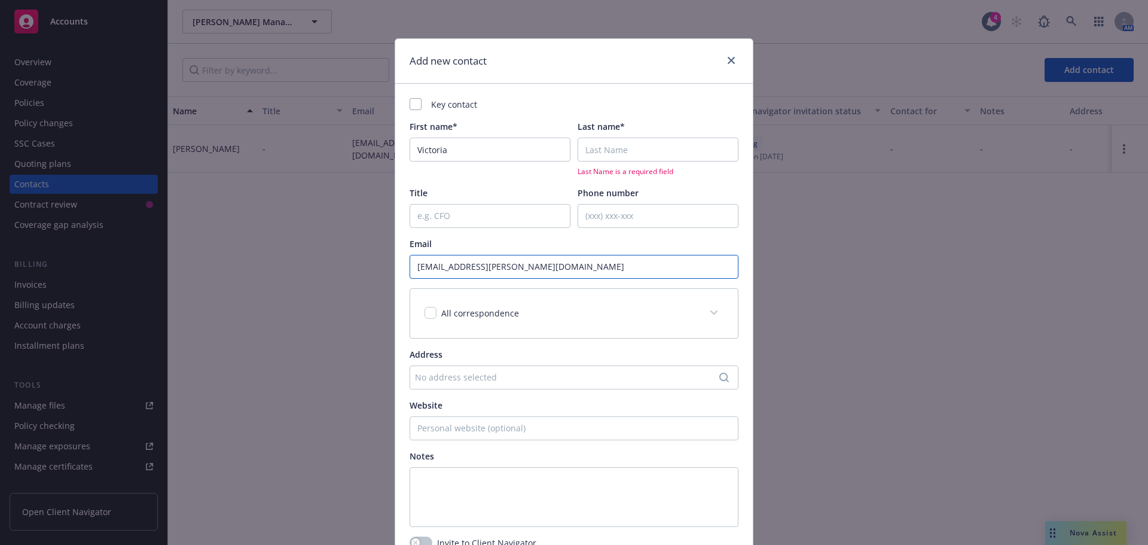
type input "vrecktenwald@morgenthaler.com"
click at [633, 142] on input "Last name*" at bounding box center [658, 150] width 161 height 24
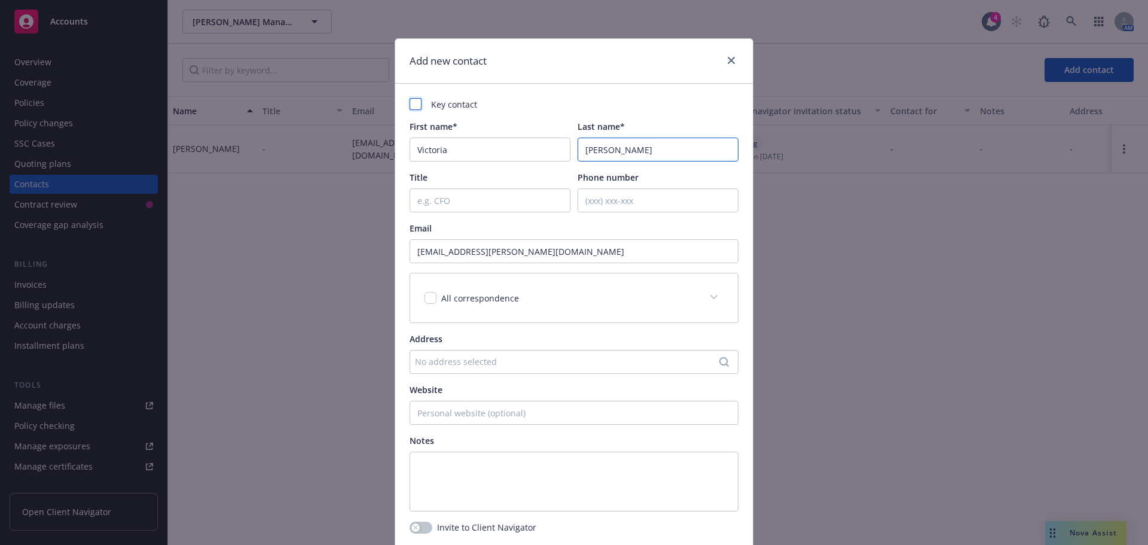
type input "Recktenwald"
drag, startPoint x: 417, startPoint y: 105, endPoint x: 468, endPoint y: 180, distance: 90.7
click at [414, 104] on div at bounding box center [416, 104] width 12 height 12
checkbox input "true"
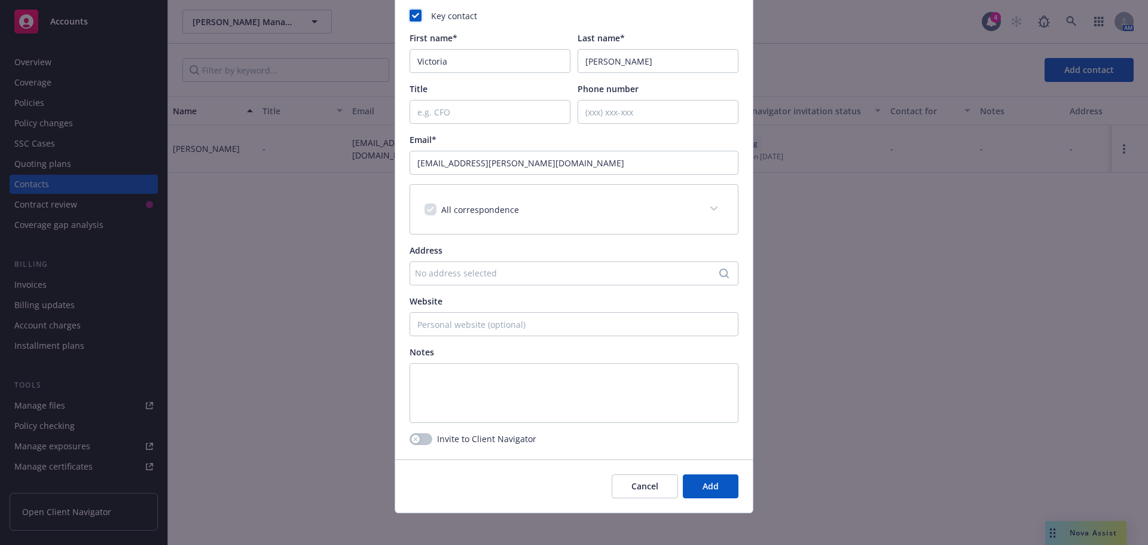
scroll to position [95, 0]
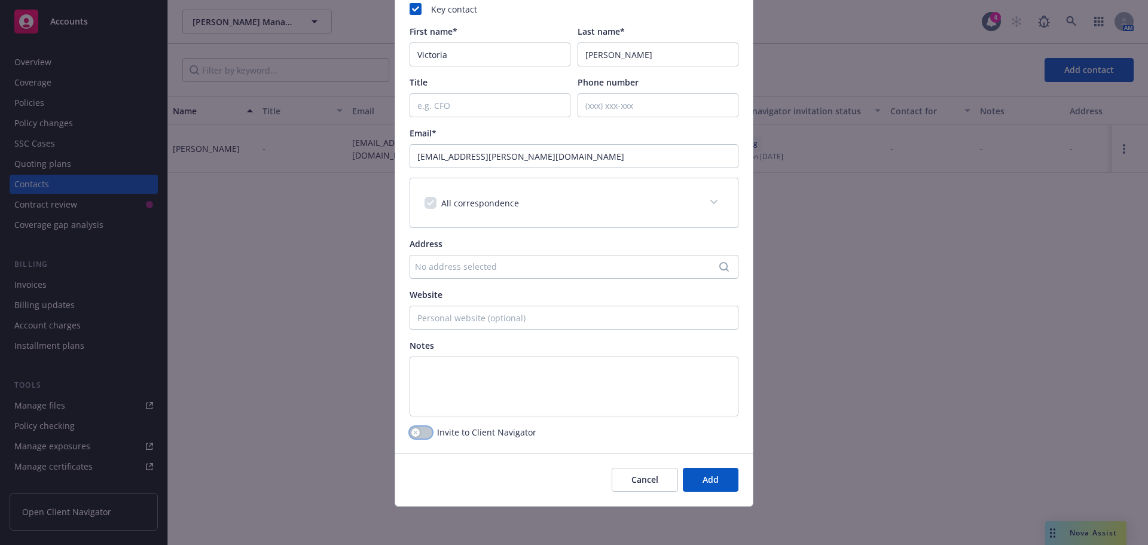
click at [422, 428] on button "button" at bounding box center [421, 432] width 23 height 12
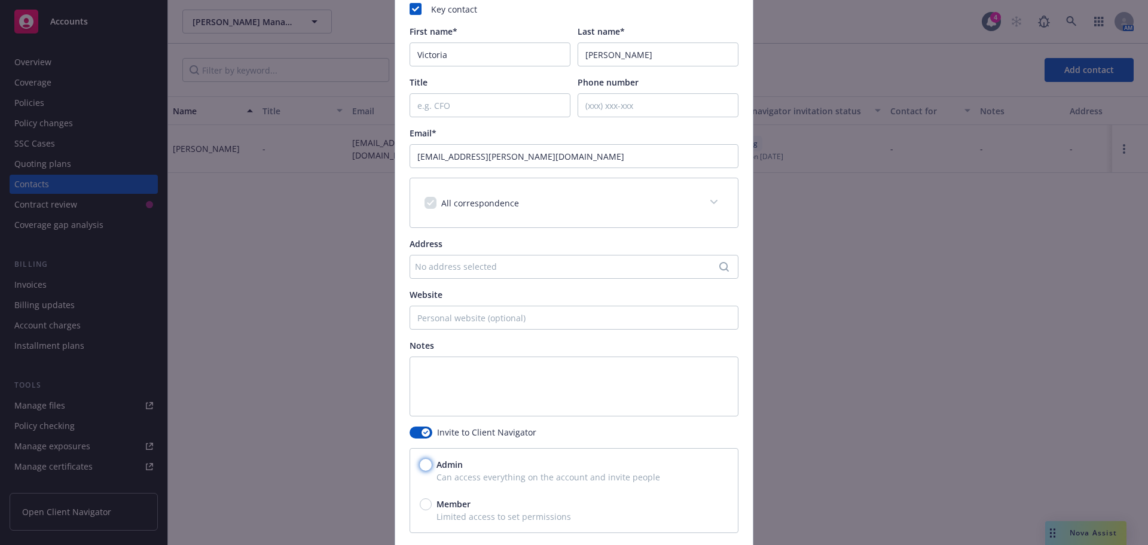
click at [421, 466] on input "Admin" at bounding box center [426, 465] width 12 height 12
radio input "true"
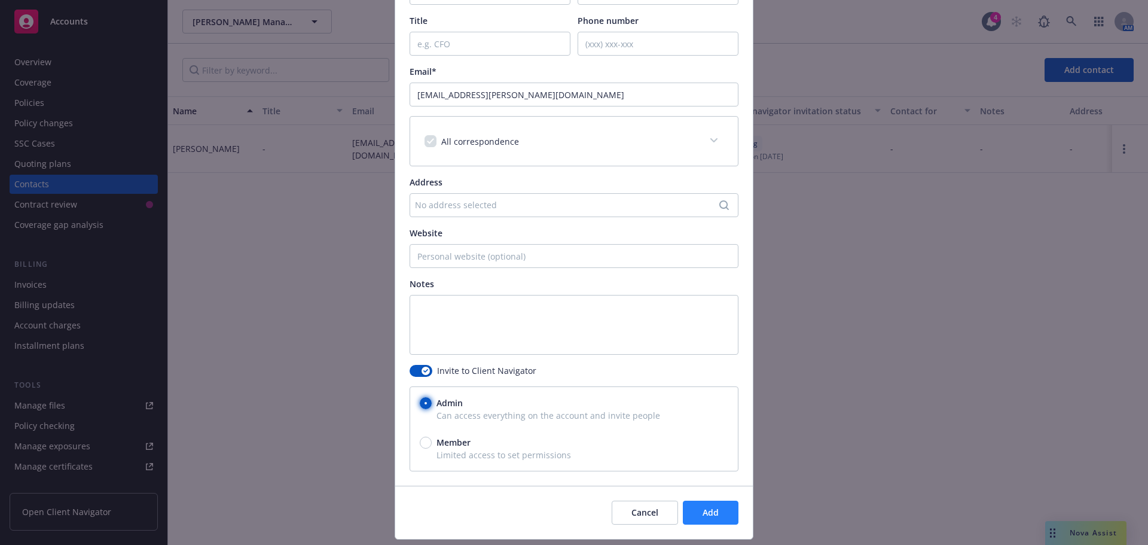
scroll to position [190, 0]
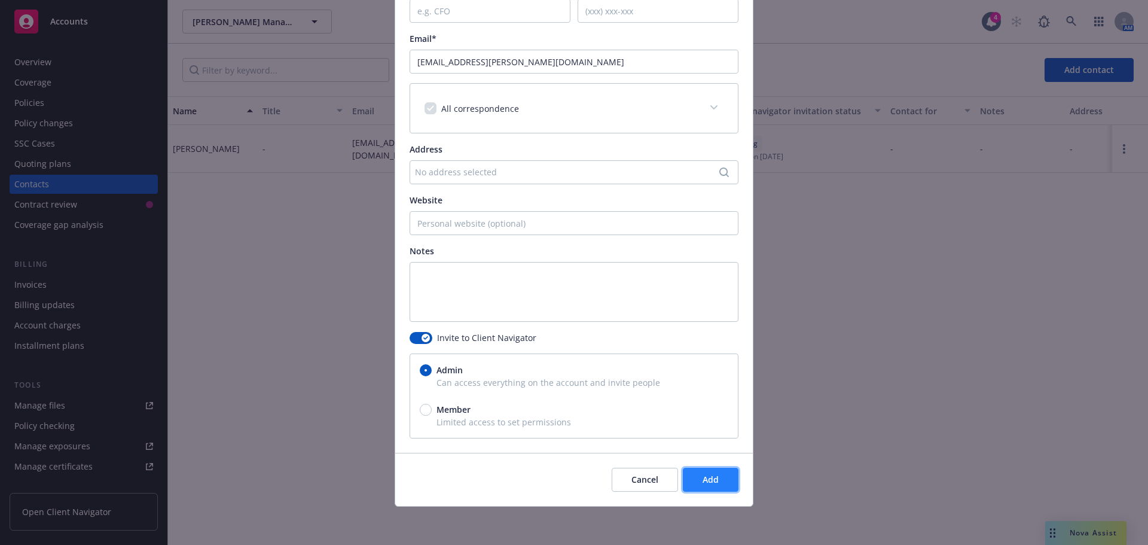
click at [706, 472] on button "Add" at bounding box center [711, 480] width 56 height 24
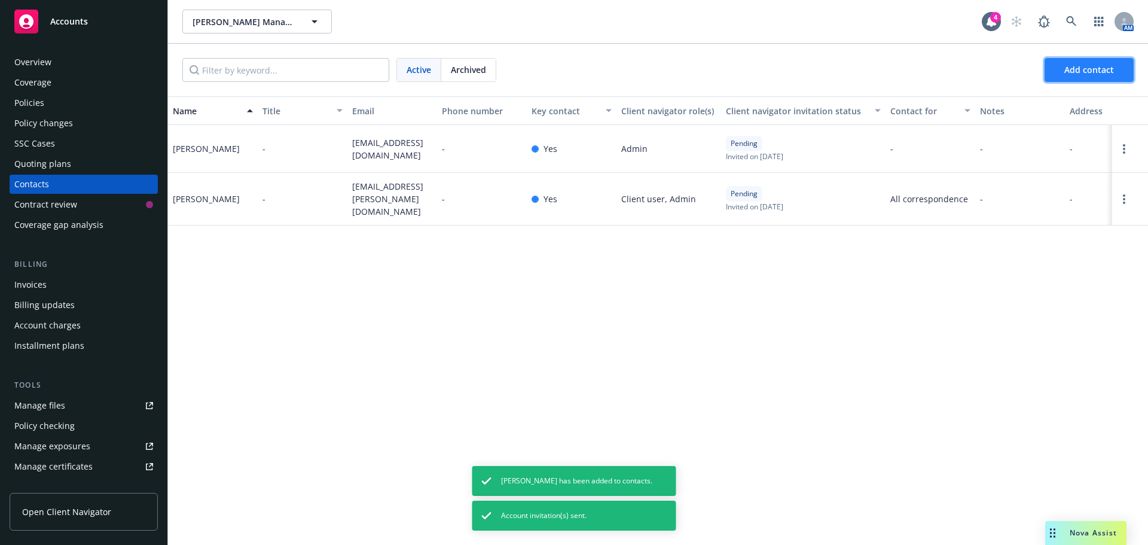
click at [1107, 71] on span "Add contact" at bounding box center [1089, 69] width 50 height 11
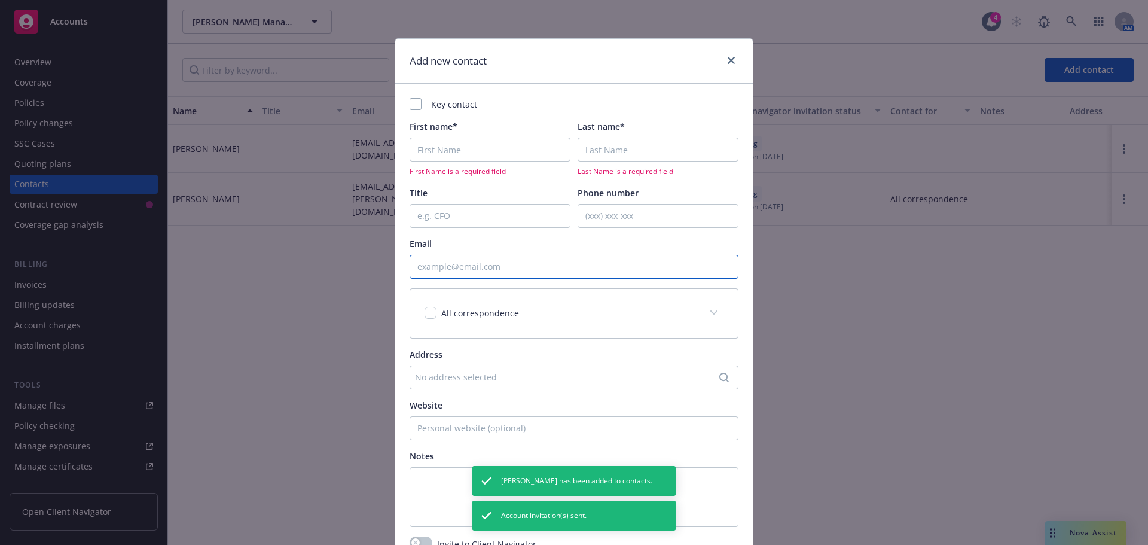
click at [470, 263] on input "Email" at bounding box center [574, 267] width 329 height 24
paste input "kricketts@aspenhr.com"
type input "kricketts@aspenhr.com"
click at [460, 148] on input "First name*" at bounding box center [490, 150] width 161 height 24
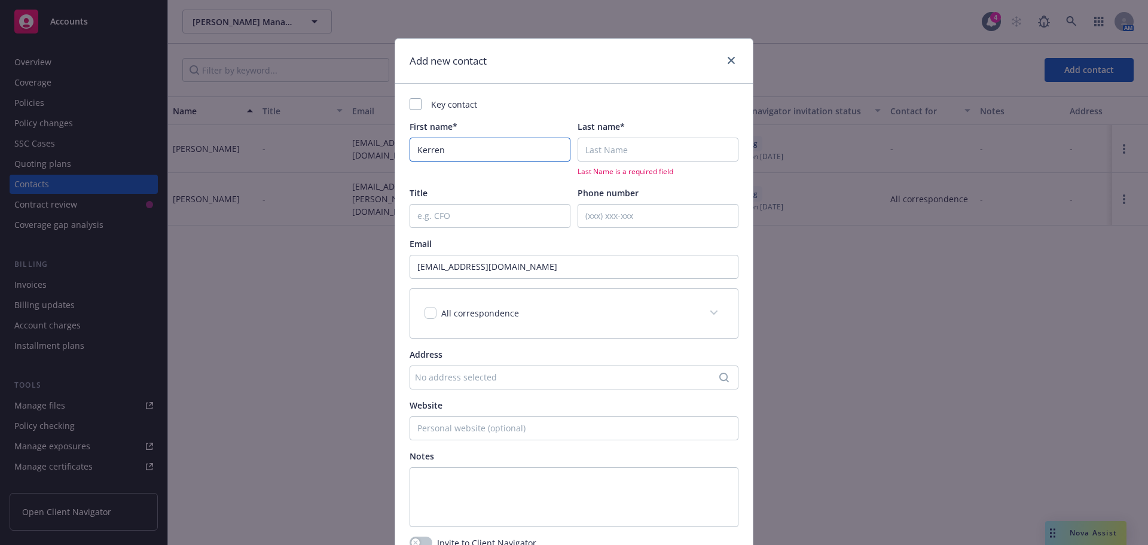
type input "Kerren"
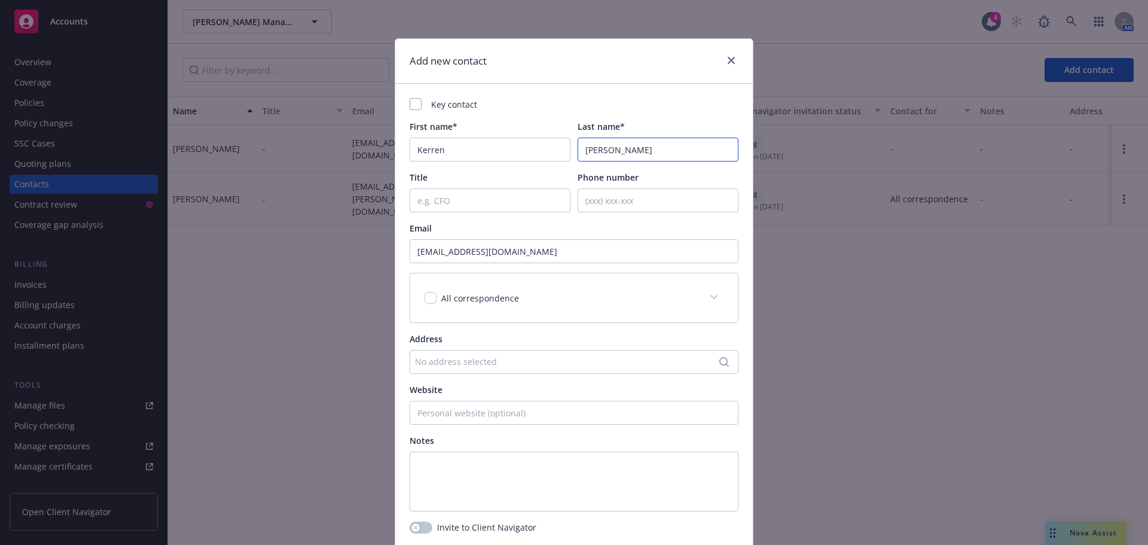
type input "Ricketts"
click at [417, 108] on div at bounding box center [416, 104] width 12 height 12
checkbox input "true"
click at [417, 108] on rect at bounding box center [416, 104] width 12 height 12
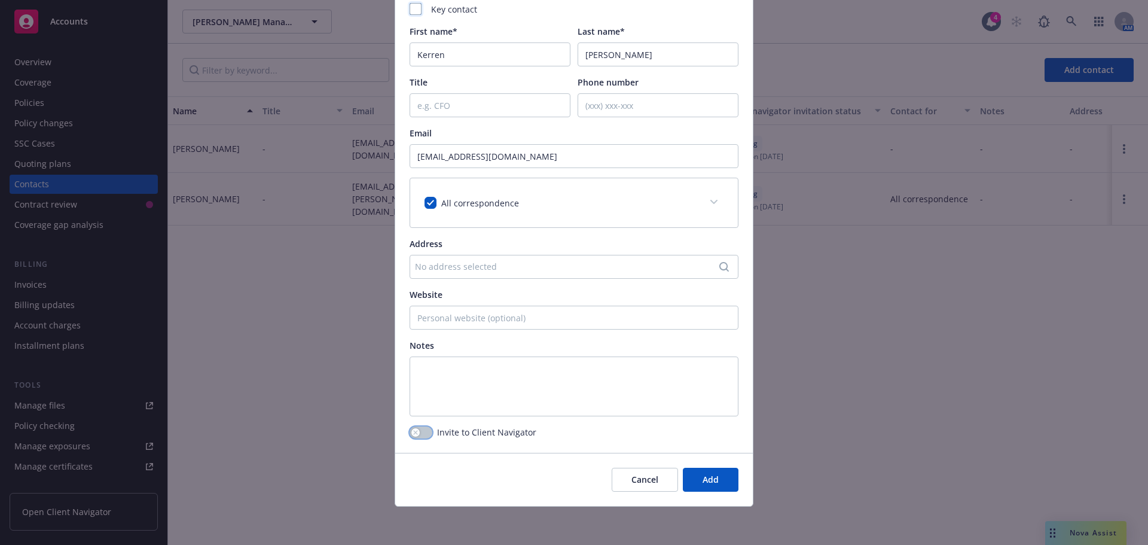
click at [415, 431] on div "button" at bounding box center [415, 432] width 8 height 8
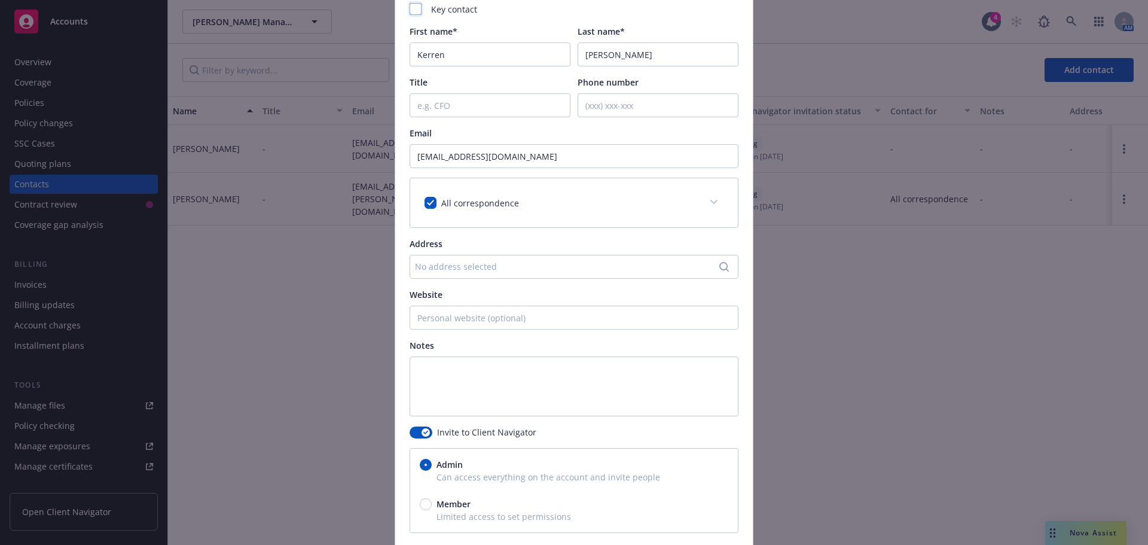
click at [432, 505] on span "Member" at bounding box center [451, 504] width 39 height 13
click at [429, 505] on input "Member" at bounding box center [426, 504] width 12 height 12
radio input "true"
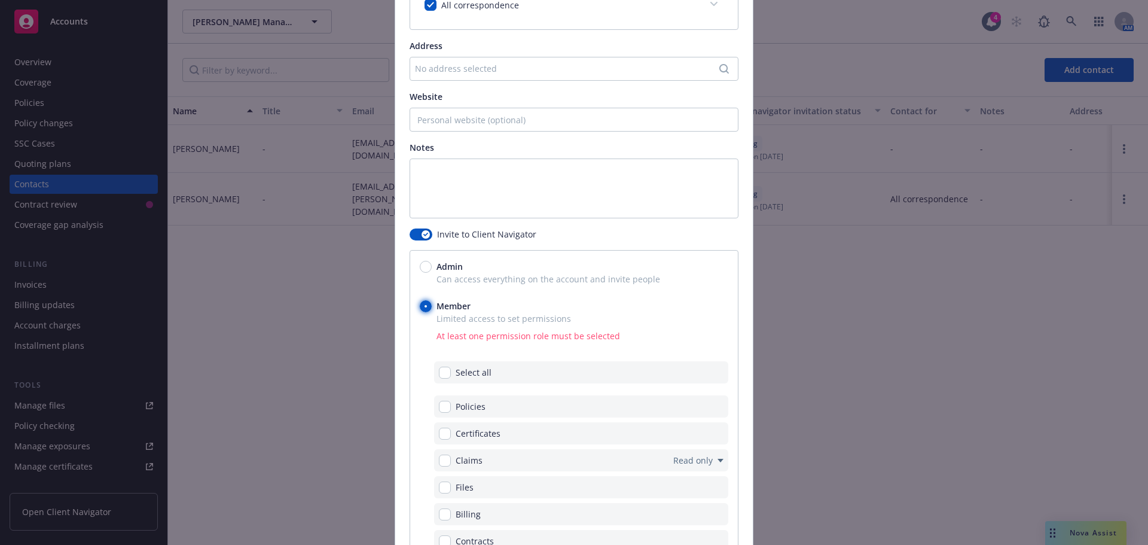
scroll to position [334, 0]
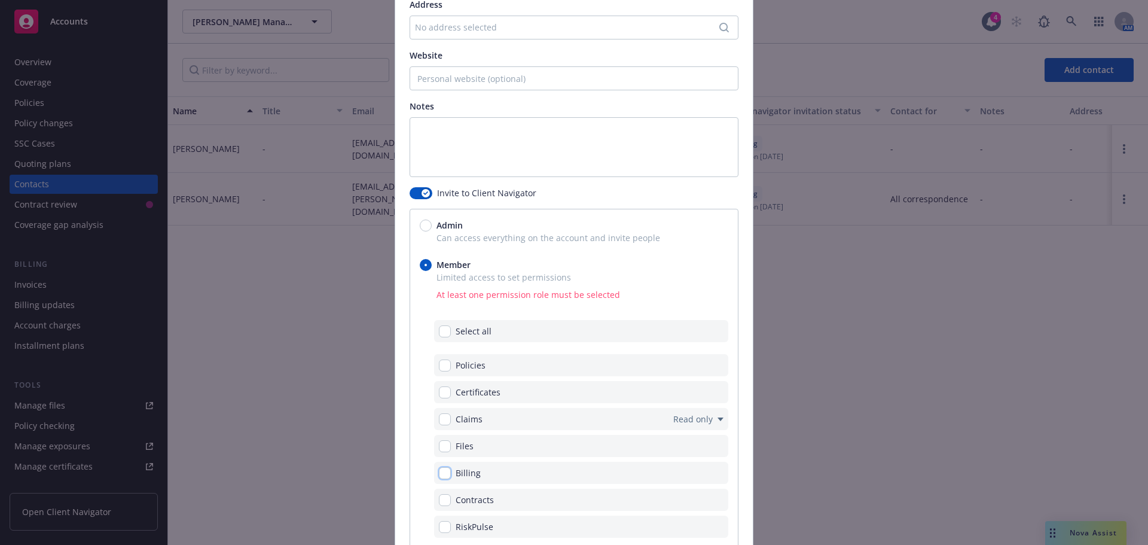
click at [440, 467] on input "checkbox" at bounding box center [445, 473] width 12 height 12
checkbox input "true"
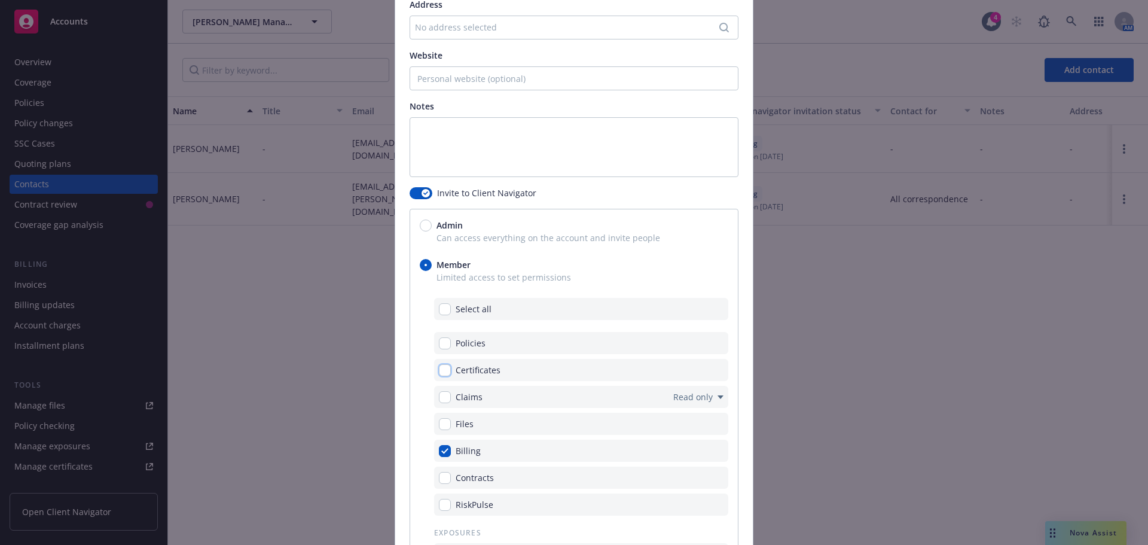
drag, startPoint x: 442, startPoint y: 365, endPoint x: 416, endPoint y: 373, distance: 27.6
click at [442, 364] on input "checkbox" at bounding box center [445, 370] width 12 height 12
checkbox input "true"
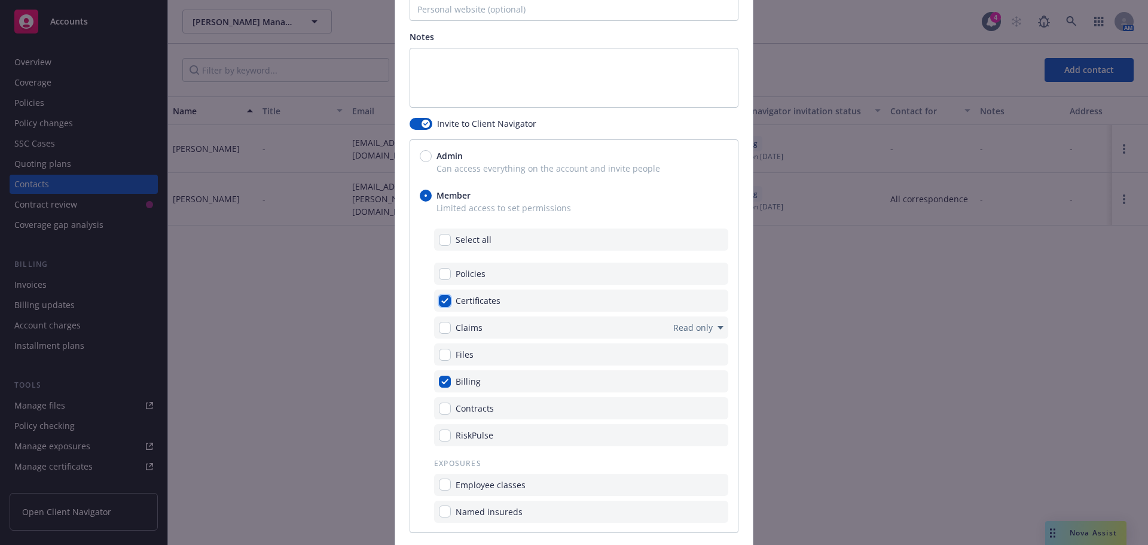
scroll to position [454, 0]
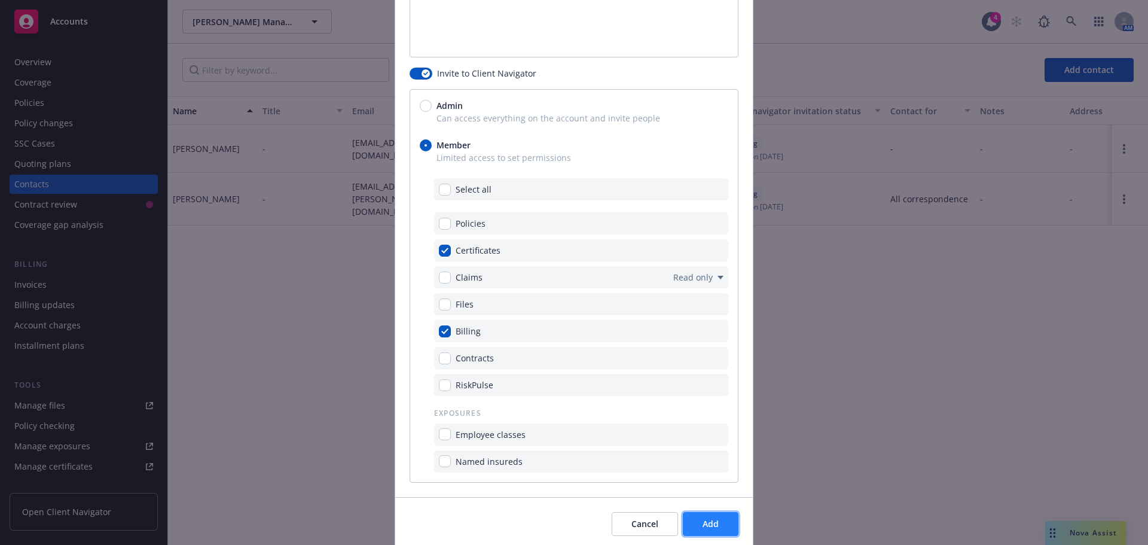
click at [720, 526] on button "Add" at bounding box center [711, 524] width 56 height 24
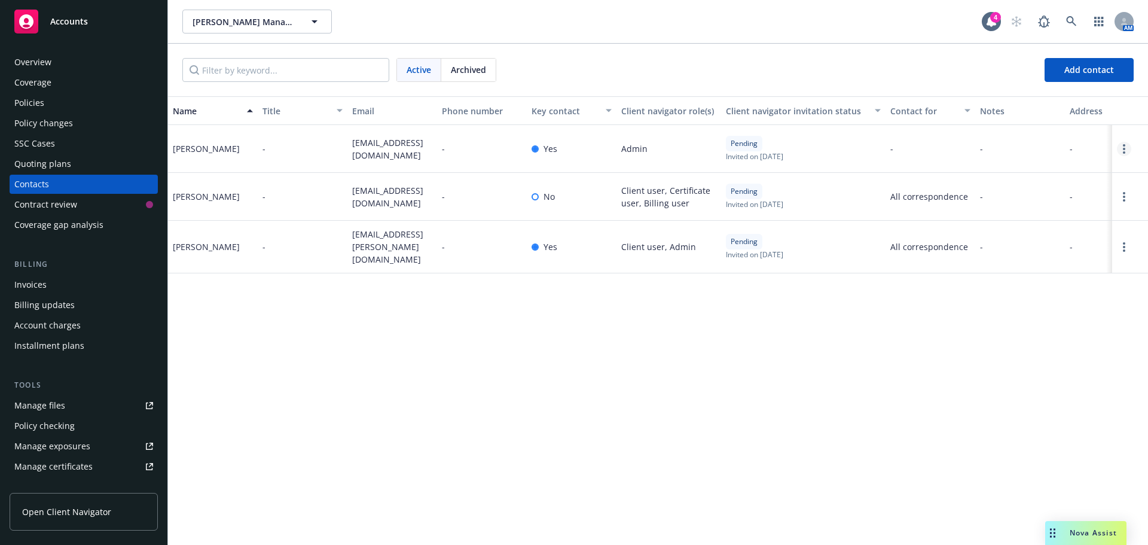
click at [1128, 148] on link "Open options" at bounding box center [1124, 149] width 14 height 14
click at [1063, 135] on link "Archive" at bounding box center [1069, 140] width 93 height 24
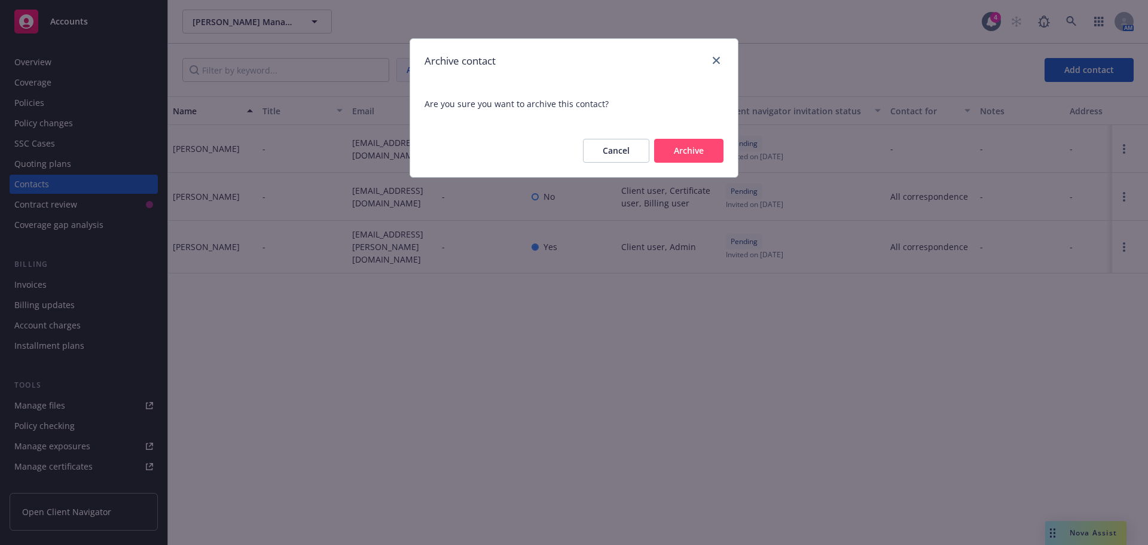
click at [720, 148] on button "Archive" at bounding box center [688, 151] width 69 height 24
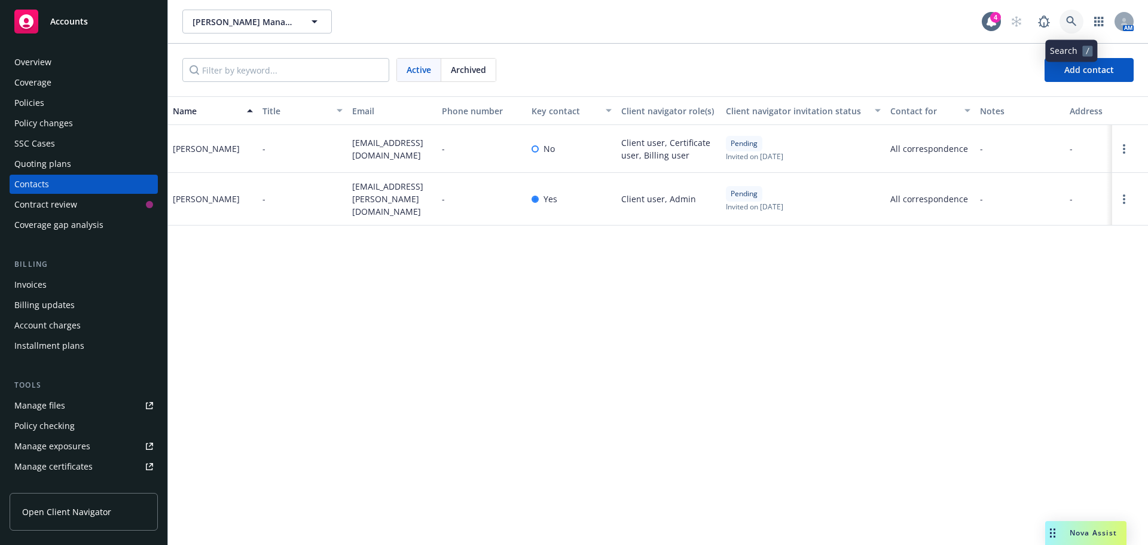
click at [1069, 16] on icon at bounding box center [1071, 21] width 11 height 11
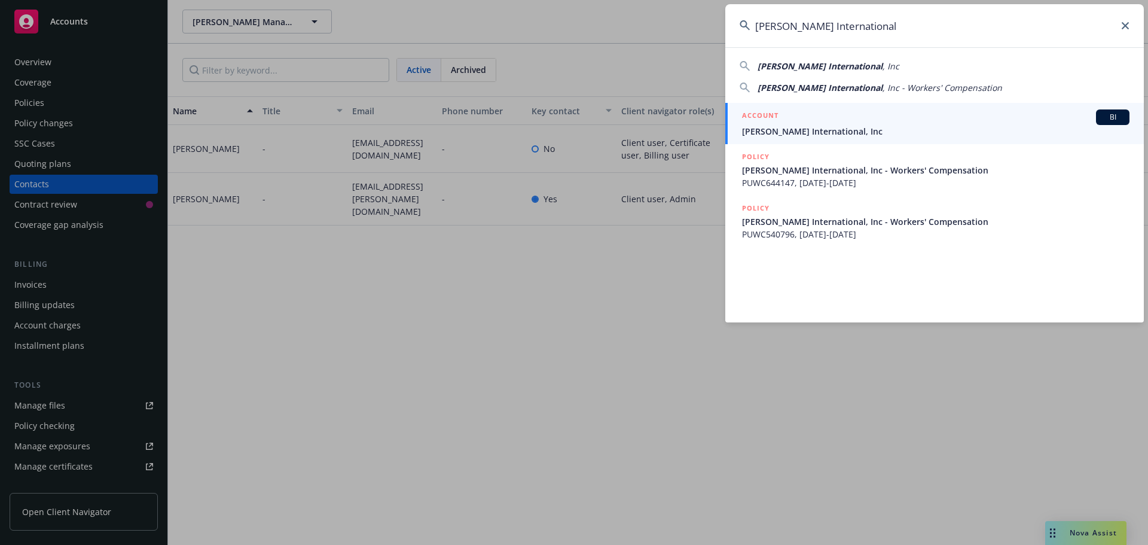
type input "Purcell International"
click at [829, 133] on span "Purcell International, Inc" at bounding box center [935, 131] width 387 height 13
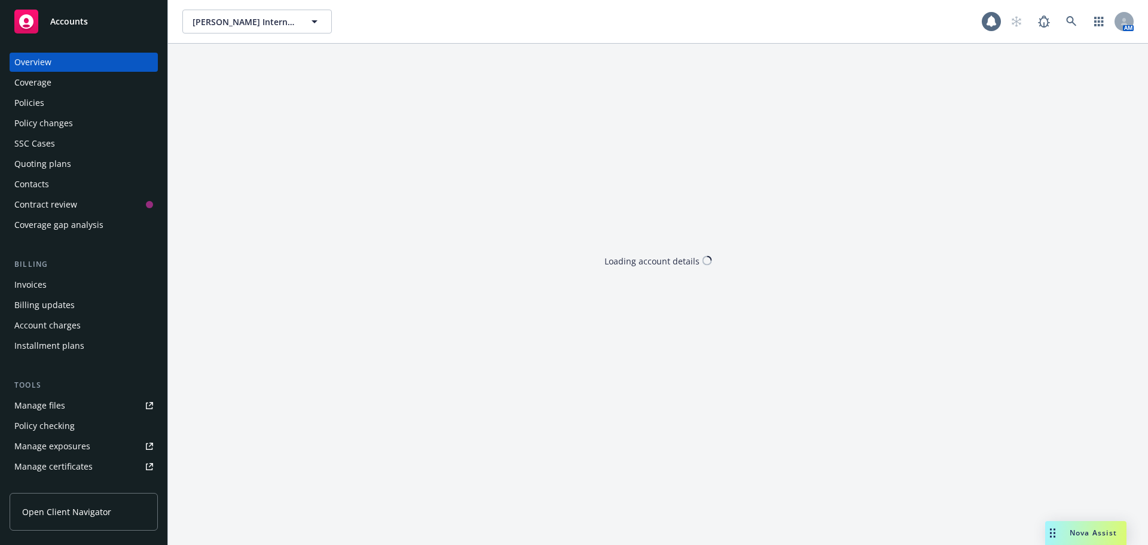
click at [37, 106] on div "Policies" at bounding box center [29, 102] width 30 height 19
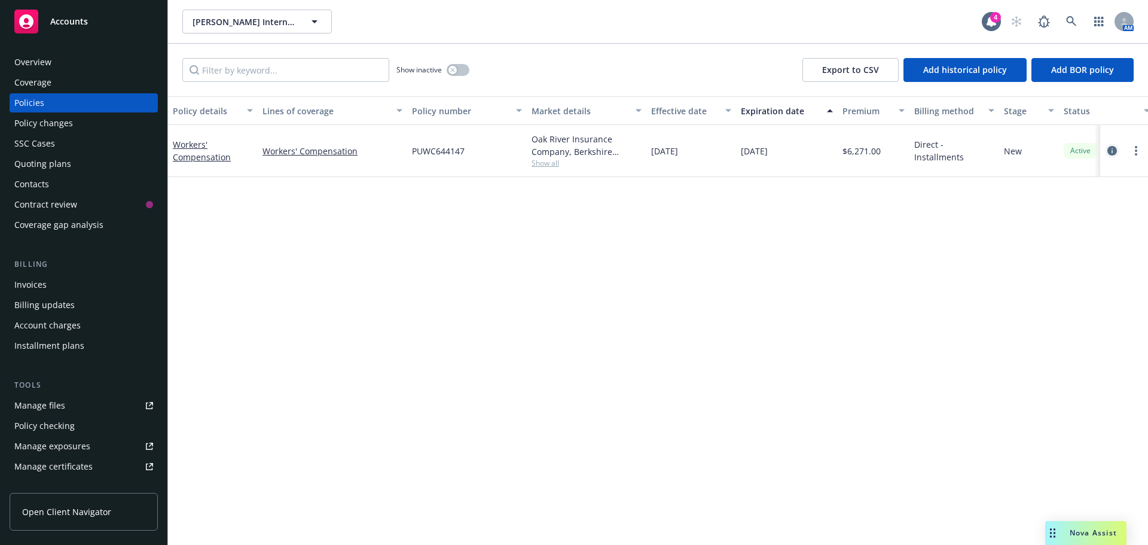
click at [1112, 154] on icon "circleInformation" at bounding box center [1112, 151] width 10 height 10
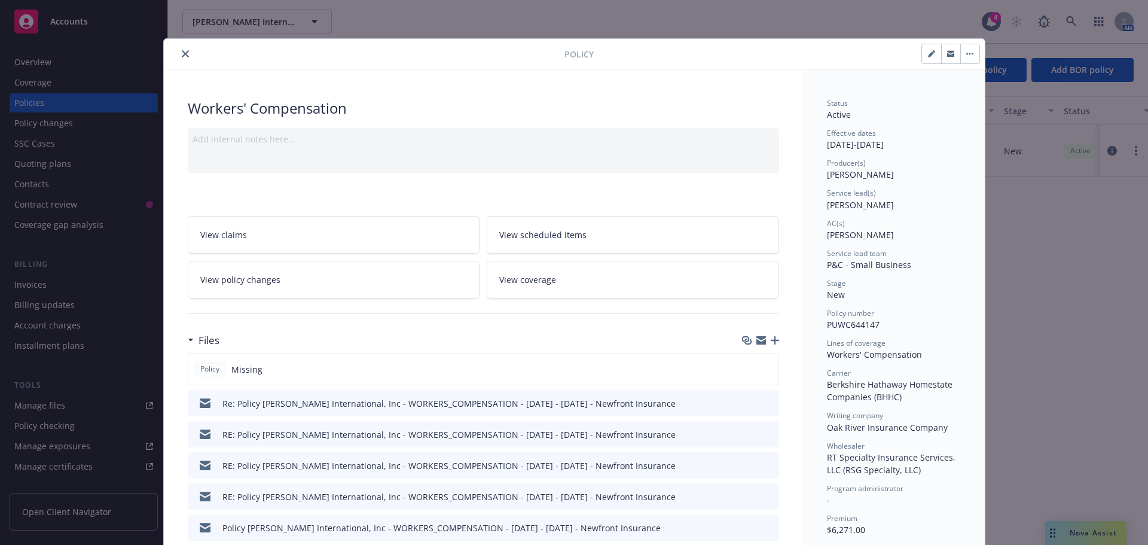
click at [183, 53] on icon "close" at bounding box center [185, 53] width 7 height 7
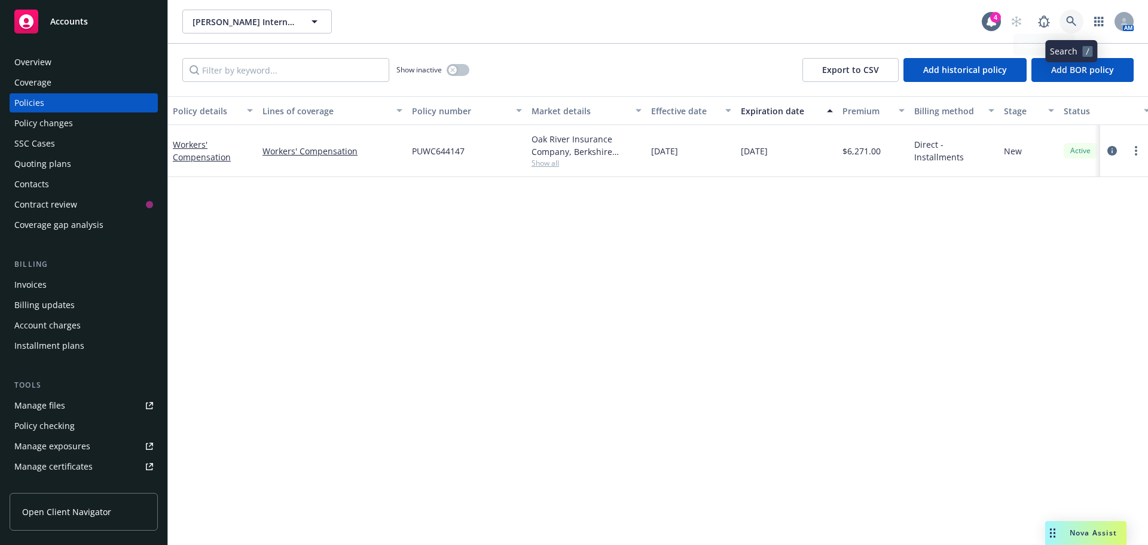
click at [1070, 18] on icon at bounding box center [1071, 21] width 11 height 11
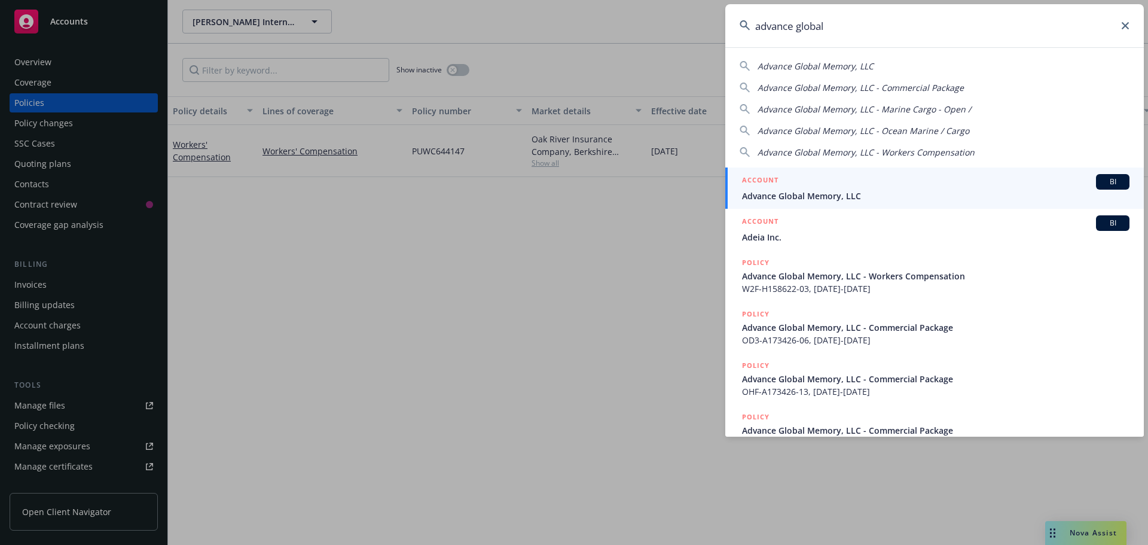
type input "advance global"
click at [882, 185] on div "ACCOUNT BI" at bounding box center [935, 182] width 387 height 16
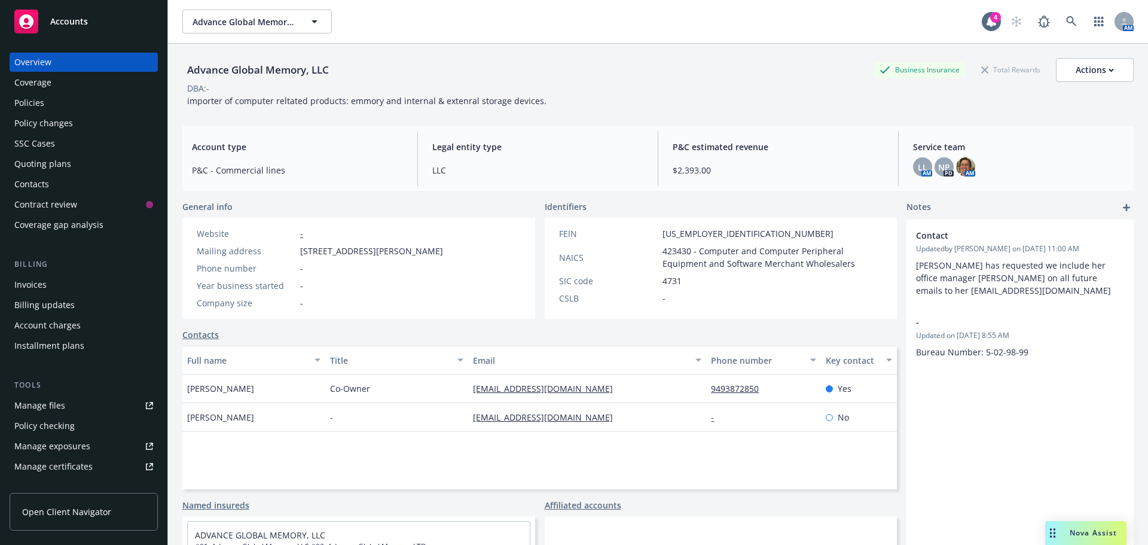
click at [45, 104] on div "Policies" at bounding box center [83, 102] width 139 height 19
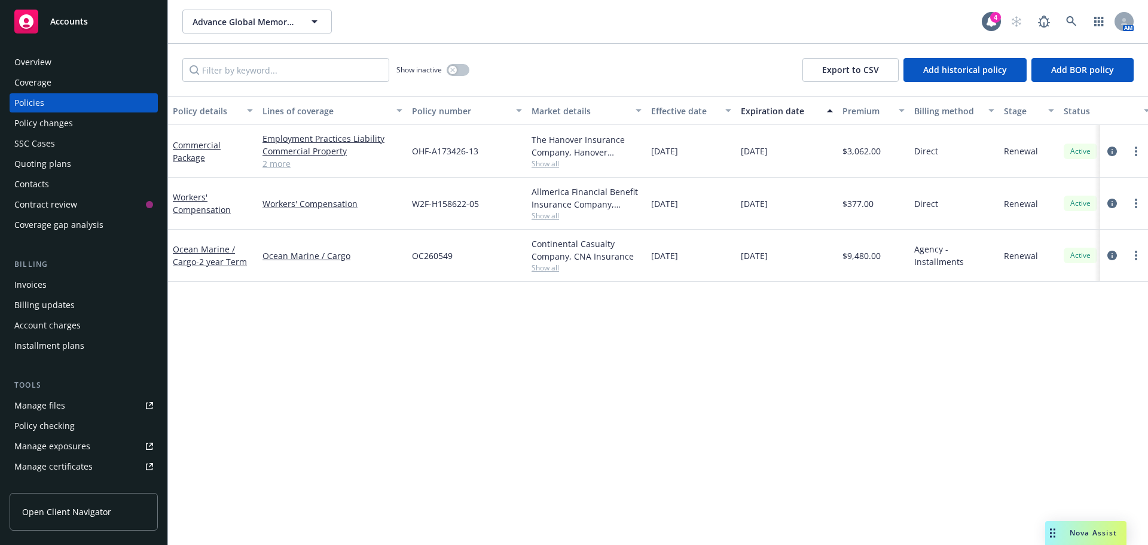
click at [337, 367] on div "Policy details Lines of coverage Policy number Market details Effective date Ex…" at bounding box center [658, 320] width 980 height 448
click at [464, 72] on button "button" at bounding box center [458, 70] width 23 height 12
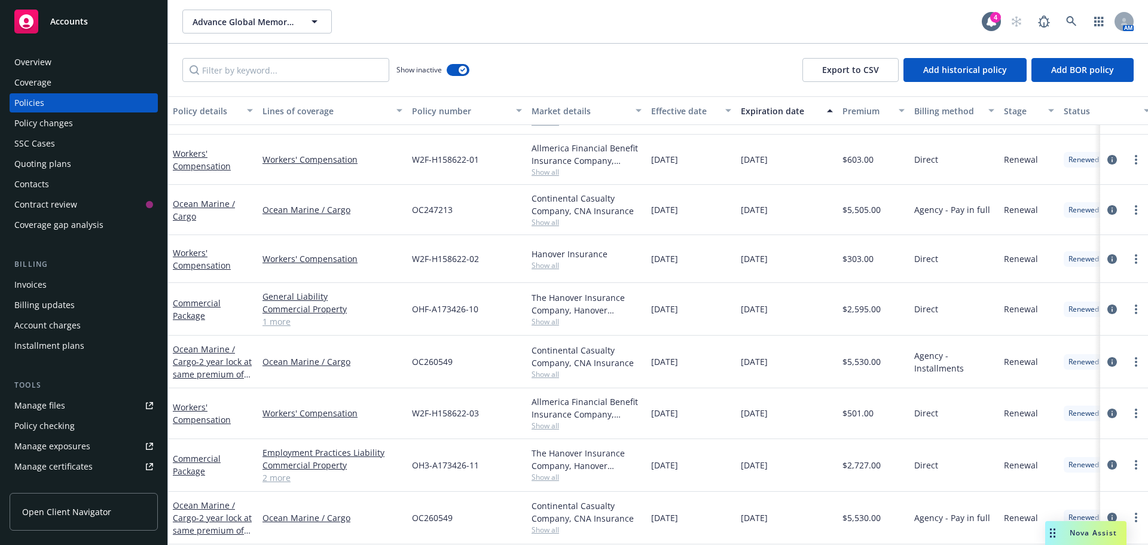
scroll to position [478, 0]
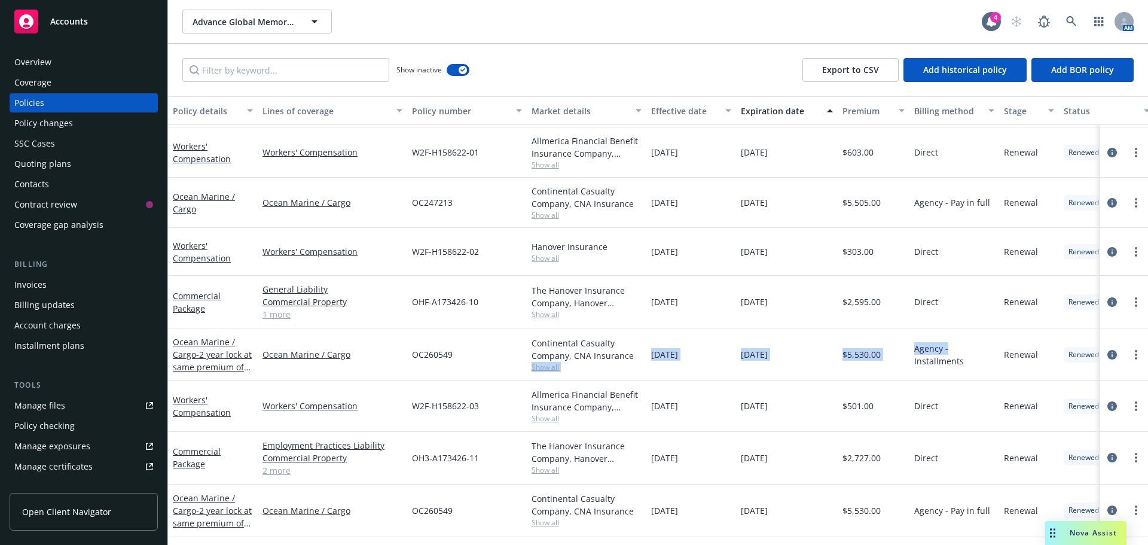
drag, startPoint x: 639, startPoint y: 354, endPoint x: 969, endPoint y: 352, distance: 330.1
click at [969, 352] on div "Ocean Marine / Cargo - 2 year lock at same premium of $5530 each. Ocean Marine …" at bounding box center [745, 354] width 1154 height 53
click at [72, 281] on div "Invoices" at bounding box center [83, 284] width 139 height 19
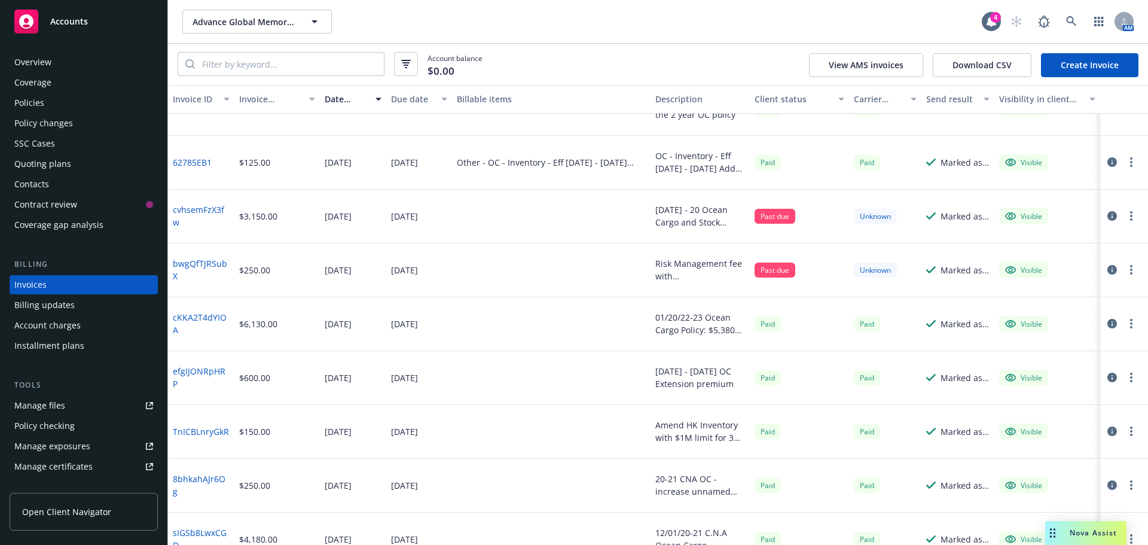
scroll to position [107, 0]
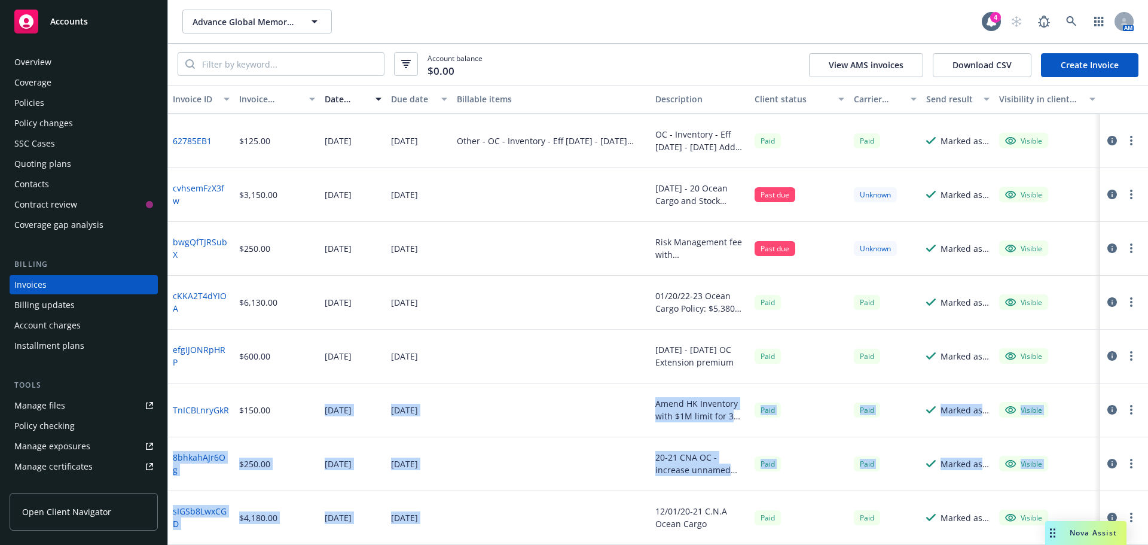
drag, startPoint x: 268, startPoint y: 432, endPoint x: 480, endPoint y: 530, distance: 233.5
click at [480, 530] on div "572C19BC $4,740.00 01/16/2025 01/20/2025 2 Year Policy Payment in 2 installment…" at bounding box center [658, 276] width 980 height 538
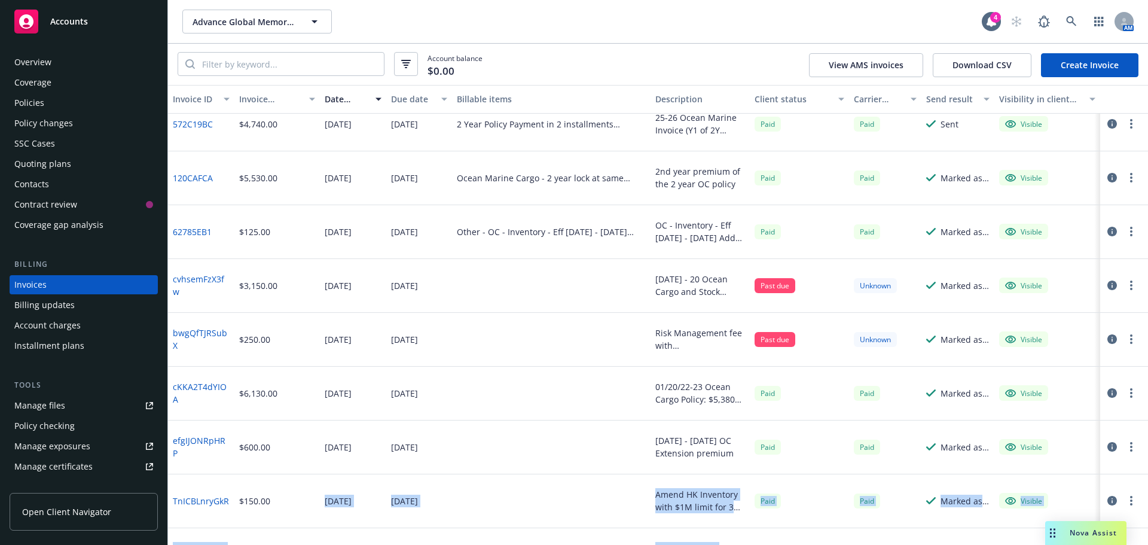
scroll to position [0, 0]
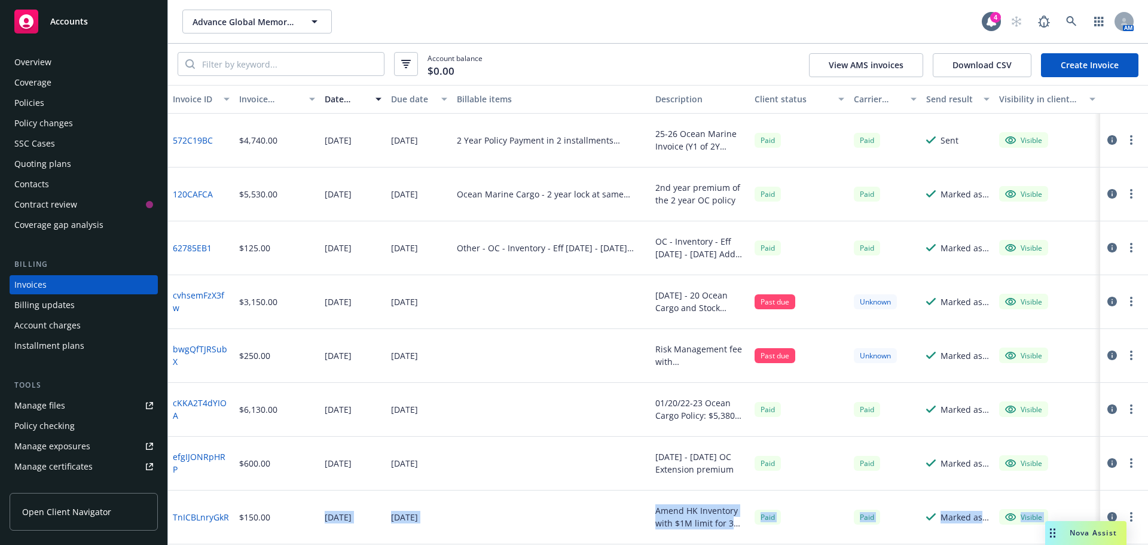
click at [44, 104] on div "Policies" at bounding box center [83, 102] width 139 height 19
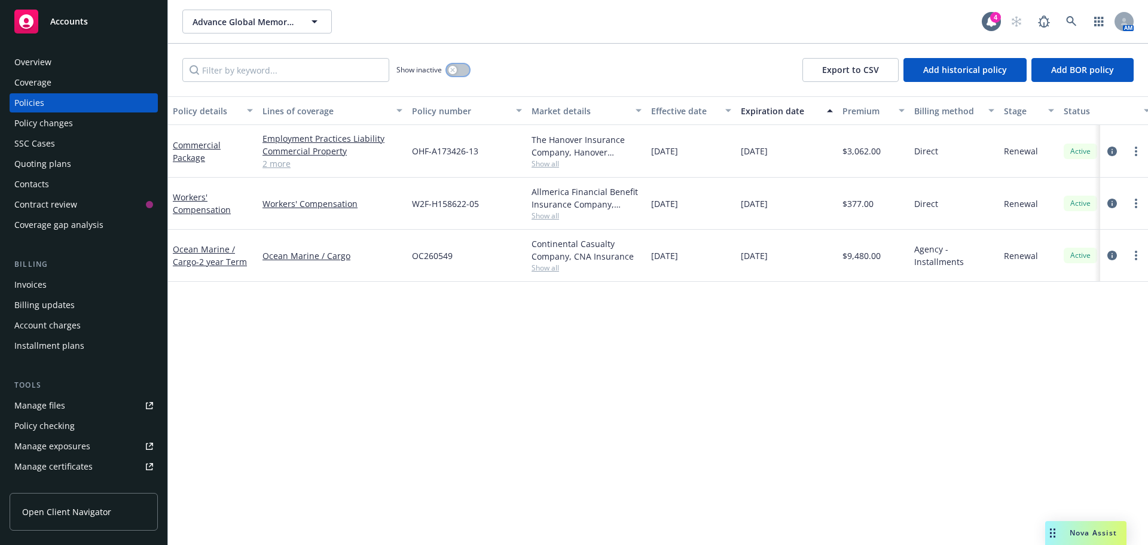
click at [462, 72] on button "button" at bounding box center [458, 70] width 23 height 12
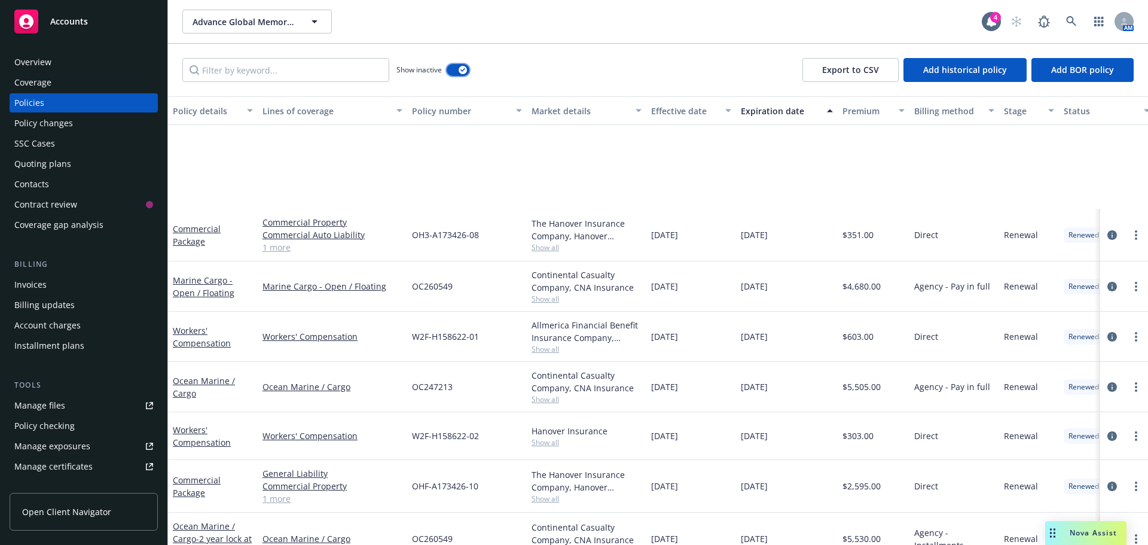
scroll to position [478, 0]
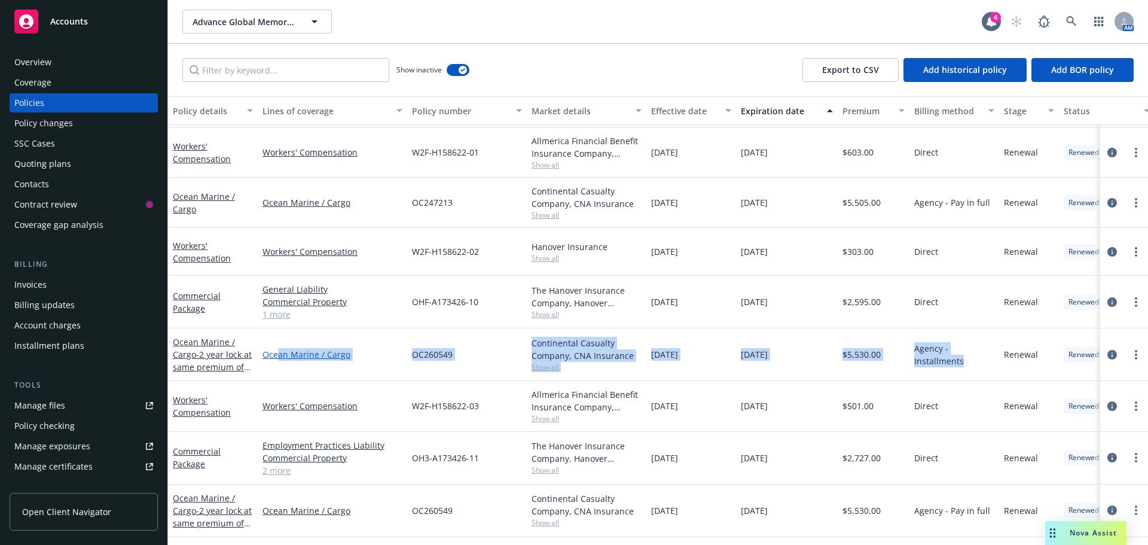
drag, startPoint x: 986, startPoint y: 371, endPoint x: 279, endPoint y: 353, distance: 707.6
click at [279, 353] on div "Ocean Marine / Cargo - 2 year lock at same premium of $5530 each. Ocean Marine …" at bounding box center [745, 354] width 1154 height 53
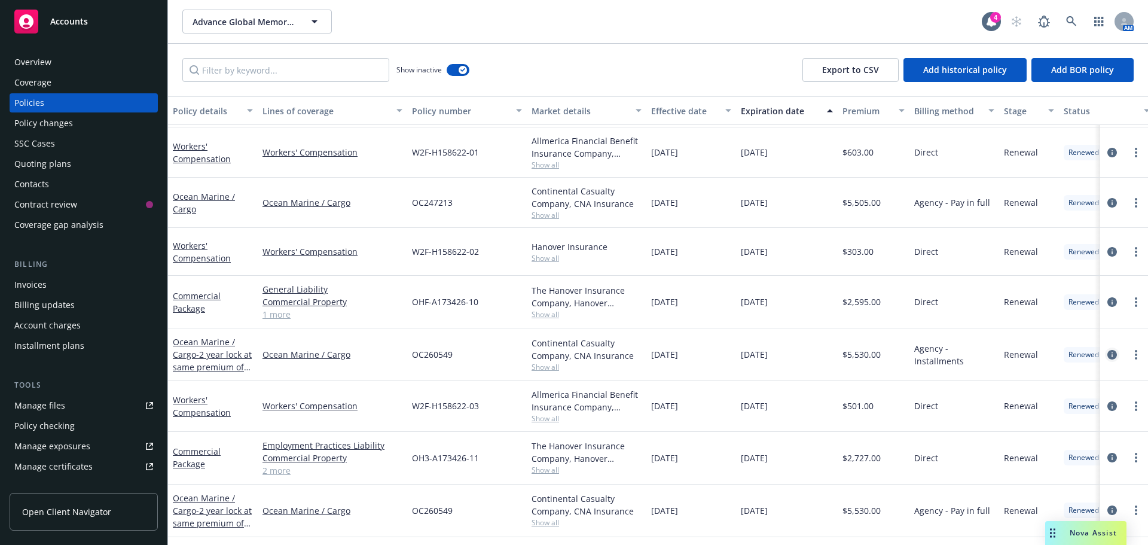
click at [1107, 355] on icon "circleInformation" at bounding box center [1112, 355] width 10 height 10
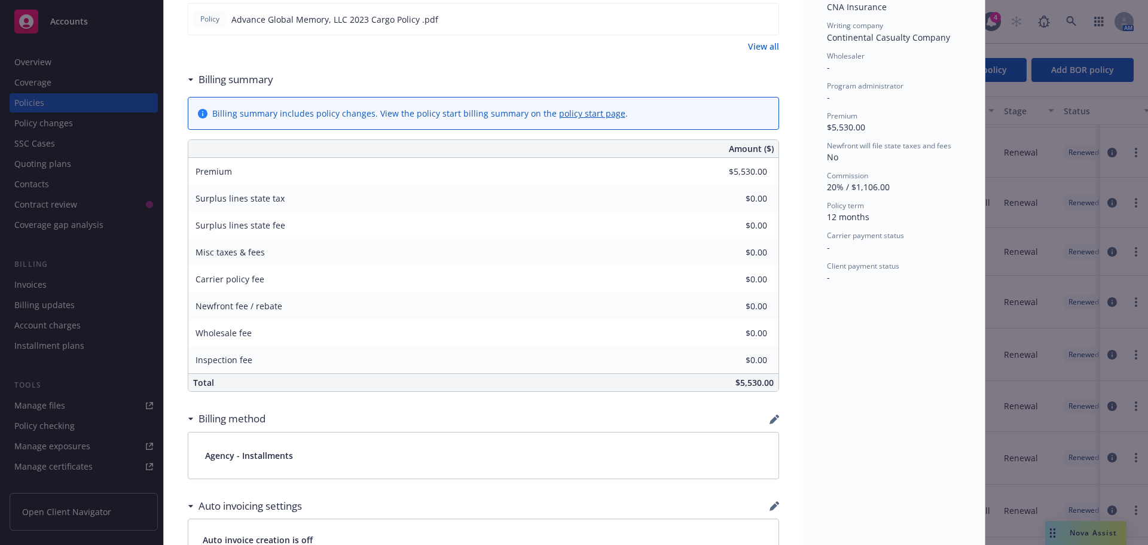
scroll to position [538, 0]
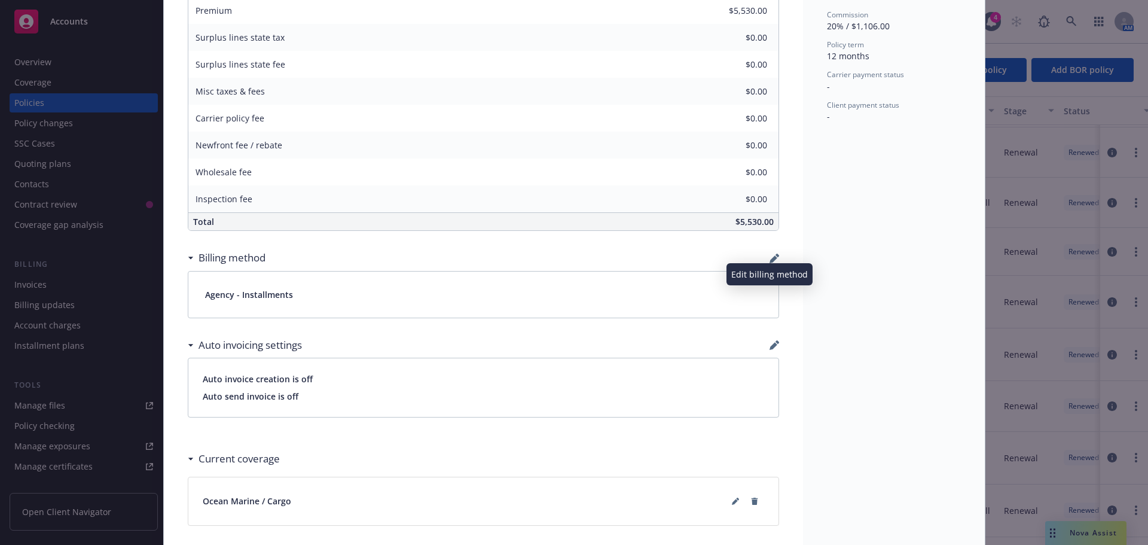
click at [770, 260] on icon "button" at bounding box center [774, 259] width 8 height 8
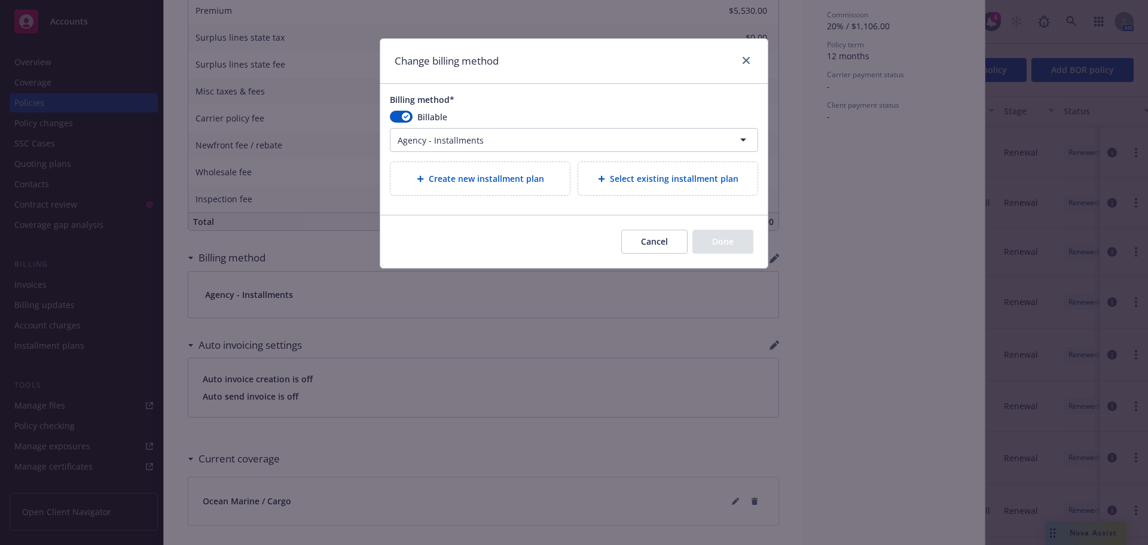
click at [459, 139] on html "Accounts Overview Coverage Policies Policy changes SSC Cases Quoting plans Cont…" at bounding box center [574, 272] width 1148 height 545
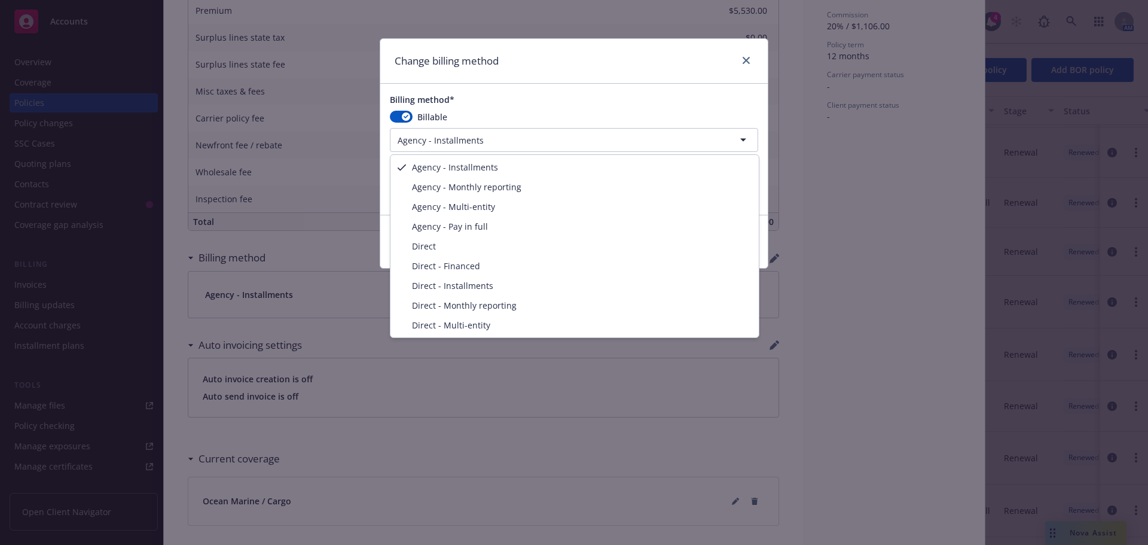
select select "AGENCY_PAY_IN_FULL"
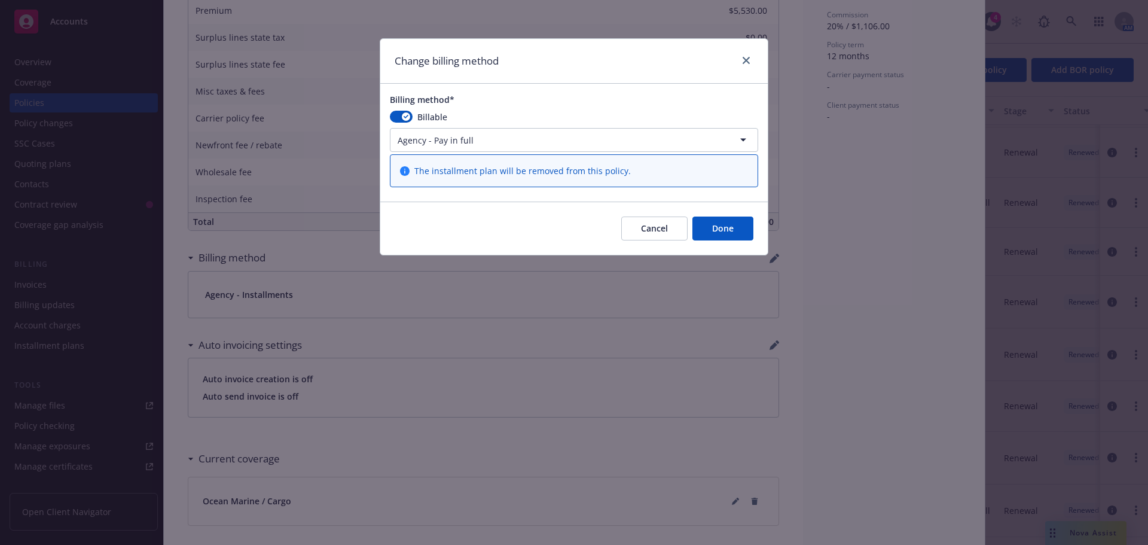
click at [719, 228] on button "Done" at bounding box center [722, 228] width 61 height 24
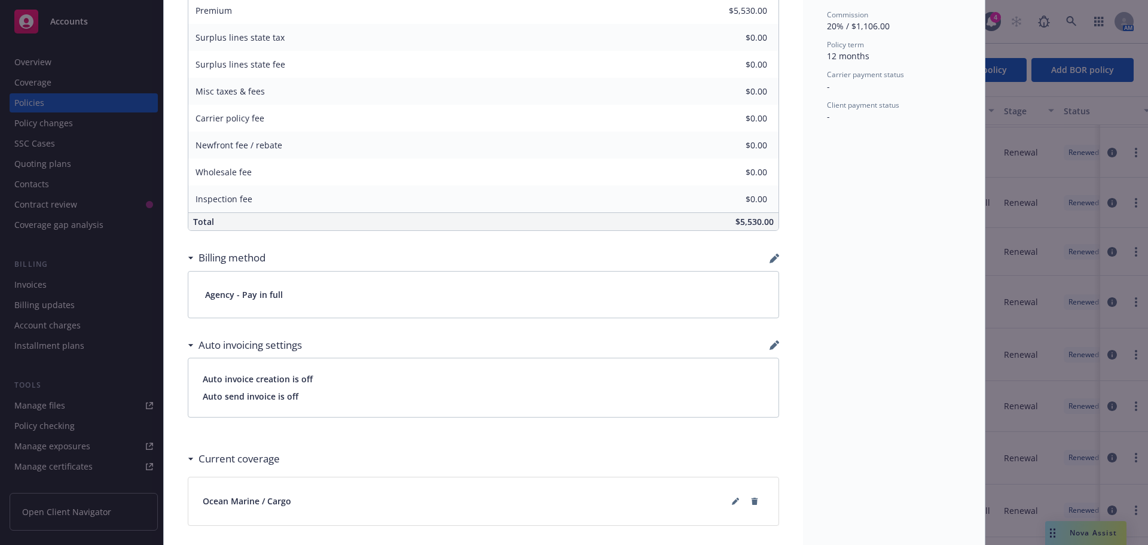
click at [765, 344] on div "Auto invoicing settings" at bounding box center [483, 344] width 591 height 25
click at [770, 348] on icon "button" at bounding box center [774, 346] width 8 height 8
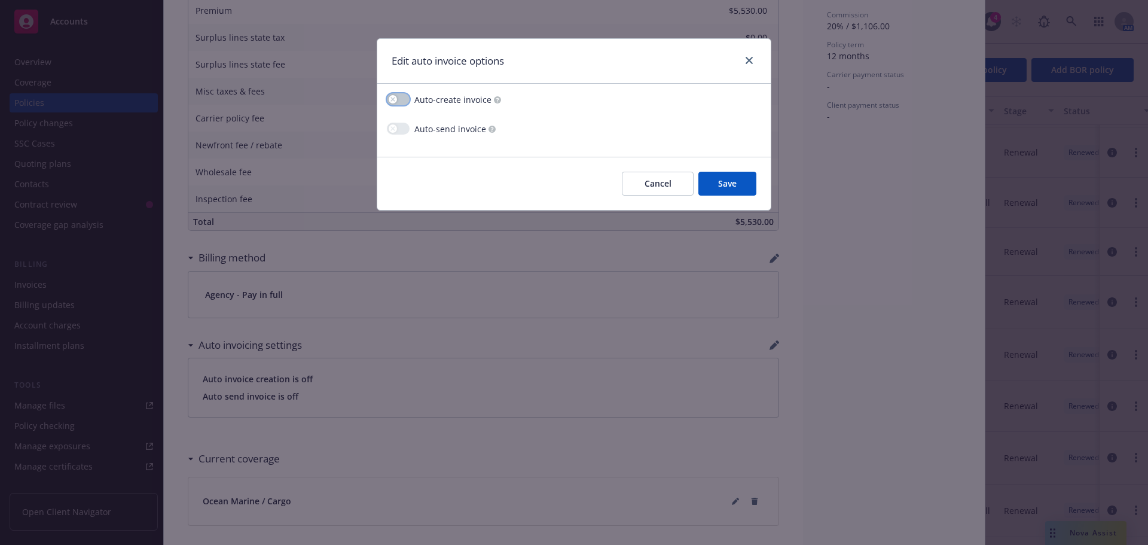
click at [403, 101] on button "button" at bounding box center [398, 99] width 23 height 12
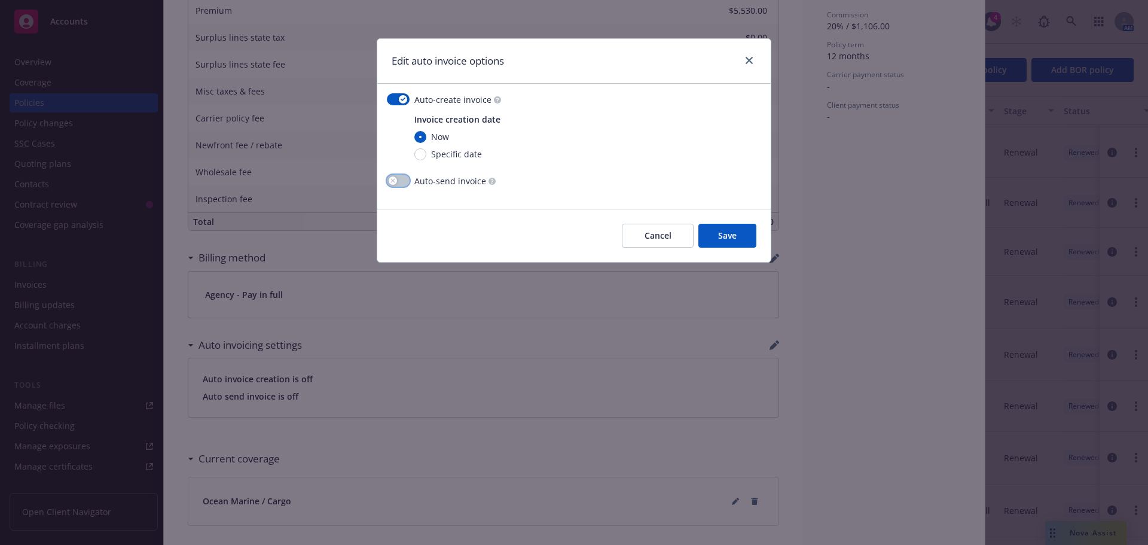
click at [399, 180] on button "button" at bounding box center [398, 181] width 23 height 12
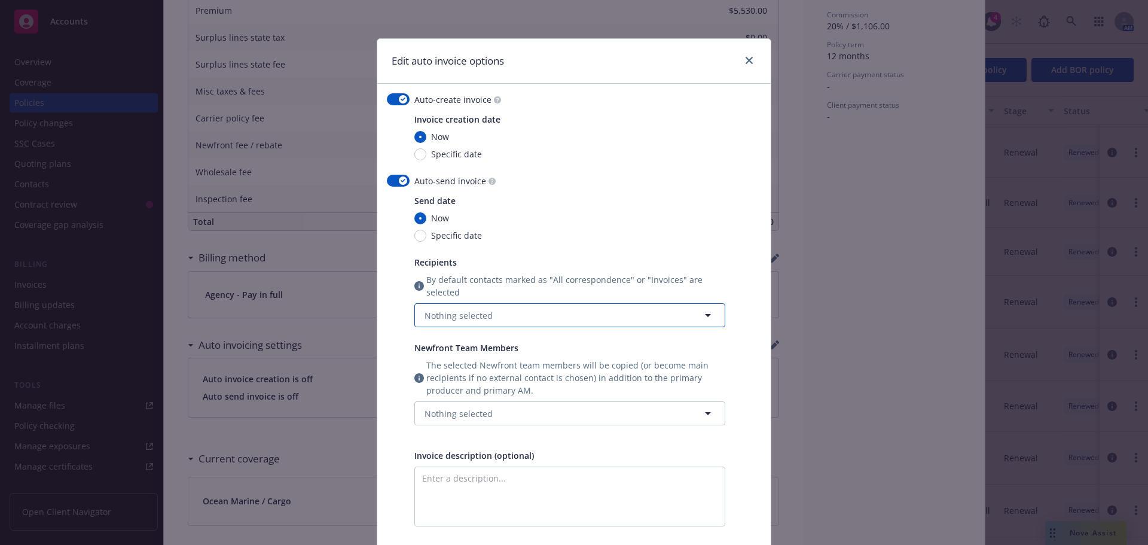
click at [531, 324] on button "Nothing selected" at bounding box center [569, 315] width 311 height 24
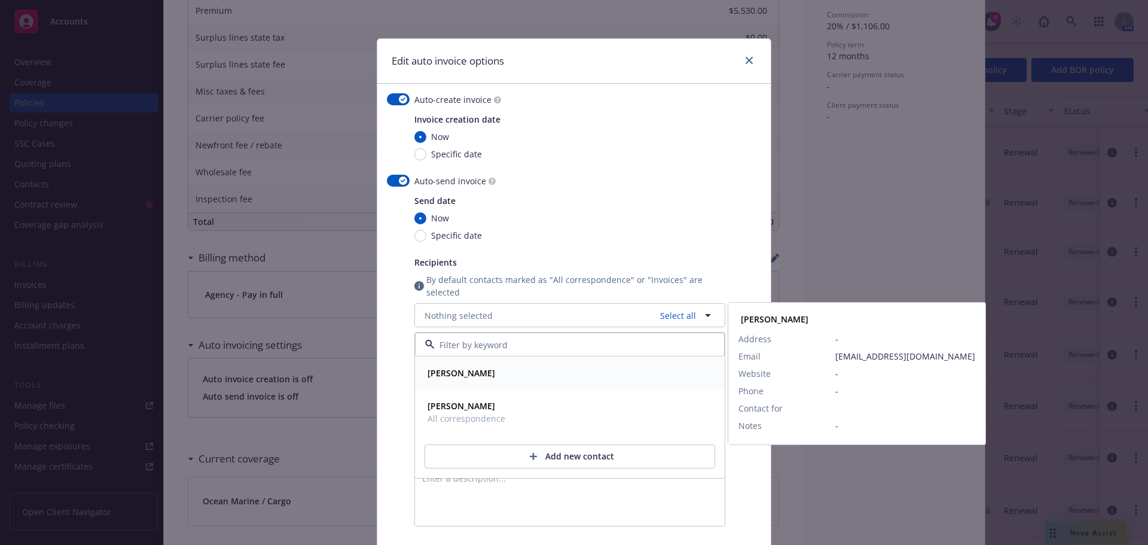
click at [452, 363] on div "[PERSON_NAME]" at bounding box center [570, 373] width 309 height 32
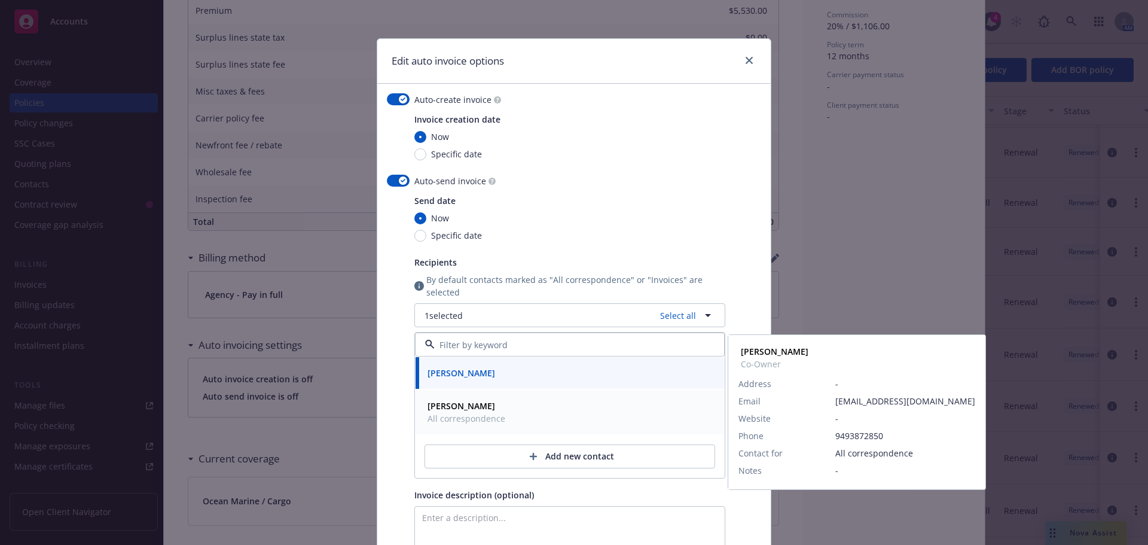
click at [465, 410] on strong "[PERSON_NAME]" at bounding box center [462, 405] width 68 height 11
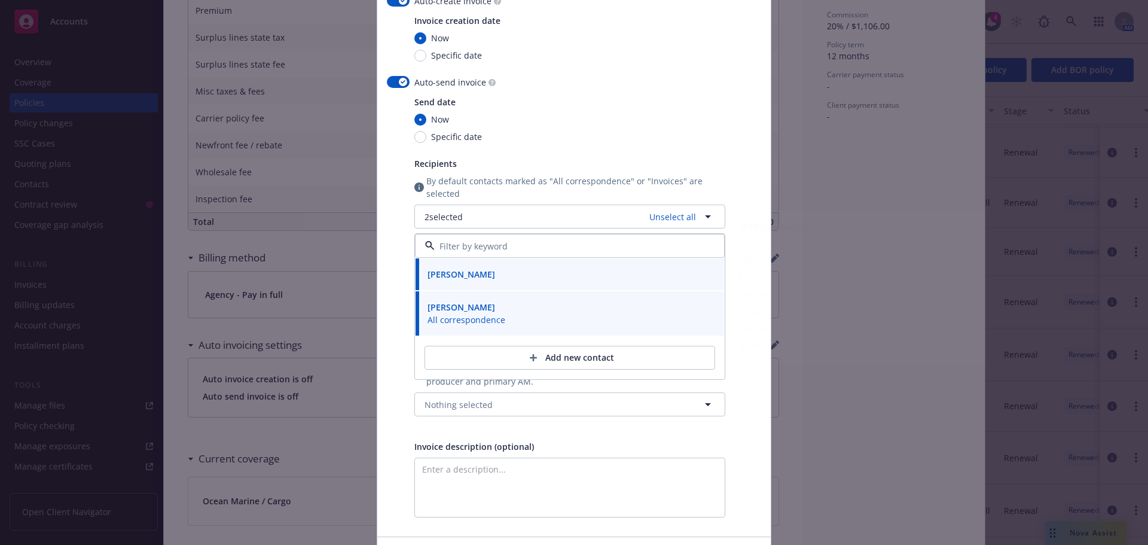
scroll to position [120, 0]
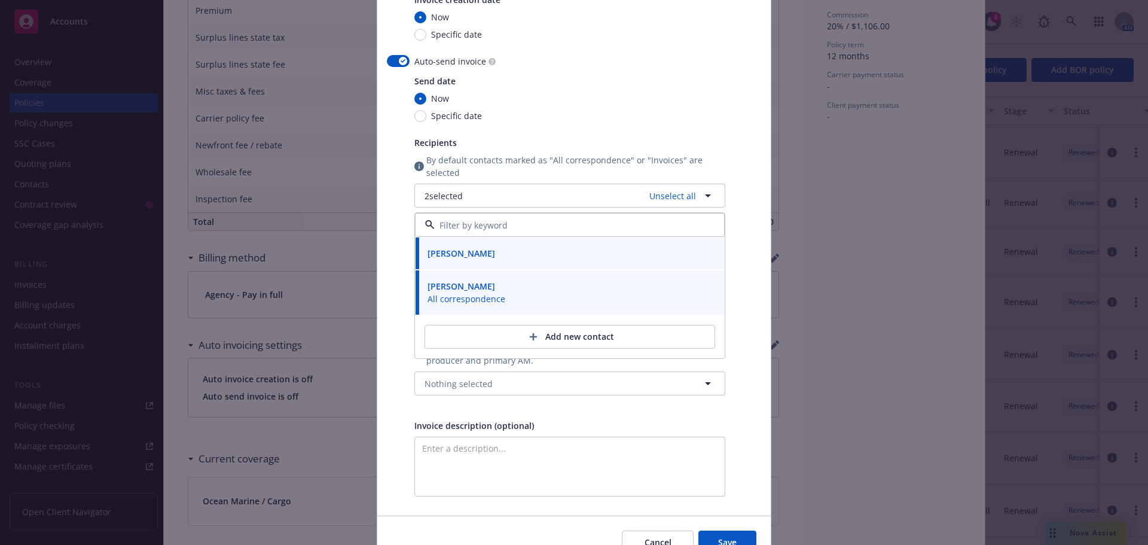
click at [387, 374] on div at bounding box center [398, 275] width 23 height 441
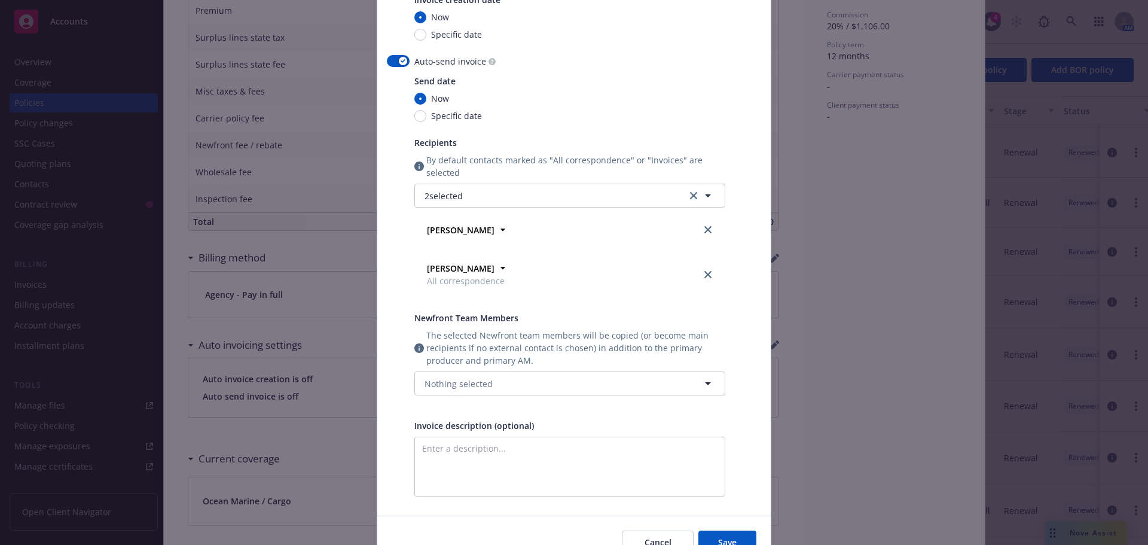
click at [496, 396] on div "Send date Now Specific date Recipients By default contacts marked as "All corre…" at bounding box center [569, 242] width 311 height 335
click at [499, 386] on button "Nothing selected" at bounding box center [569, 383] width 311 height 24
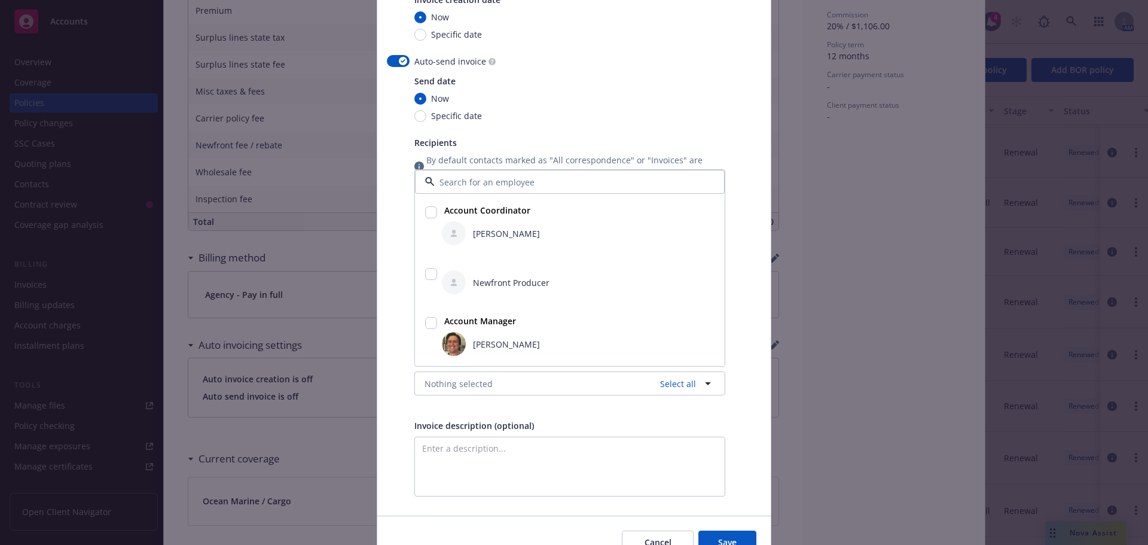
click at [425, 211] on input "checkbox" at bounding box center [431, 212] width 12 height 12
checkbox input "true"
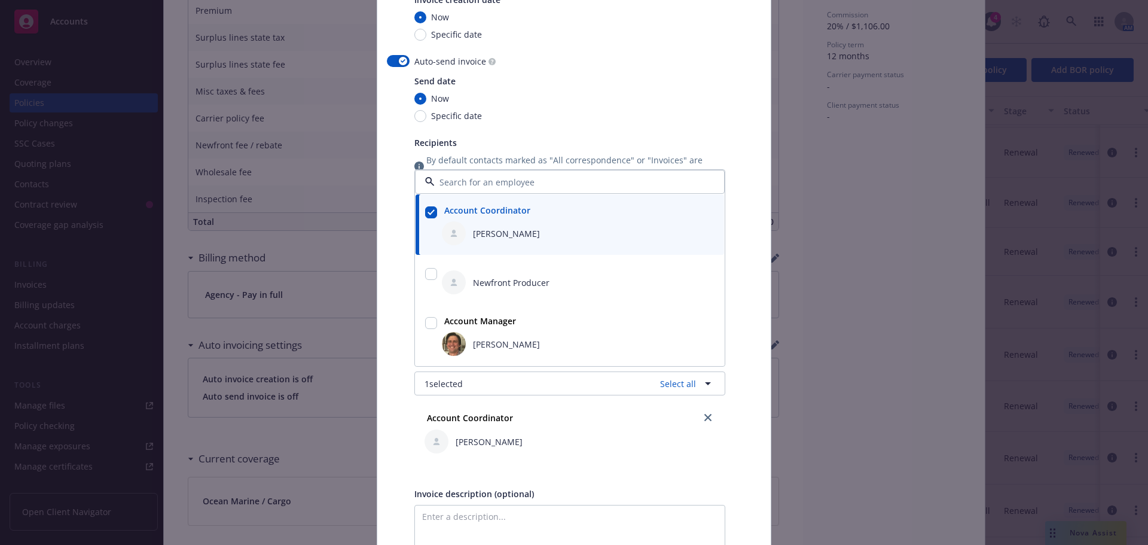
click at [426, 279] on input "checkbox" at bounding box center [431, 274] width 12 height 12
checkbox input "true"
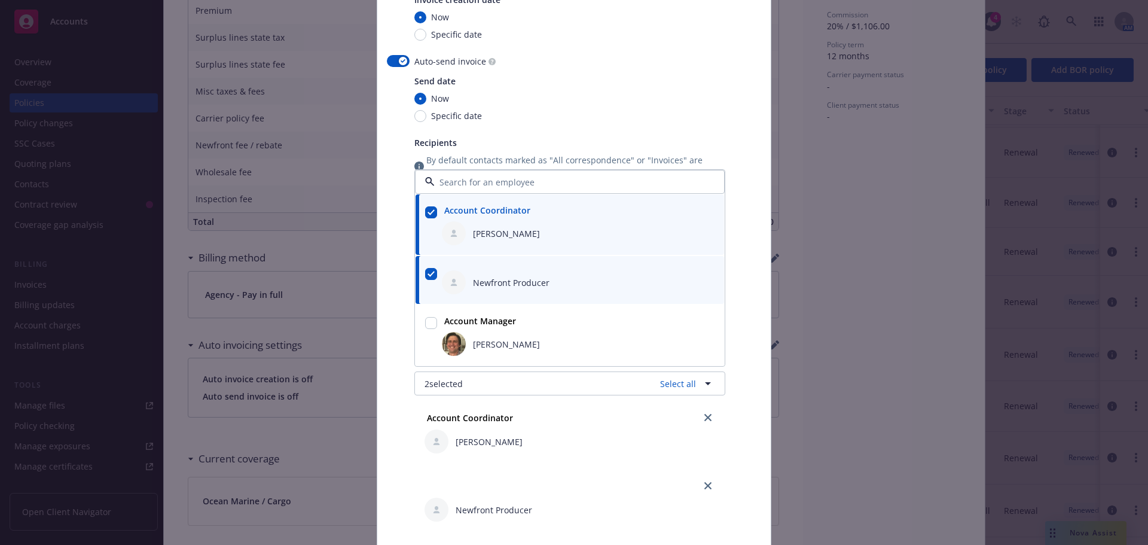
click at [428, 337] on div at bounding box center [431, 335] width 17 height 46
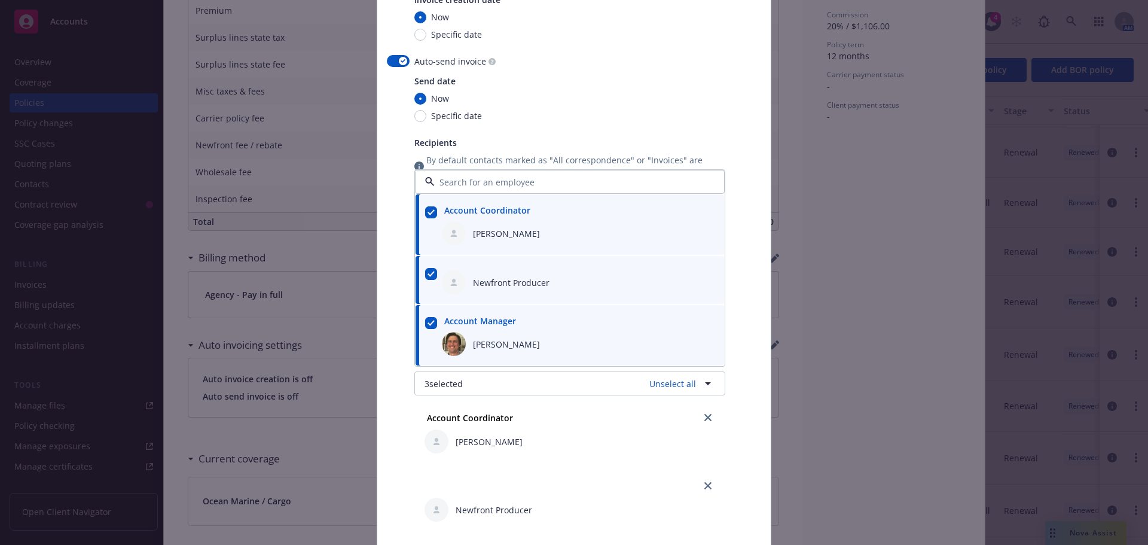
click at [429, 322] on input "checkbox" at bounding box center [431, 323] width 12 height 12
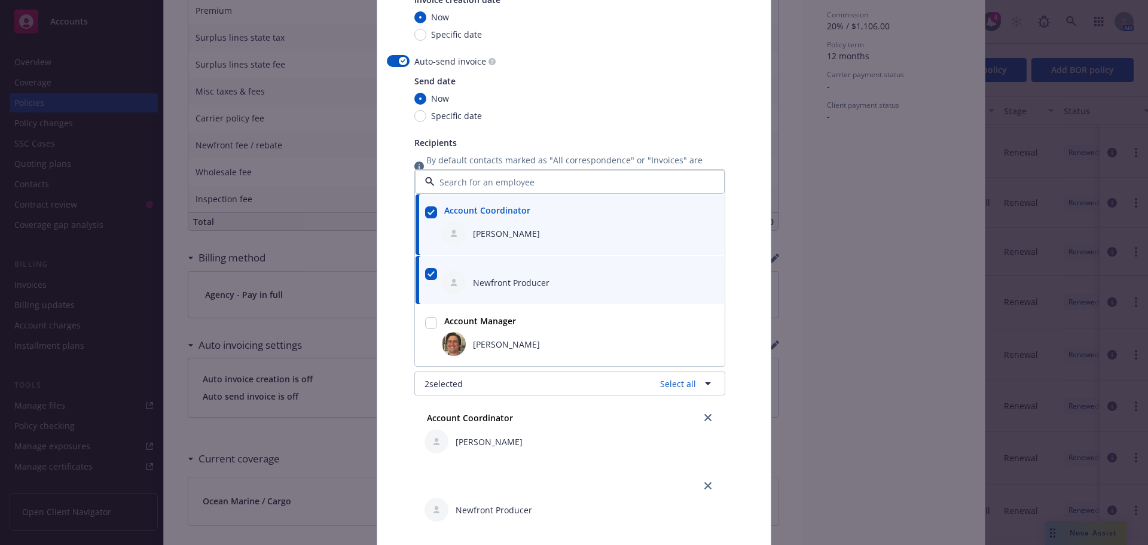
click at [425, 324] on input "checkbox" at bounding box center [431, 323] width 12 height 12
checkbox input "true"
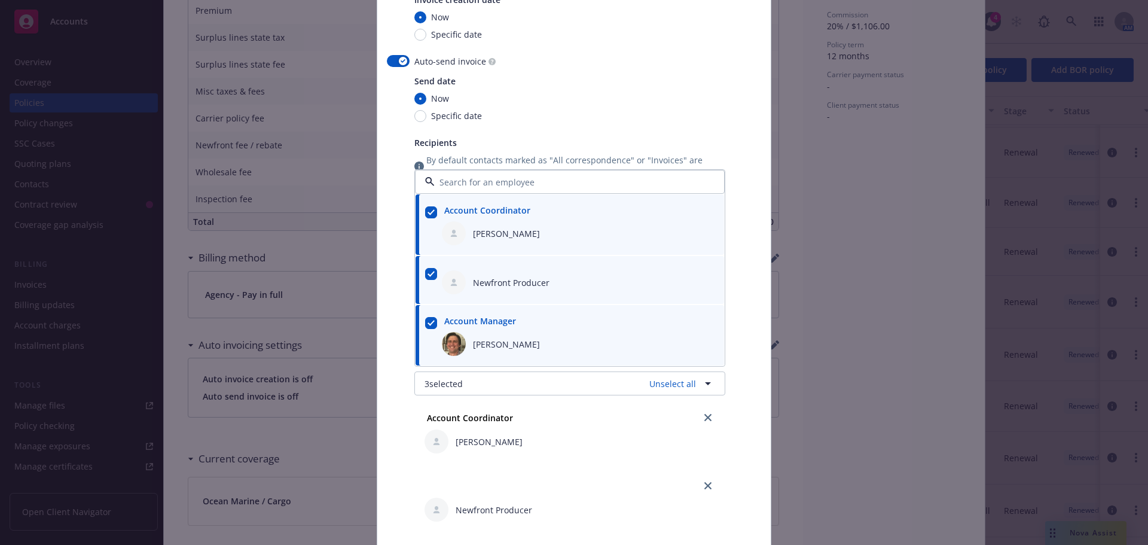
click at [401, 349] on div at bounding box center [398, 365] width 23 height 621
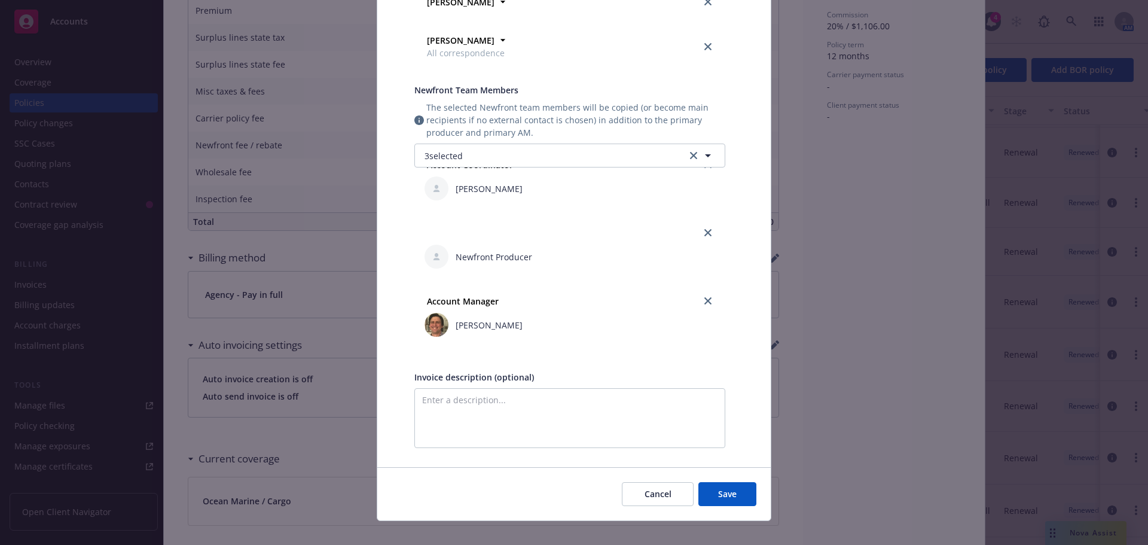
scroll to position [362, 0]
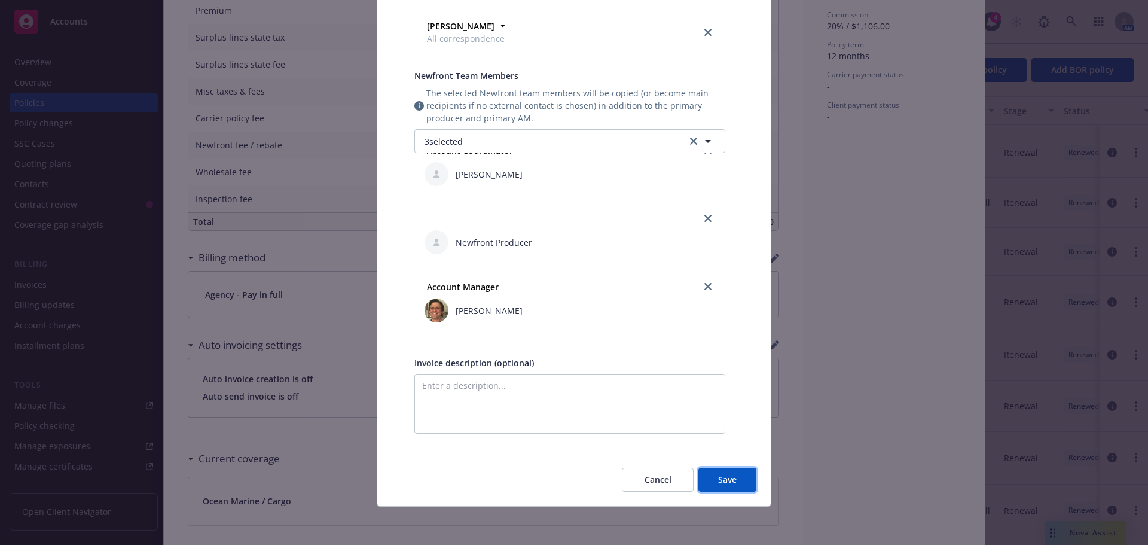
click at [744, 474] on button "Save" at bounding box center [727, 480] width 58 height 24
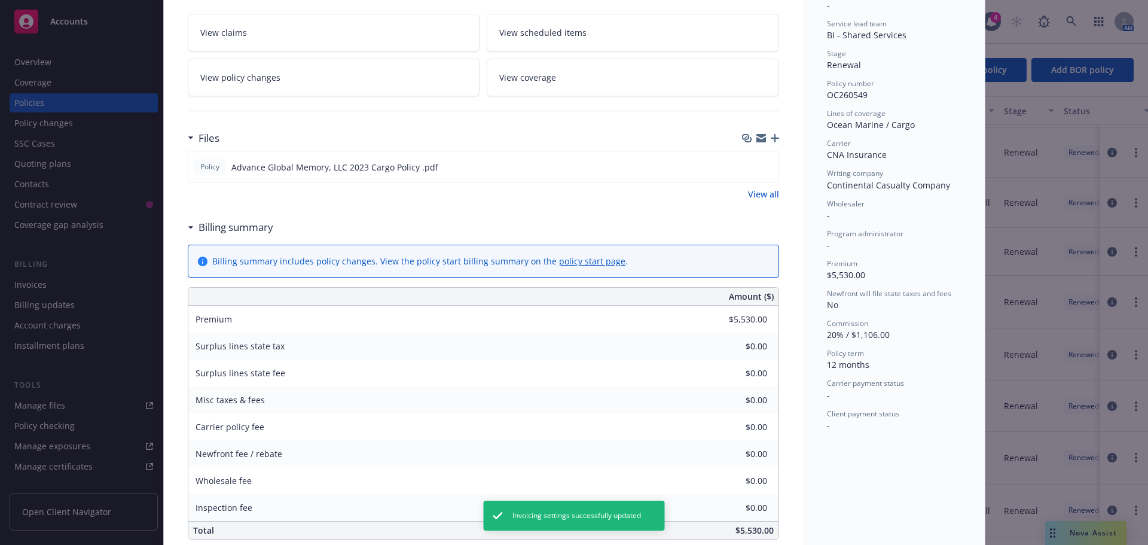
scroll to position [0, 0]
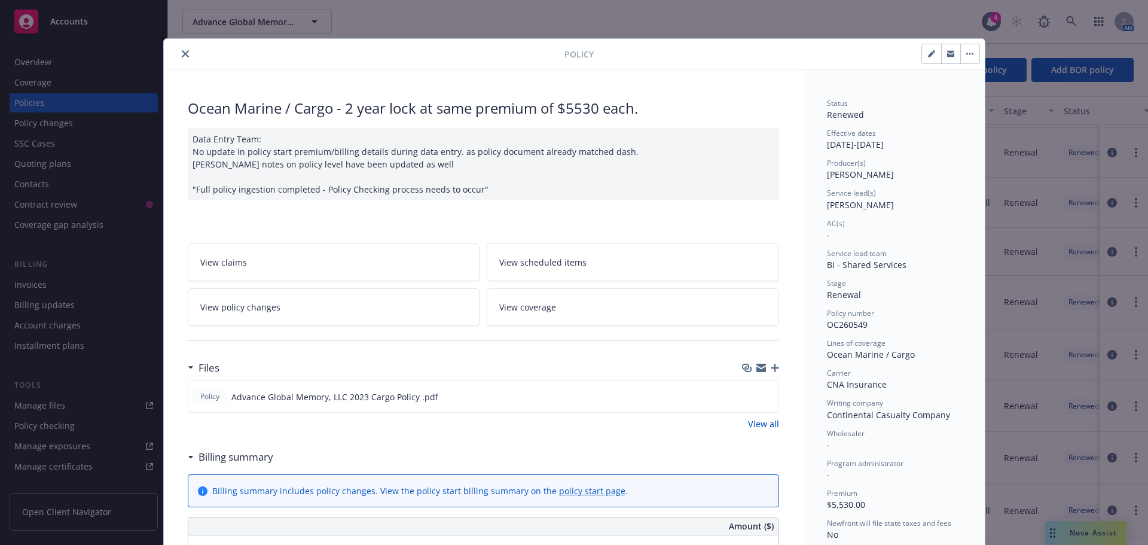
click at [186, 53] on button "close" at bounding box center [185, 54] width 14 height 14
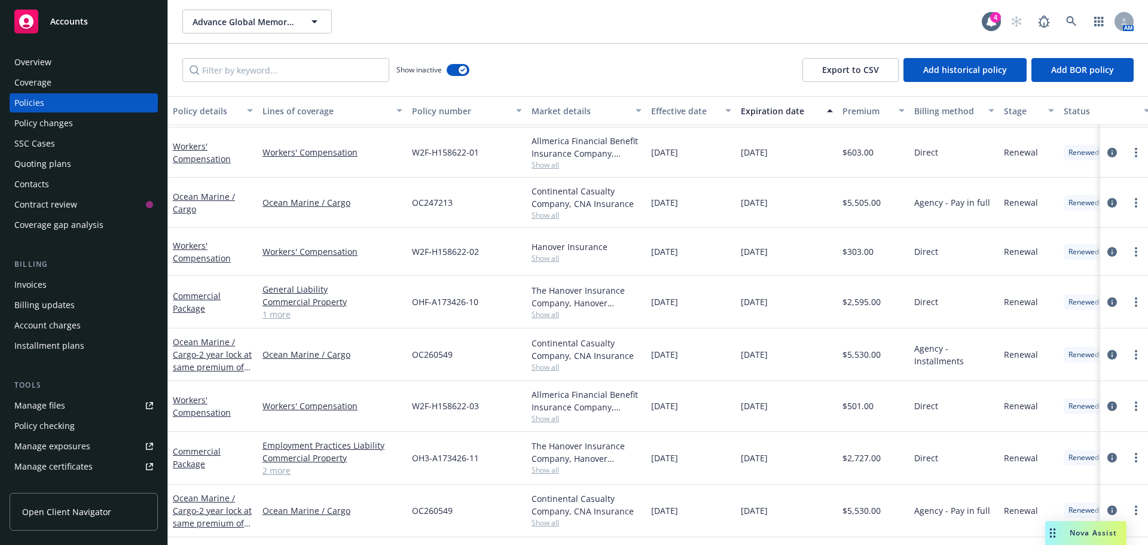
click at [34, 289] on div "Invoices" at bounding box center [30, 284] width 32 height 19
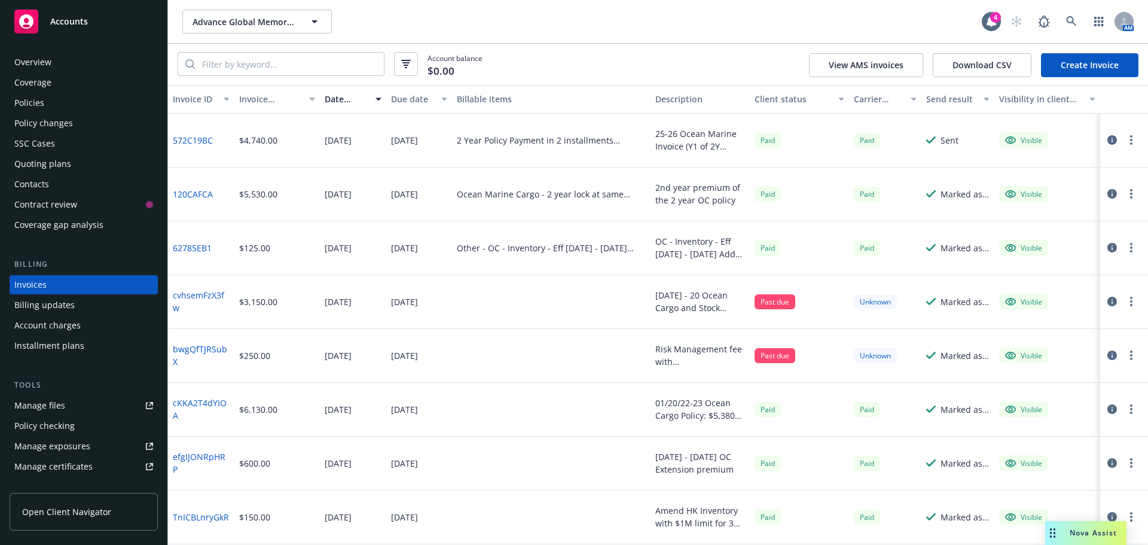
click at [717, 60] on div "Account balance $0.00 View AMS invoices Download CSV Create Invoice" at bounding box center [658, 64] width 980 height 41
click at [727, 59] on div "Account balance $0.00 View AMS invoices Download CSV Create Invoice" at bounding box center [658, 64] width 980 height 41
click at [1083, 67] on link "Create Invoice" at bounding box center [1089, 65] width 97 height 24
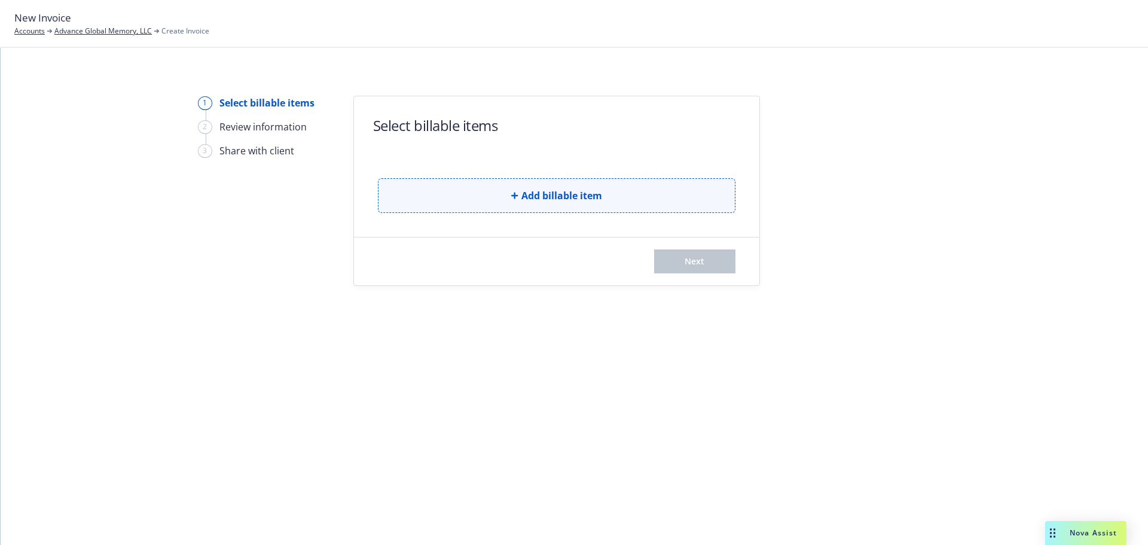
click at [524, 194] on span "Add billable item" at bounding box center [561, 195] width 81 height 14
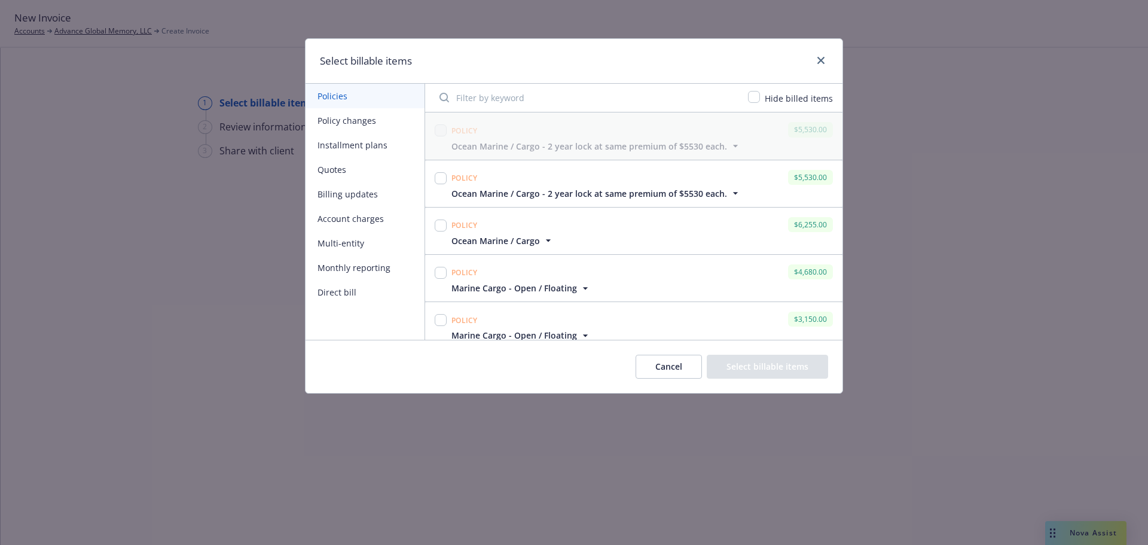
click at [715, 196] on span "Ocean Marine / Cargo - 2 year lock at same premium of $5530 each." at bounding box center [589, 193] width 276 height 13
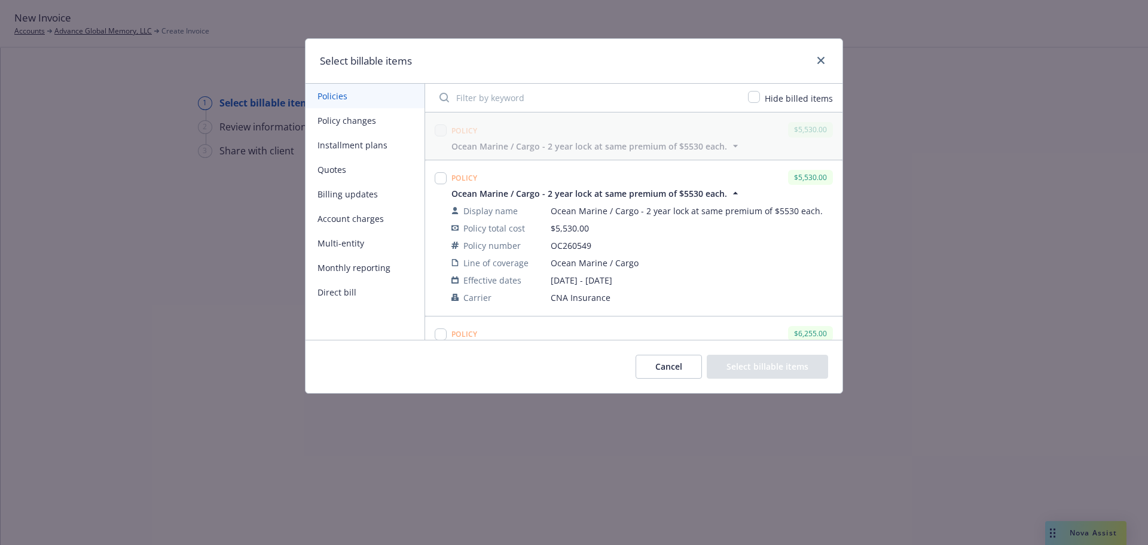
click at [669, 371] on button "Cancel" at bounding box center [669, 367] width 66 height 24
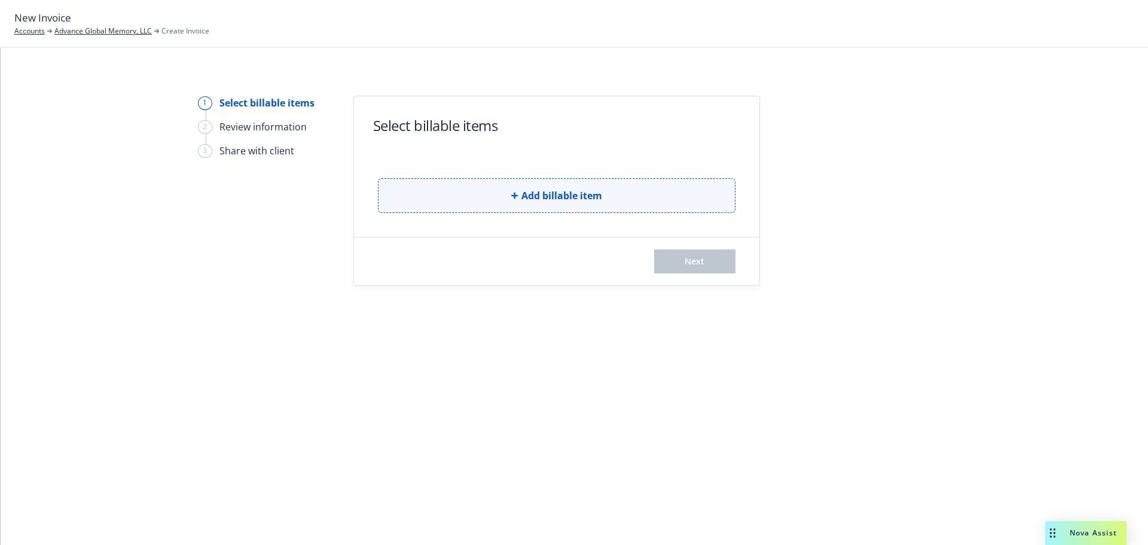
click at [558, 187] on button "Add billable item" at bounding box center [557, 195] width 358 height 35
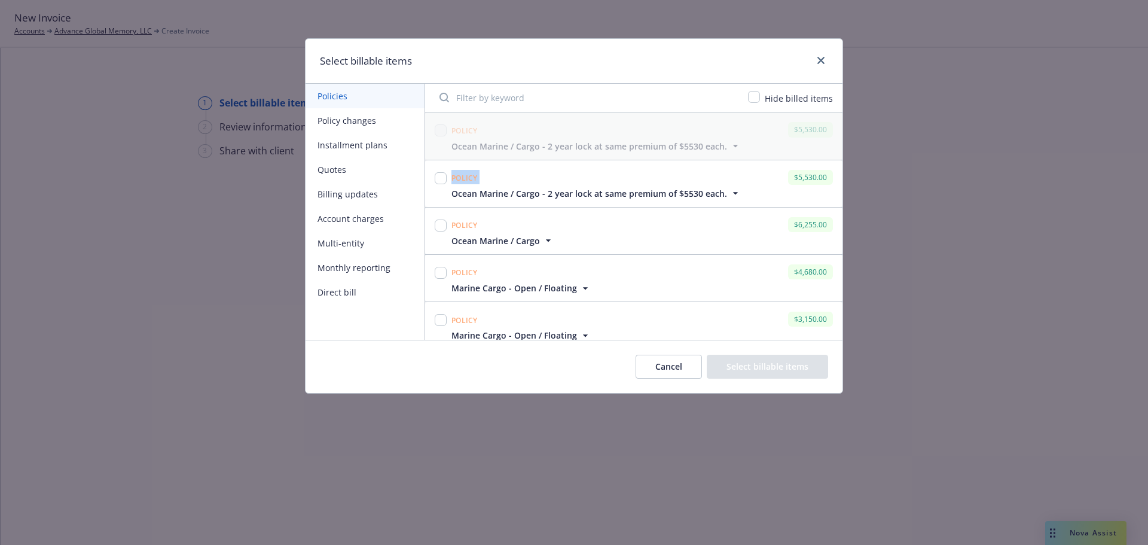
drag, startPoint x: 758, startPoint y: 178, endPoint x: 439, endPoint y: 177, distance: 318.7
click at [439, 177] on div "Policy $5,530.00 Ocean Marine / Cargo - 2 year lock at same premium of $5530 ea…" at bounding box center [633, 183] width 403 height 32
click at [676, 367] on button "Cancel" at bounding box center [669, 367] width 66 height 24
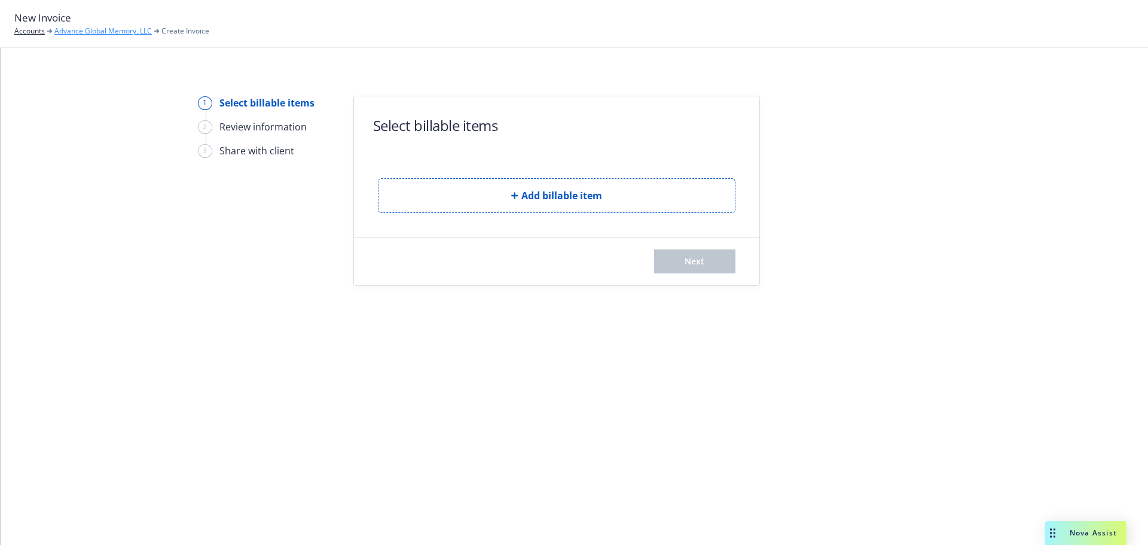
click at [86, 28] on link "Advance Global Memory, LLC" at bounding box center [102, 31] width 97 height 11
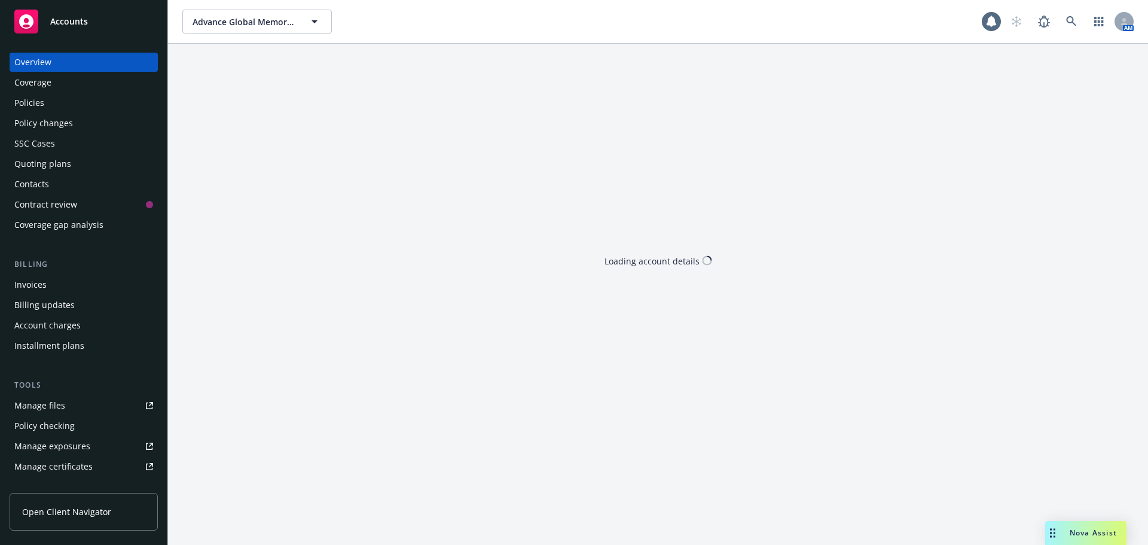
click at [22, 280] on div "Invoices" at bounding box center [30, 284] width 32 height 19
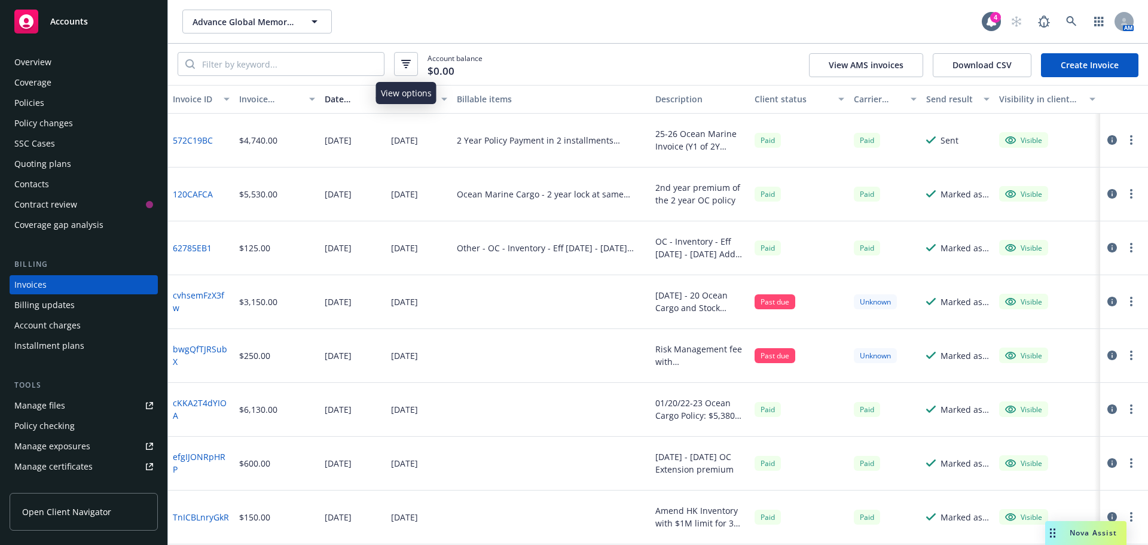
click at [412, 65] on button "button" at bounding box center [406, 64] width 24 height 24
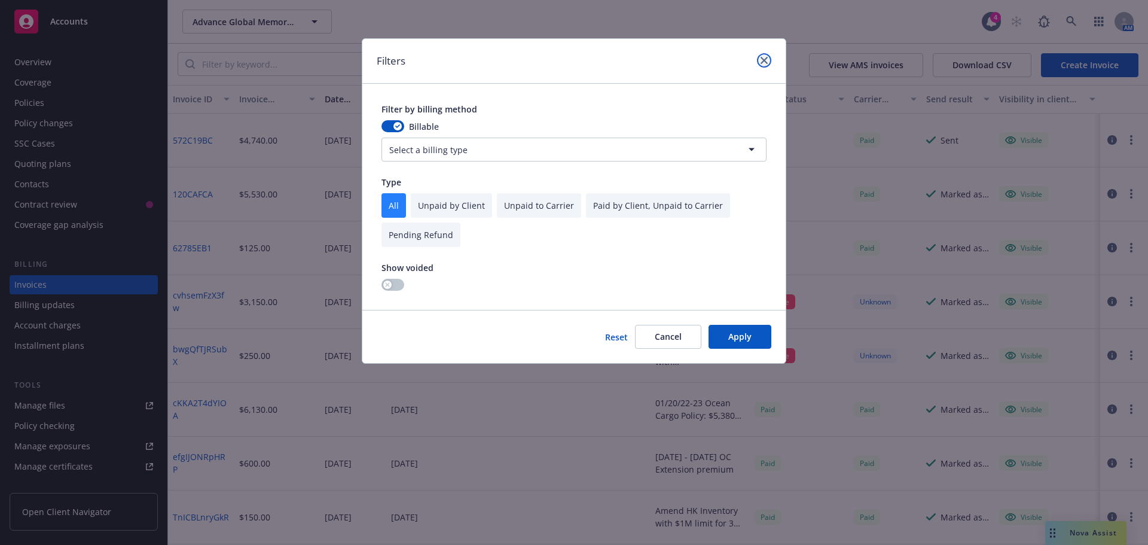
click at [760, 56] on link "close" at bounding box center [764, 60] width 14 height 14
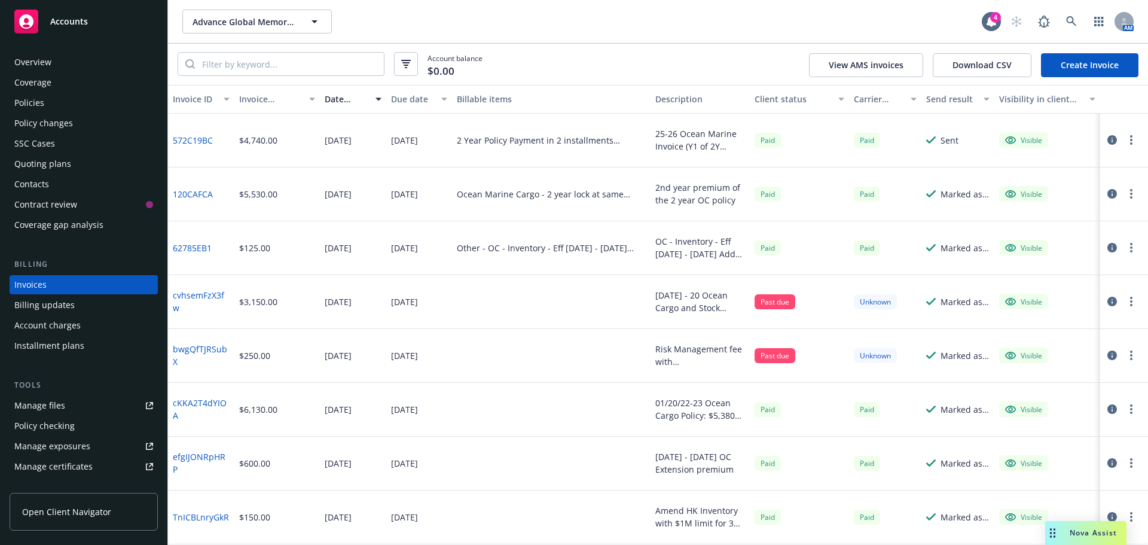
click at [955, 96] on div "Send result" at bounding box center [951, 99] width 50 height 13
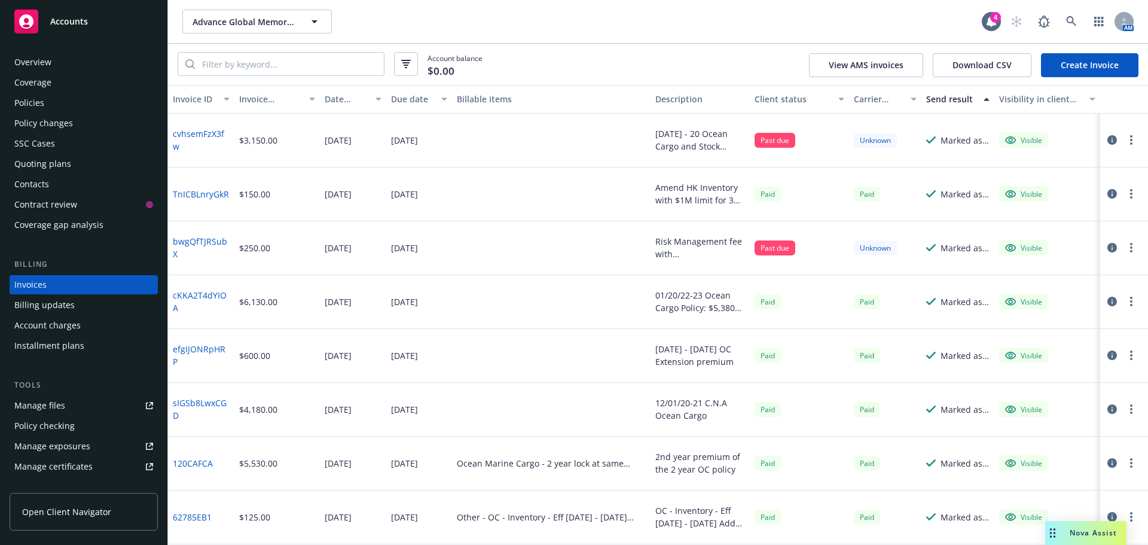
click at [955, 96] on div "Send result" at bounding box center [951, 99] width 50 height 13
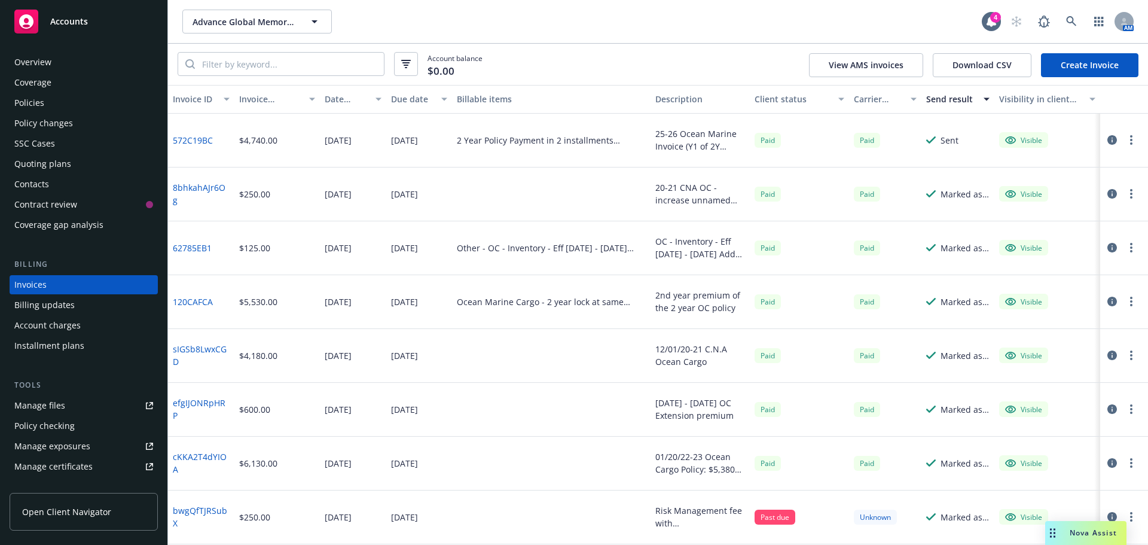
click at [1125, 81] on div "Account balance $0.00 View AMS invoices Download CSV Create Invoice" at bounding box center [658, 64] width 980 height 41
click at [1121, 71] on link "Create Invoice" at bounding box center [1089, 65] width 97 height 24
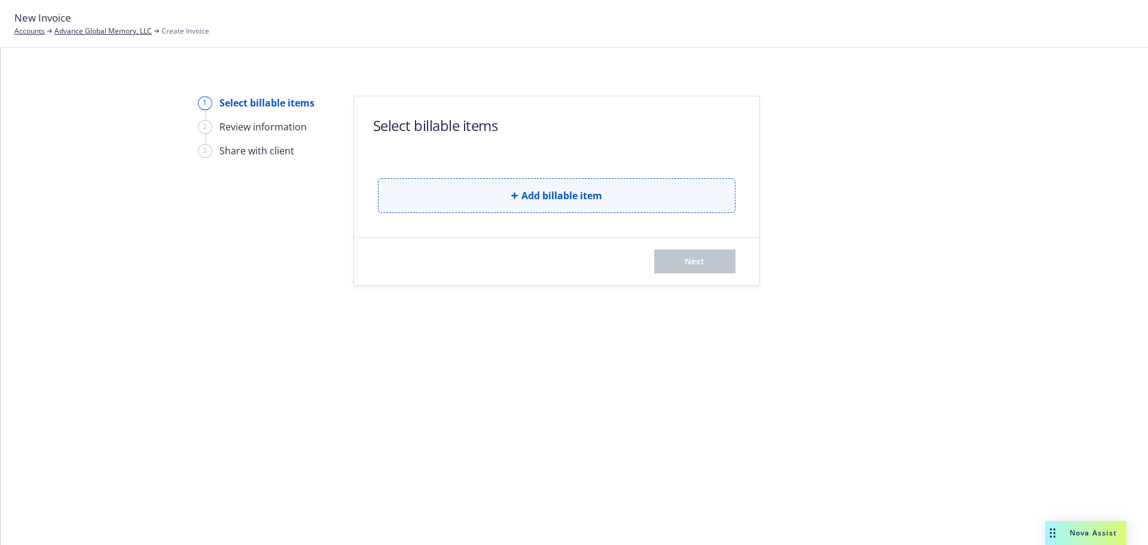
click at [518, 205] on button "Add billable item" at bounding box center [557, 195] width 358 height 35
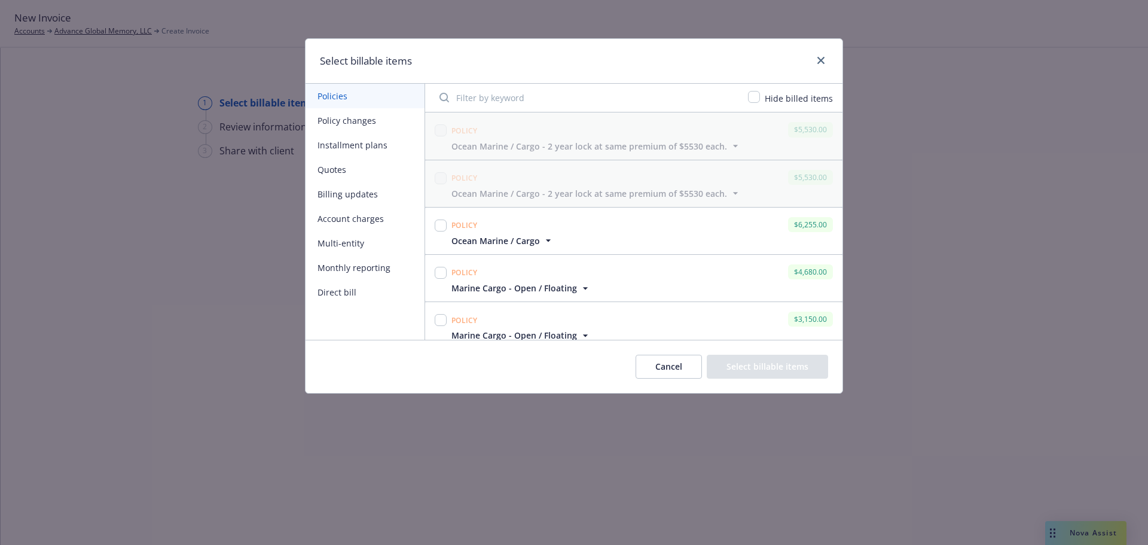
click at [338, 118] on button "Policy changes" at bounding box center [365, 120] width 119 height 25
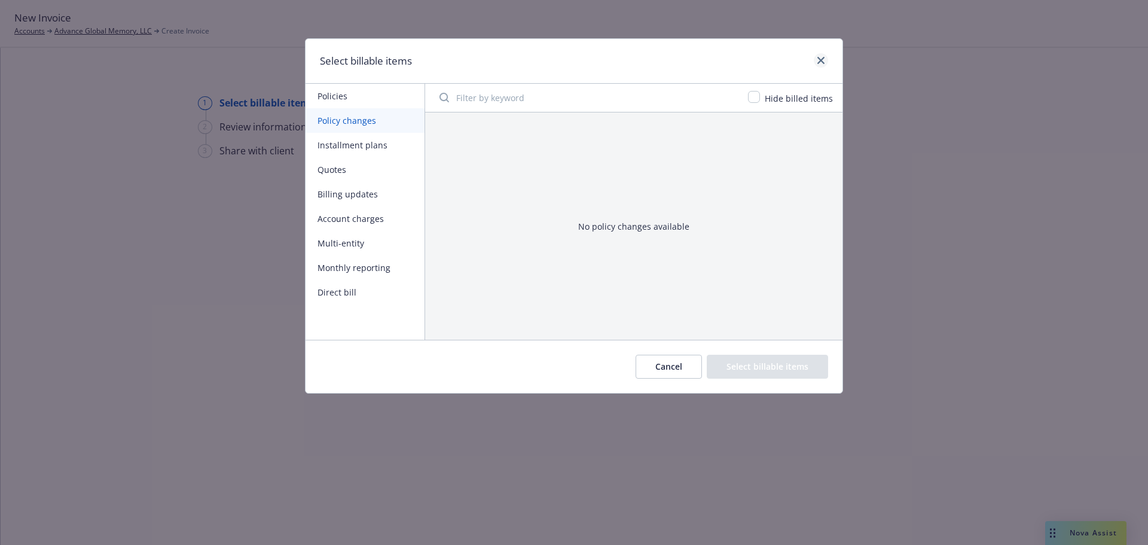
click at [815, 58] on div at bounding box center [818, 61] width 19 height 16
click at [822, 63] on icon "close" at bounding box center [820, 60] width 7 height 7
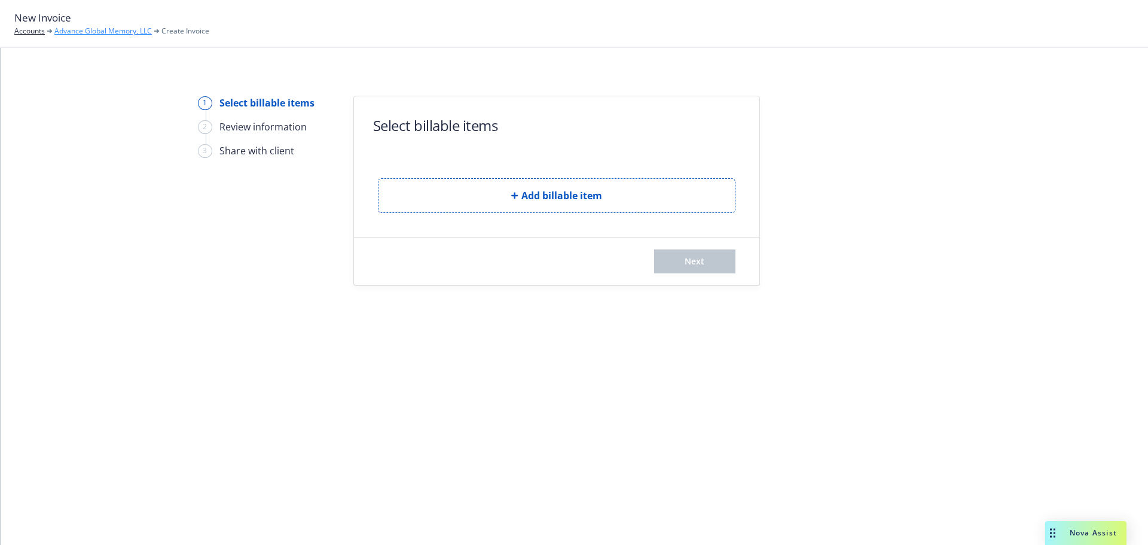
click at [87, 28] on link "Advance Global Memory, LLC" at bounding box center [102, 31] width 97 height 11
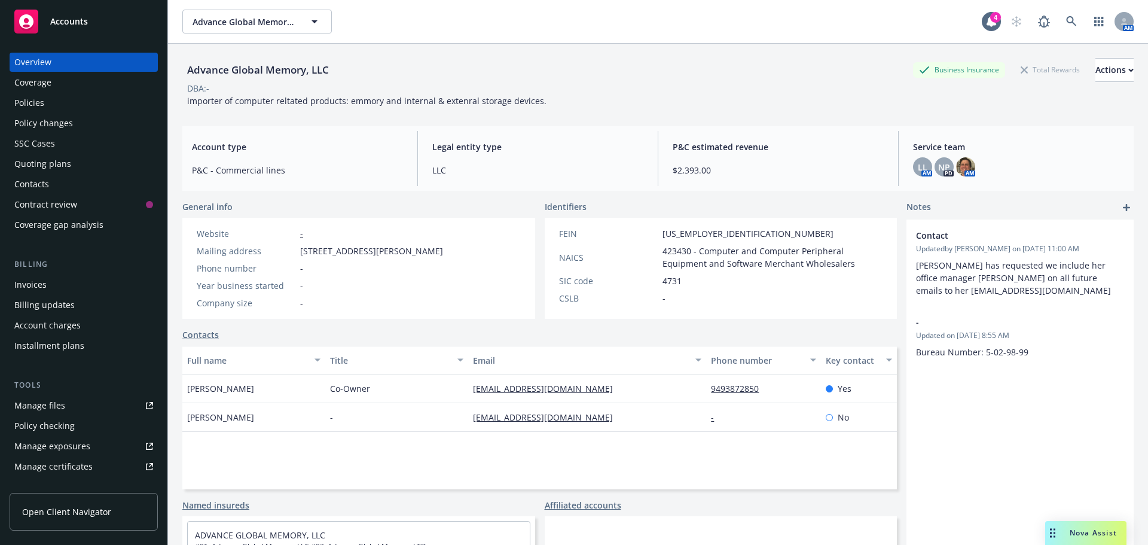
click at [52, 287] on div "Invoices" at bounding box center [83, 284] width 139 height 19
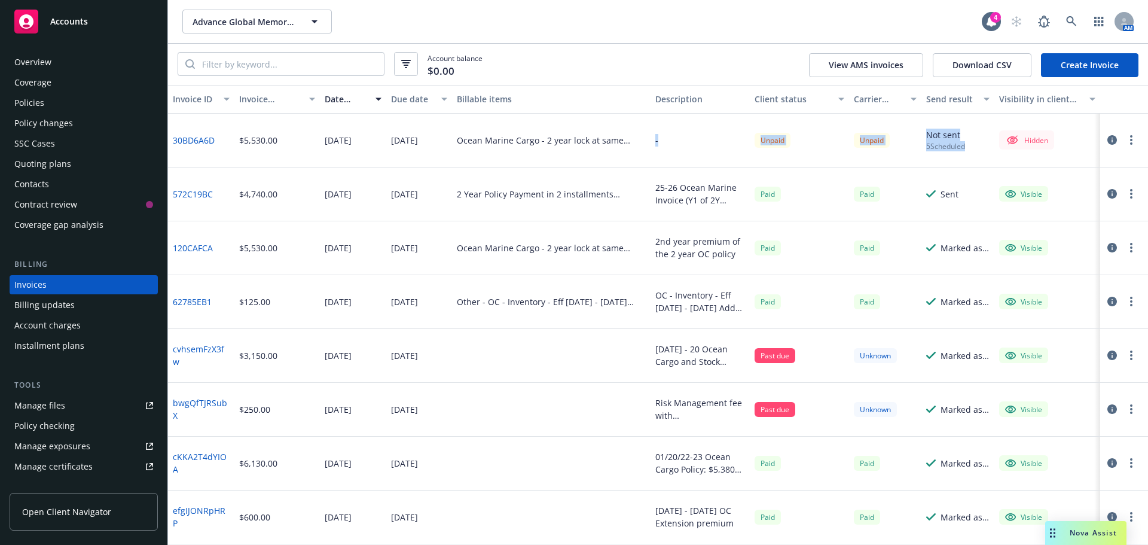
drag, startPoint x: 639, startPoint y: 133, endPoint x: 990, endPoint y: 153, distance: 352.2
click at [990, 153] on div "30BD6A6D $5,530.00 [DATE] [DATE] Ocean Marine Cargo - 2 year lock at same premi…" at bounding box center [658, 141] width 980 height 54
click at [719, 66] on div "Account balance $0.00 View AMS invoices Download CSV Create Invoice" at bounding box center [658, 64] width 980 height 41
click at [41, 102] on div "Policies" at bounding box center [29, 102] width 30 height 19
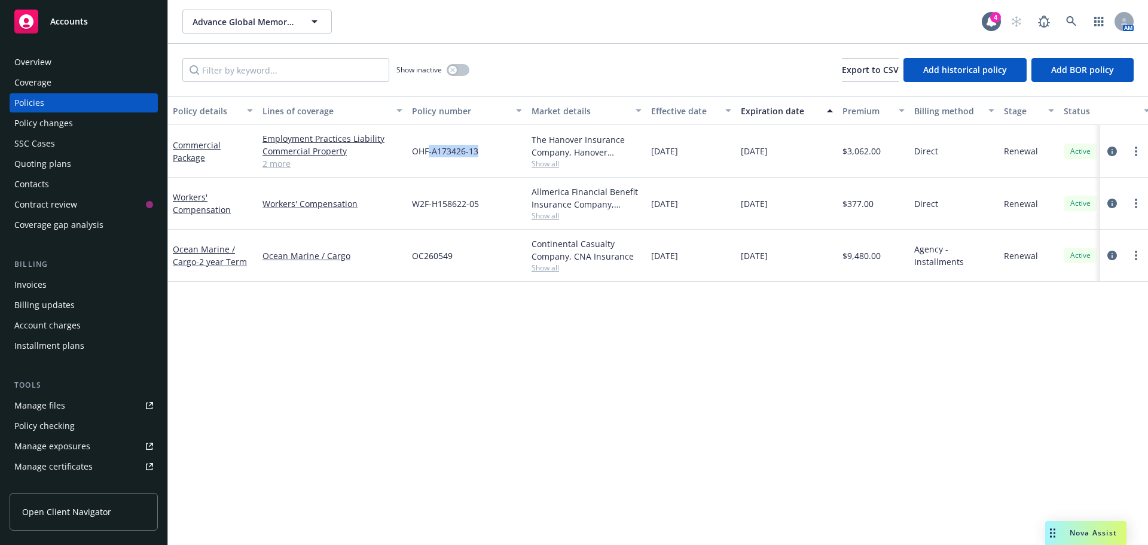
drag, startPoint x: 461, startPoint y: 154, endPoint x: 525, endPoint y: 302, distance: 161.0
click at [426, 157] on div "OHF-A173426-13" at bounding box center [467, 151] width 120 height 53
drag, startPoint x: 596, startPoint y: 440, endPoint x: 595, endPoint y: 423, distance: 16.2
click at [595, 430] on div "Policy details Lines of coverage Policy number Market details Effective date Ex…" at bounding box center [658, 320] width 980 height 448
click at [1067, 21] on icon at bounding box center [1071, 21] width 10 height 10
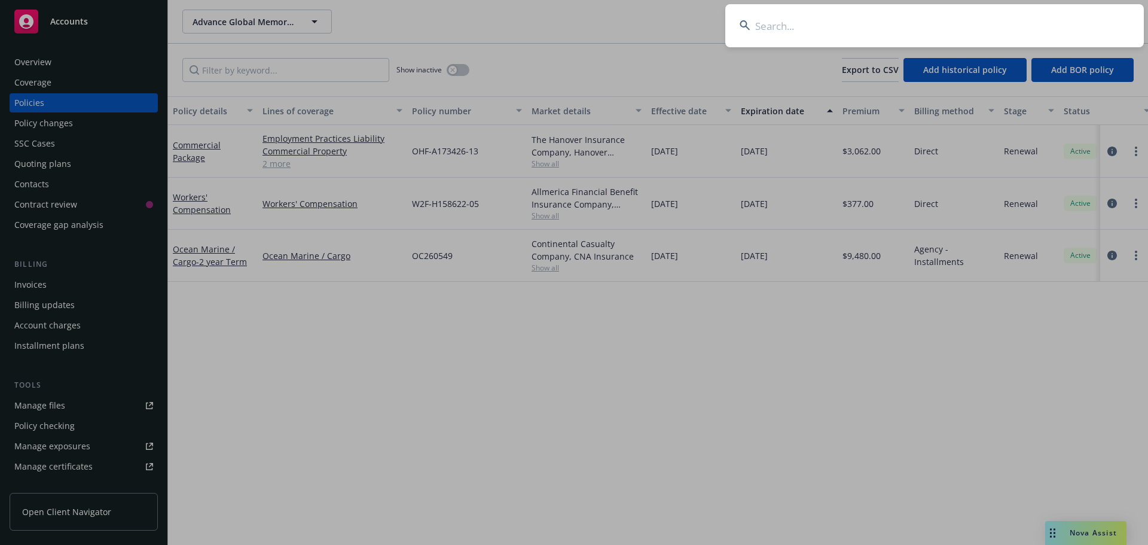
click at [892, 12] on input at bounding box center [934, 25] width 419 height 43
click at [884, 26] on input at bounding box center [934, 25] width 419 height 43
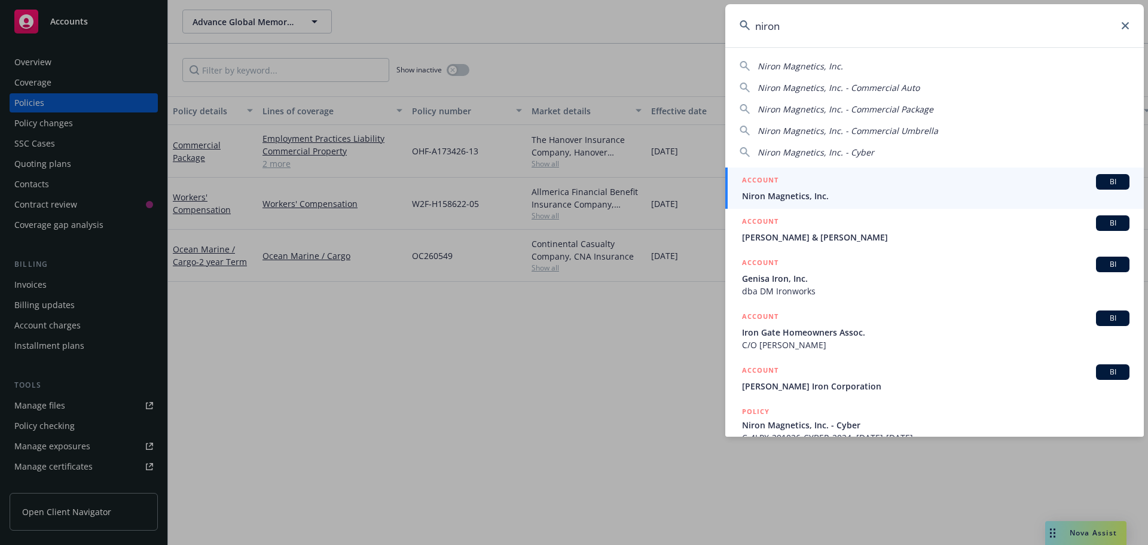
type input "niron"
click at [802, 193] on span "Niron Magnetics, Inc." at bounding box center [935, 196] width 387 height 13
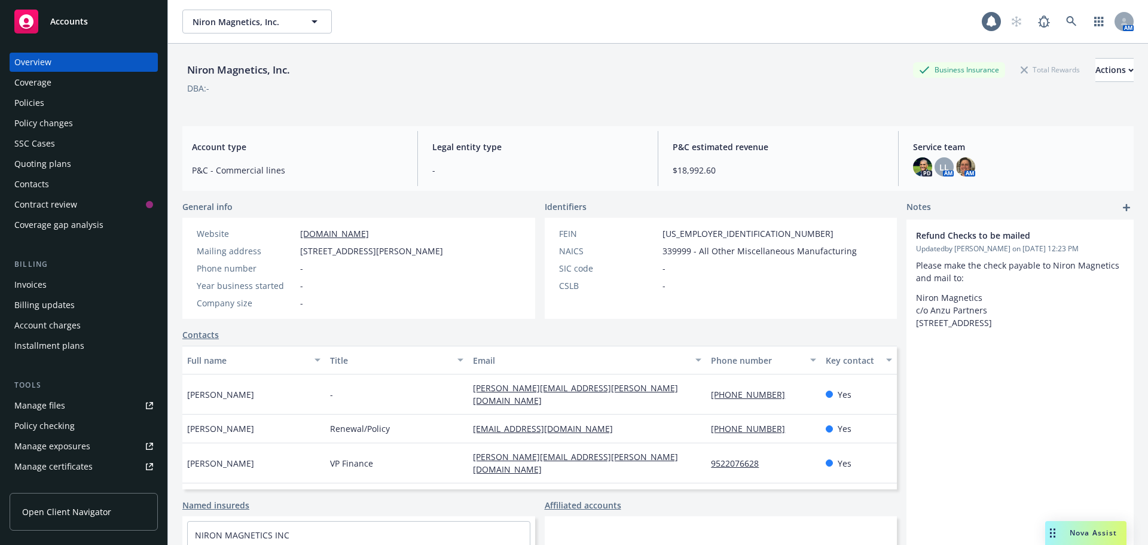
click at [62, 100] on div "Policies" at bounding box center [83, 102] width 139 height 19
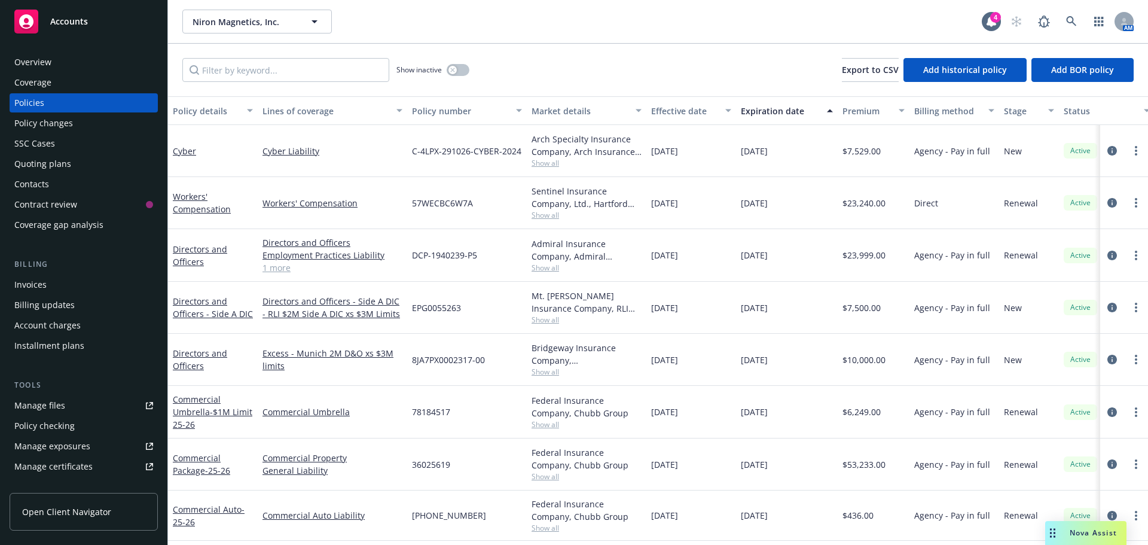
scroll to position [5, 0]
click at [1107, 459] on icon "circleInformation" at bounding box center [1112, 464] width 10 height 10
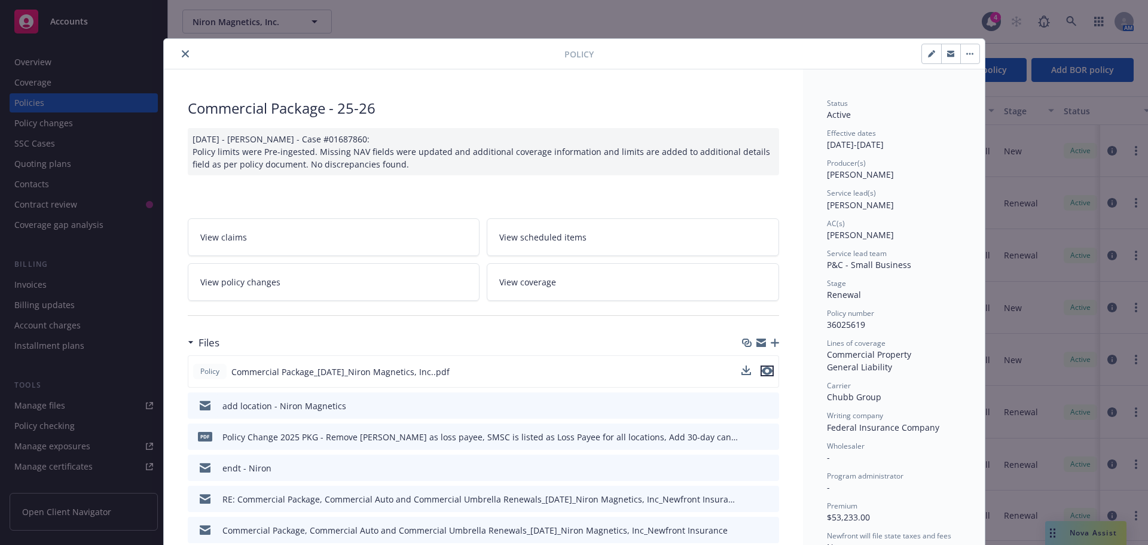
click at [763, 367] on icon "preview file" at bounding box center [767, 371] width 11 height 8
click at [187, 54] on button "close" at bounding box center [185, 54] width 14 height 14
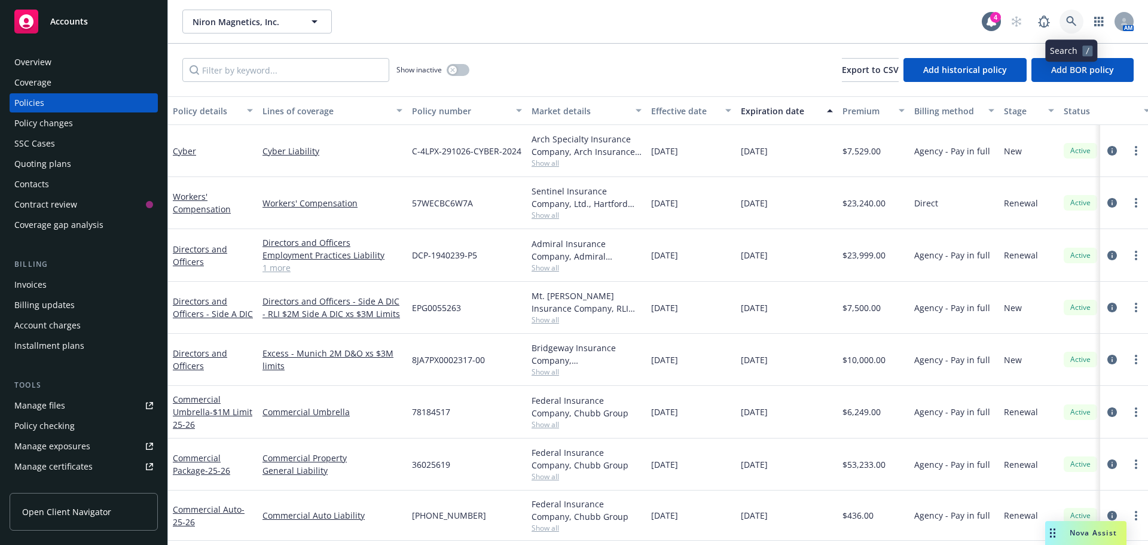
click at [1074, 19] on icon at bounding box center [1071, 21] width 11 height 11
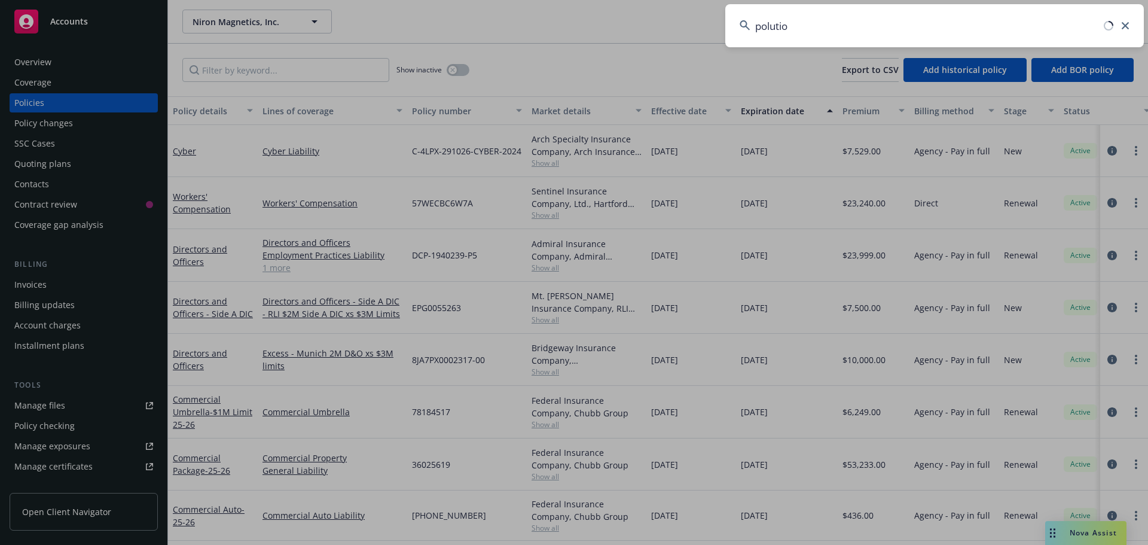
type input "polution"
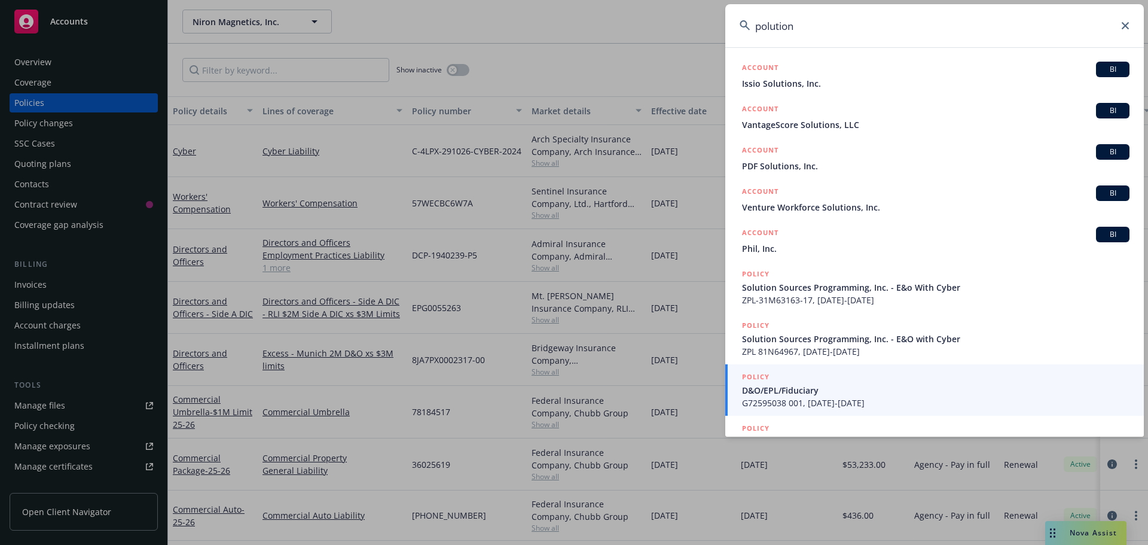
click at [826, 39] on input "polution" at bounding box center [934, 25] width 419 height 43
drag, startPoint x: 810, startPoint y: 26, endPoint x: 710, endPoint y: 24, distance: 99.3
click at [713, 23] on div "polution ACCOUNT BI Issio Solutions, Inc. ACCOUNT BI VantageScore Solutions, LL…" at bounding box center [574, 272] width 1148 height 545
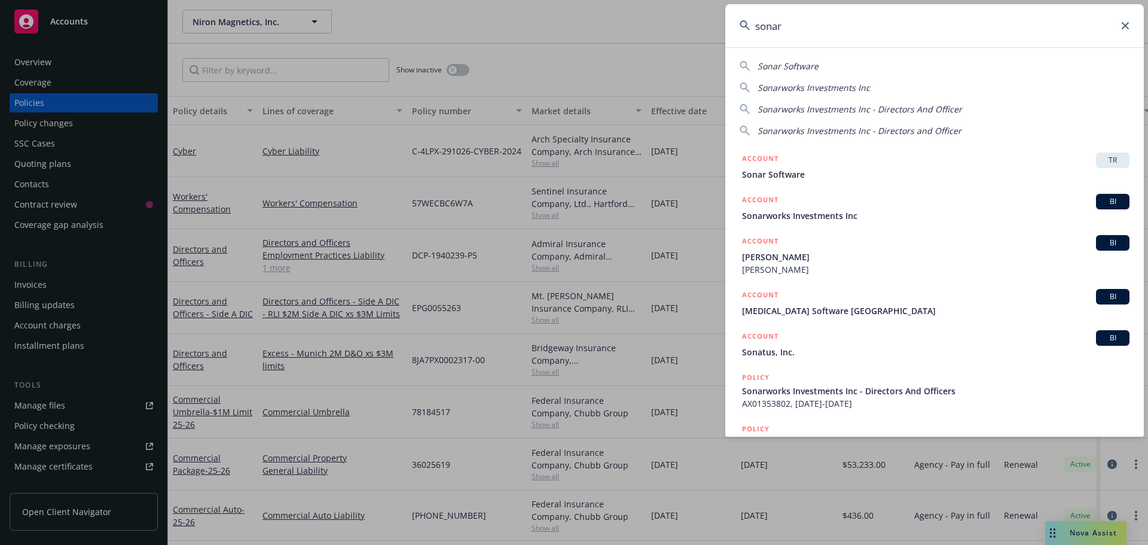
drag, startPoint x: 813, startPoint y: 22, endPoint x: 645, endPoint y: 22, distance: 167.4
click at [645, 22] on div "sonar Sonar Software Sonarworks Investments Inc Sonarworks Investments Inc - Di…" at bounding box center [574, 272] width 1148 height 545
paste input "Shoei Electronic"
type input "Shoei Electronic"
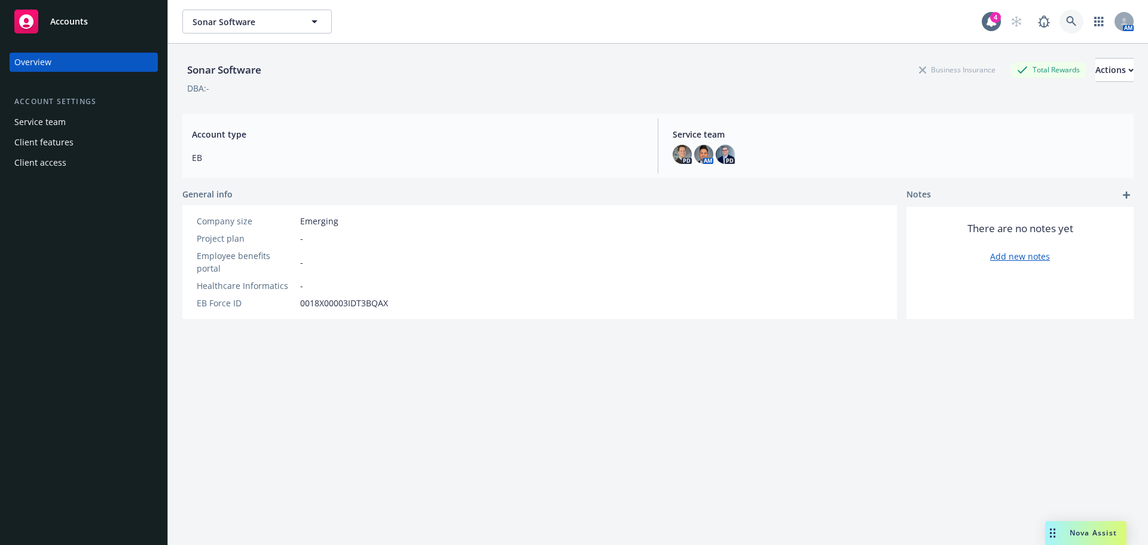
click at [1060, 21] on link at bounding box center [1072, 22] width 24 height 24
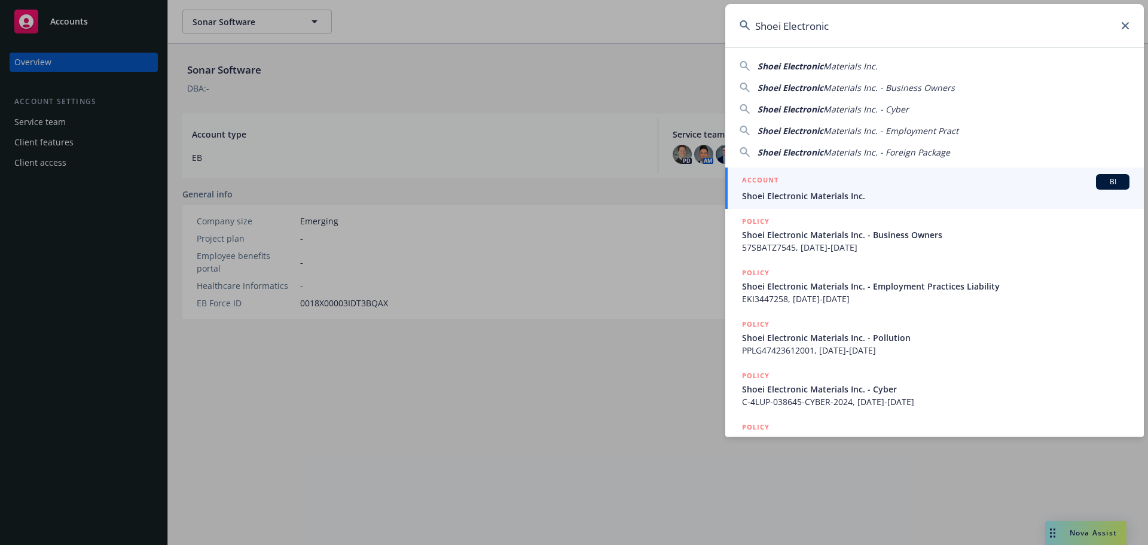
type input "Shoei Electronic"
click at [804, 195] on span "Shoei Electronic Materials Inc." at bounding box center [935, 196] width 387 height 13
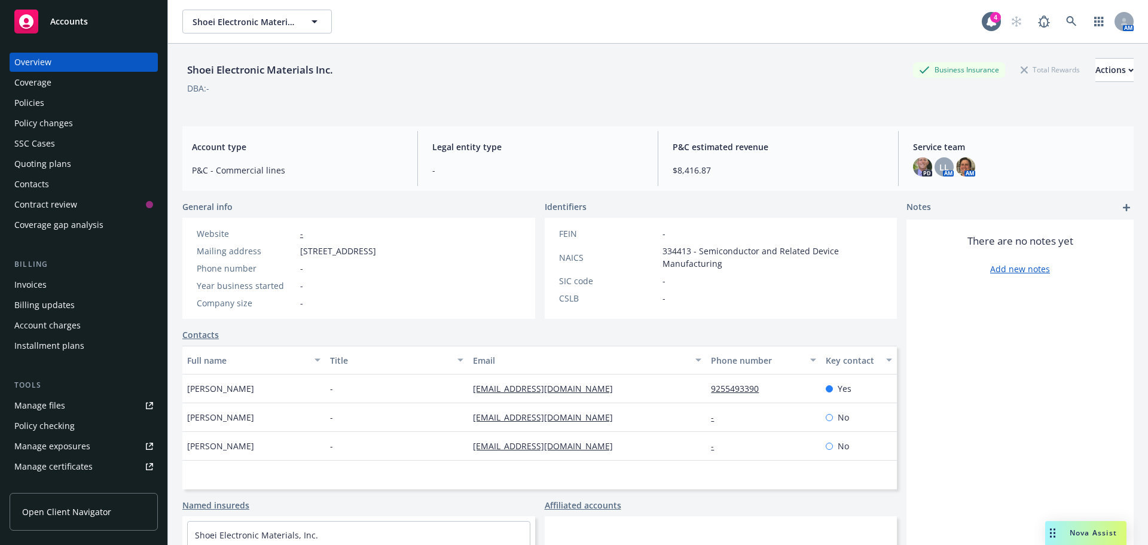
click at [29, 98] on div "Policies" at bounding box center [29, 102] width 30 height 19
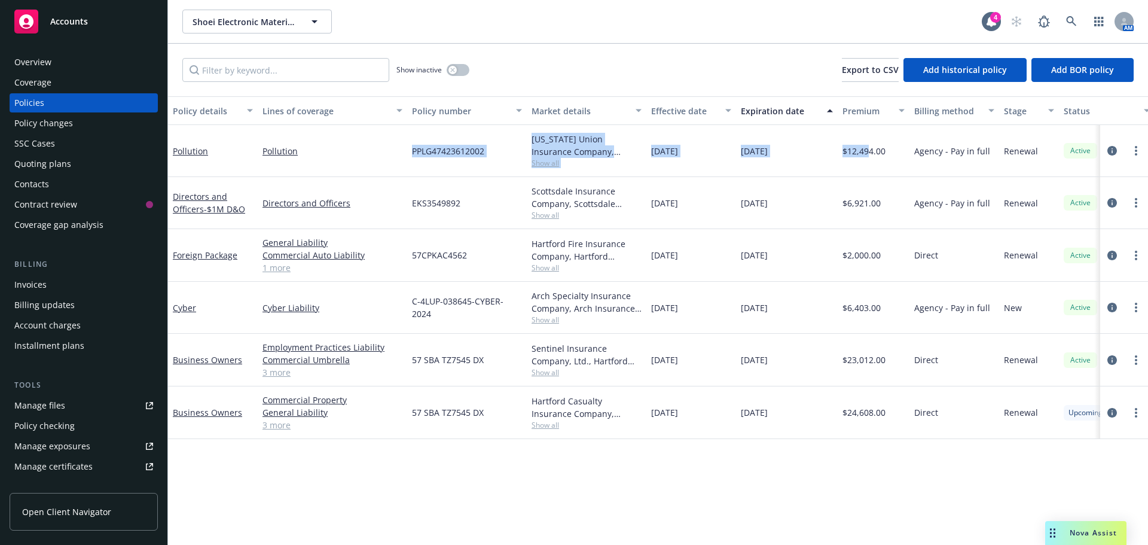
drag, startPoint x: 782, startPoint y: 151, endPoint x: 413, endPoint y: 141, distance: 369.1
click at [413, 141] on div "Pollution Pollution PPLG47423612002 [US_STATE] Union Insurance Company, Chubb G…" at bounding box center [745, 151] width 1154 height 52
click at [571, 171] on div "[US_STATE] Union Insurance Company, Chubb Group Show all" at bounding box center [587, 151] width 120 height 52
click at [536, 160] on span "Show all" at bounding box center [587, 163] width 110 height 10
click at [1117, 149] on link "circleInformation" at bounding box center [1112, 151] width 14 height 14
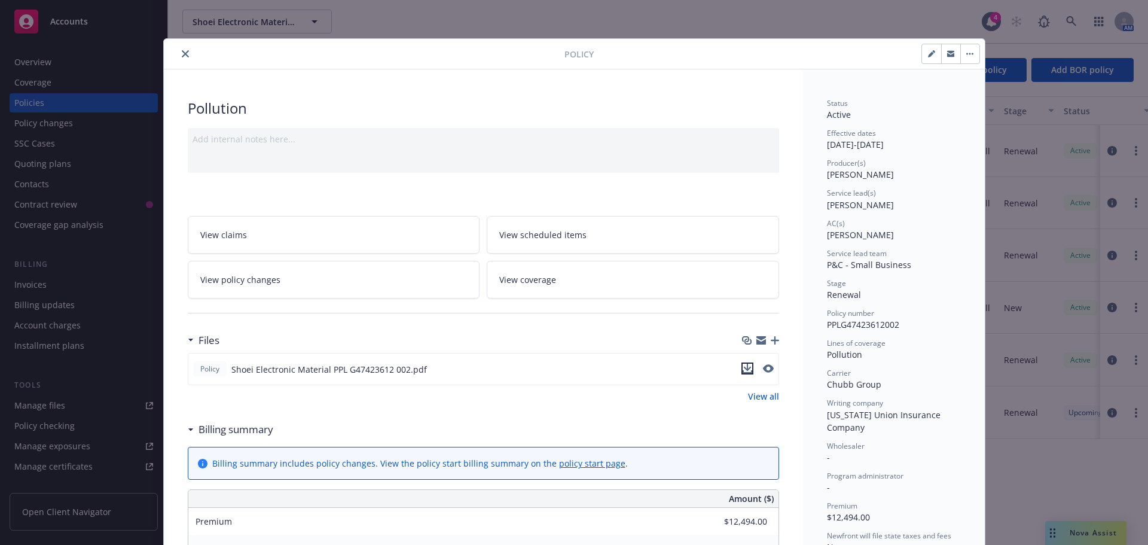
click at [744, 371] on icon "download file" at bounding box center [748, 369] width 10 height 10
click at [181, 59] on button "close" at bounding box center [185, 54] width 14 height 14
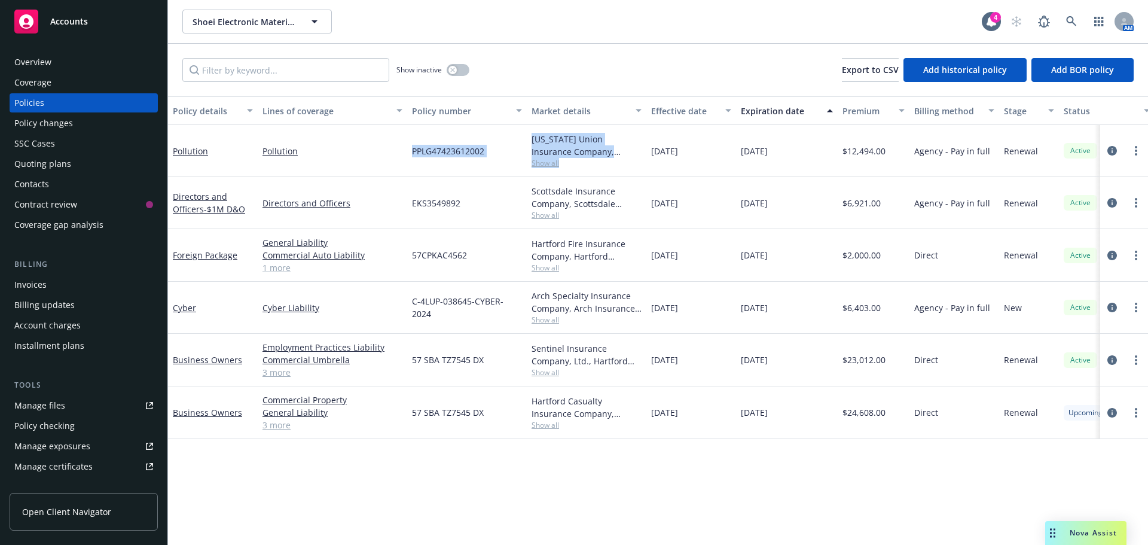
click at [606, 158] on div "Pollution Pollution PPLG47423612002 [US_STATE] Union Insurance Company, Chubb G…" at bounding box center [745, 151] width 1154 height 52
drag, startPoint x: 893, startPoint y: 416, endPoint x: 488, endPoint y: 425, distance: 405.5
click at [710, 405] on div "Business Owners Commercial Property General Liability Commercial Auto Liability…" at bounding box center [745, 412] width 1154 height 53
click at [281, 428] on link "3 more" at bounding box center [333, 425] width 140 height 13
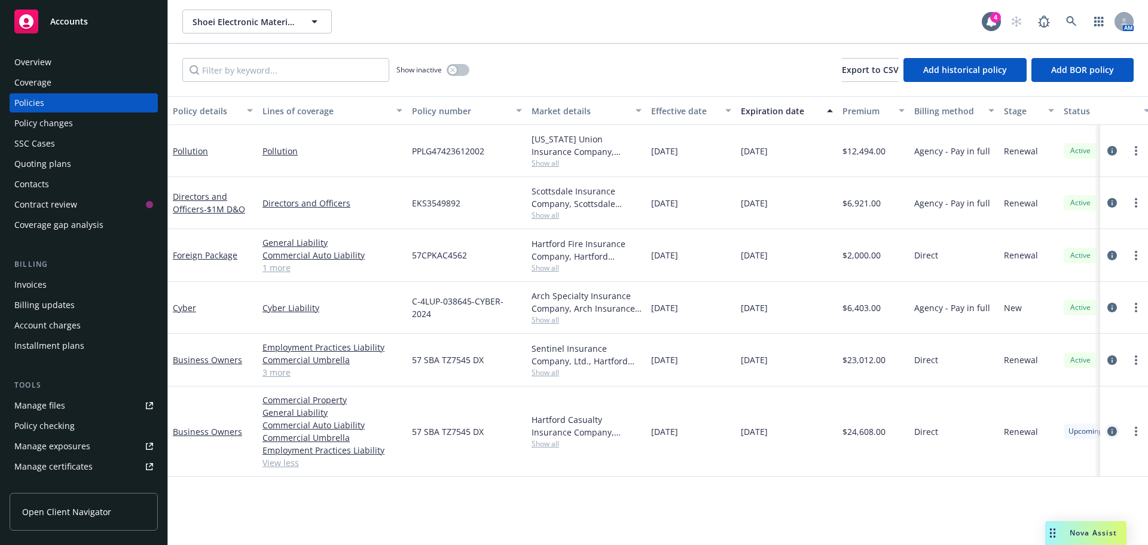
click at [1110, 433] on icon "circleInformation" at bounding box center [1112, 431] width 10 height 10
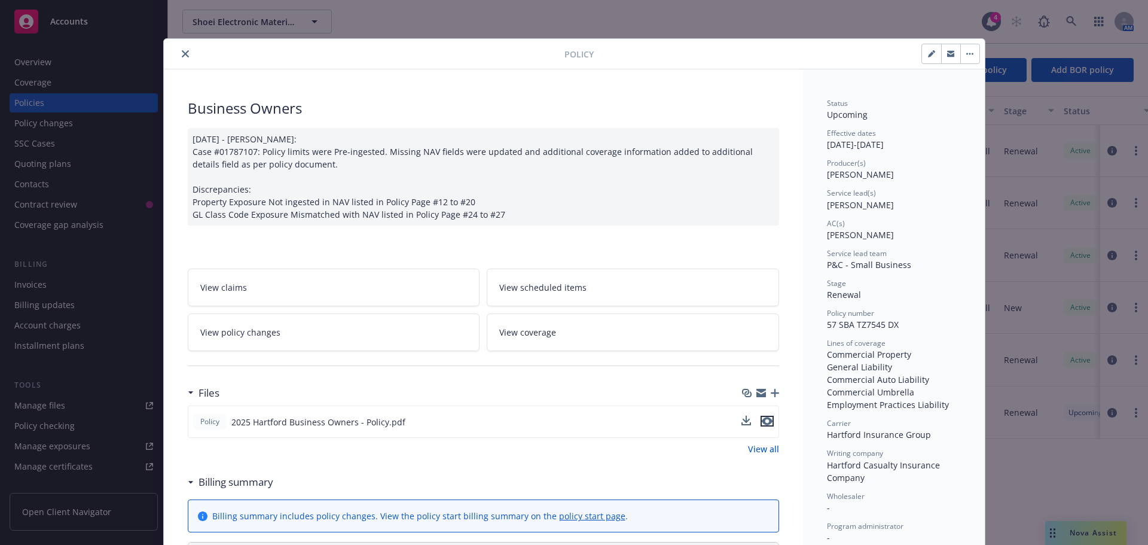
click at [762, 422] on icon "preview file" at bounding box center [767, 421] width 11 height 8
drag, startPoint x: 181, startPoint y: 51, endPoint x: 194, endPoint y: 55, distance: 13.1
click at [182, 51] on icon "close" at bounding box center [185, 53] width 7 height 7
